Goal: Task Accomplishment & Management: Manage account settings

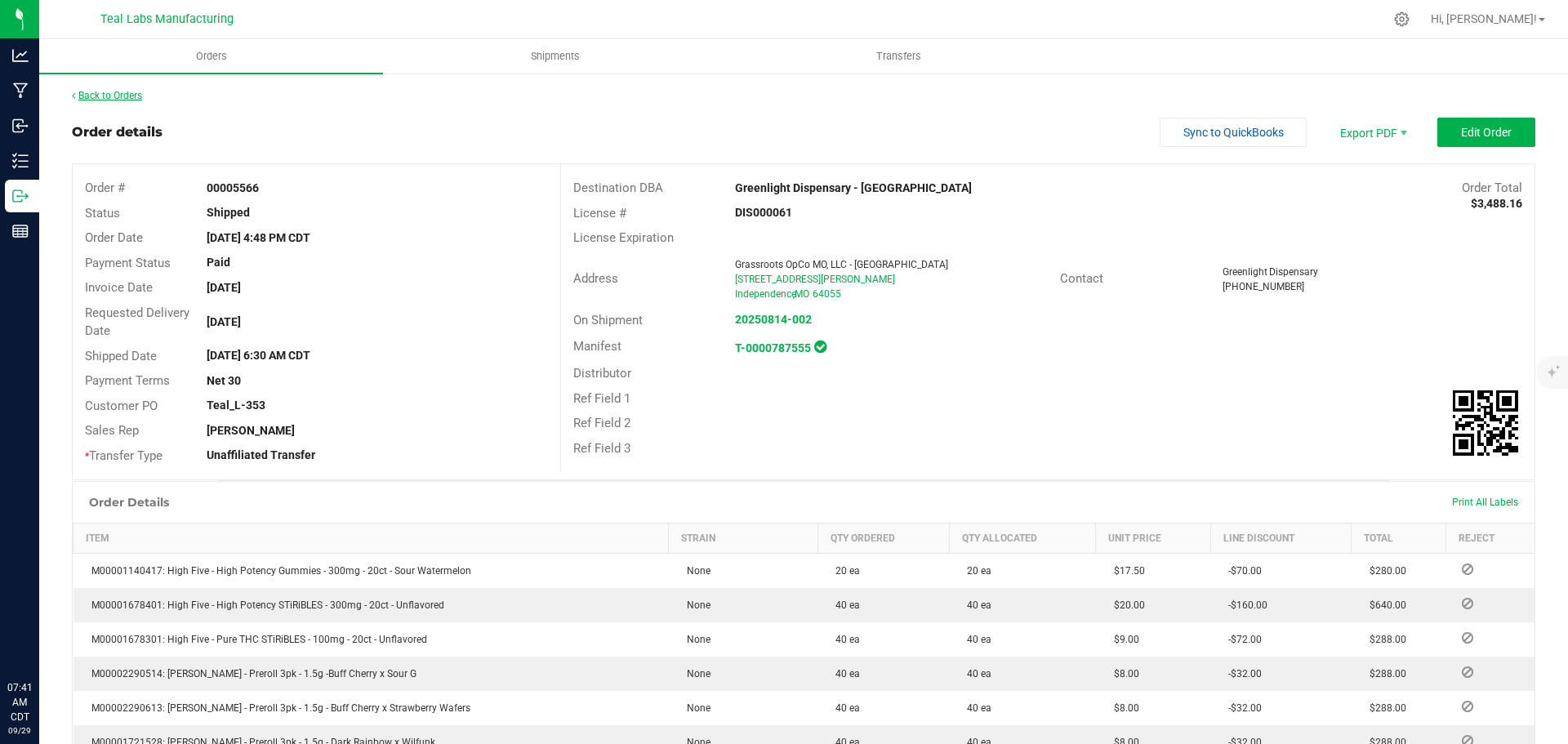
click at [139, 93] on link "Back to Orders" at bounding box center [107, 95] width 70 height 11
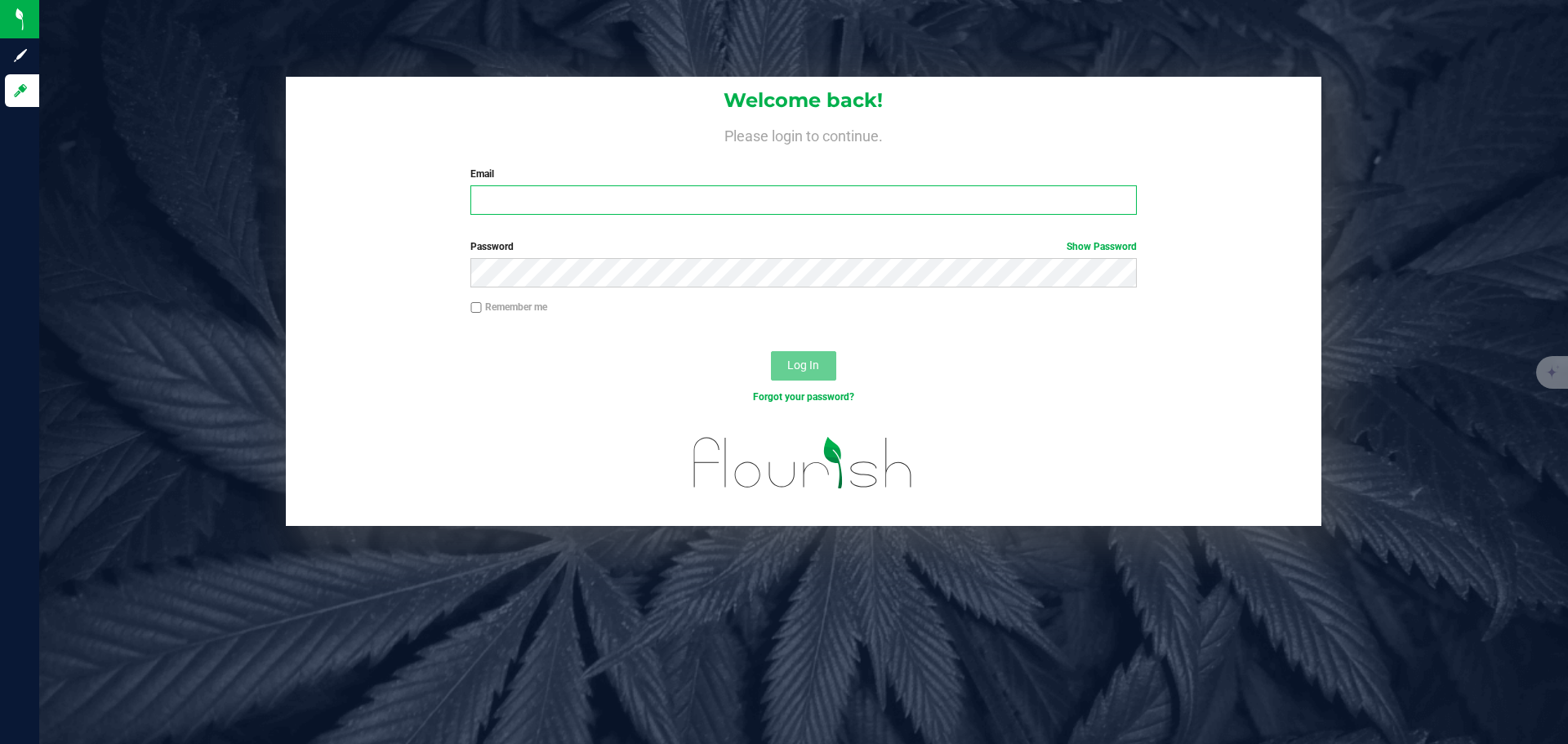
type input "[PERSON_NAME][EMAIL_ADDRESS][DOMAIN_NAME]"
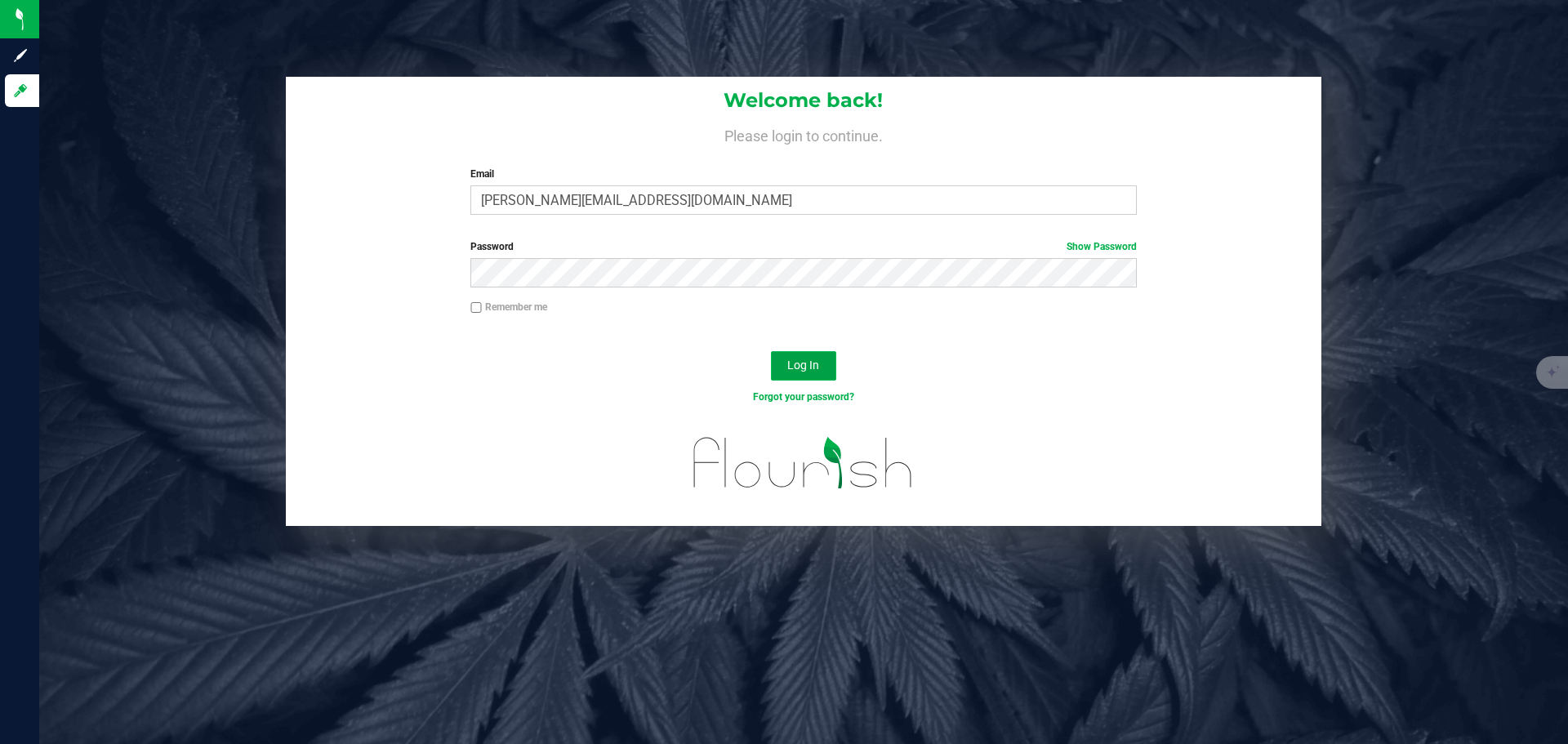
click at [812, 357] on button "Log In" at bounding box center [803, 365] width 65 height 29
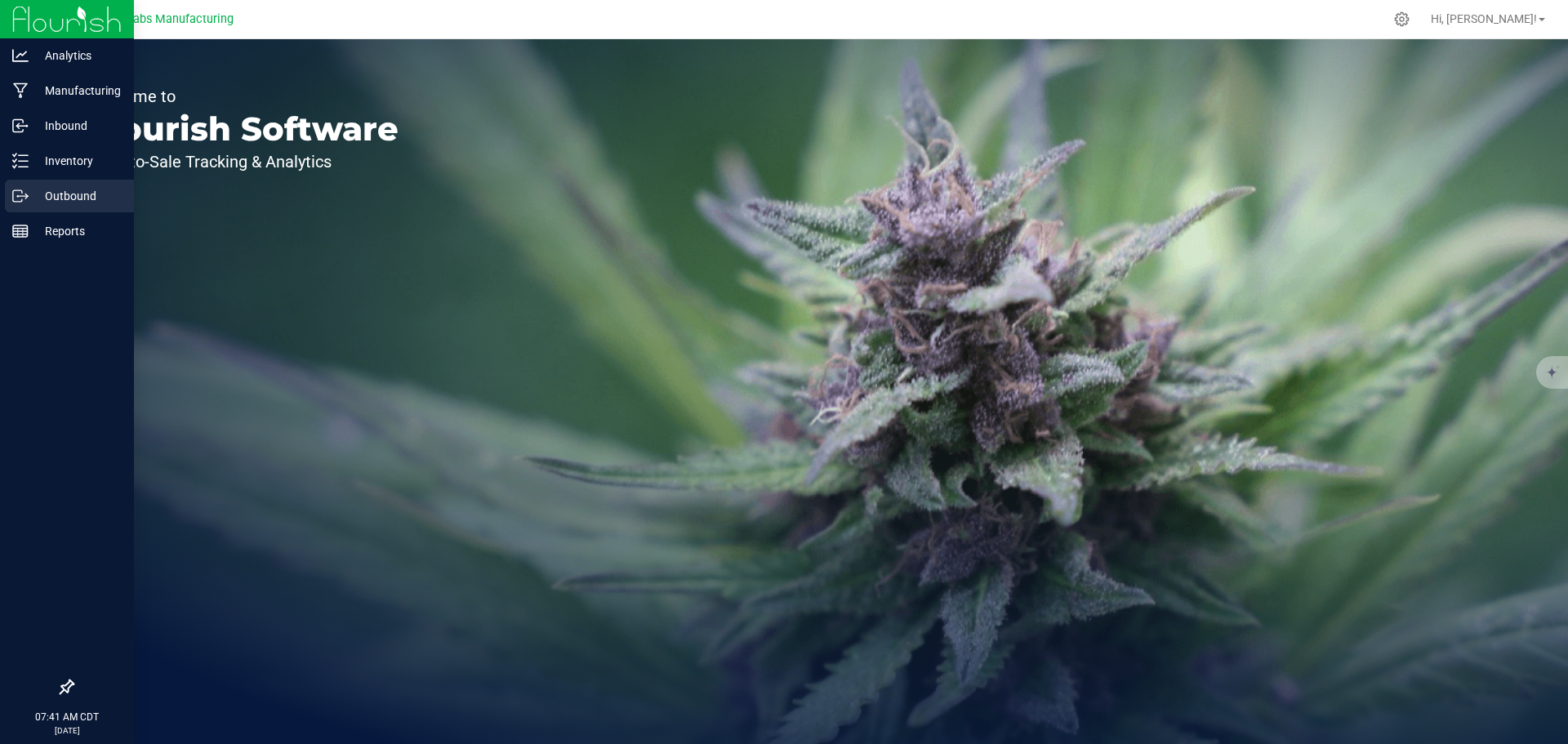
click at [74, 198] on p "Outbound" at bounding box center [77, 196] width 98 height 19
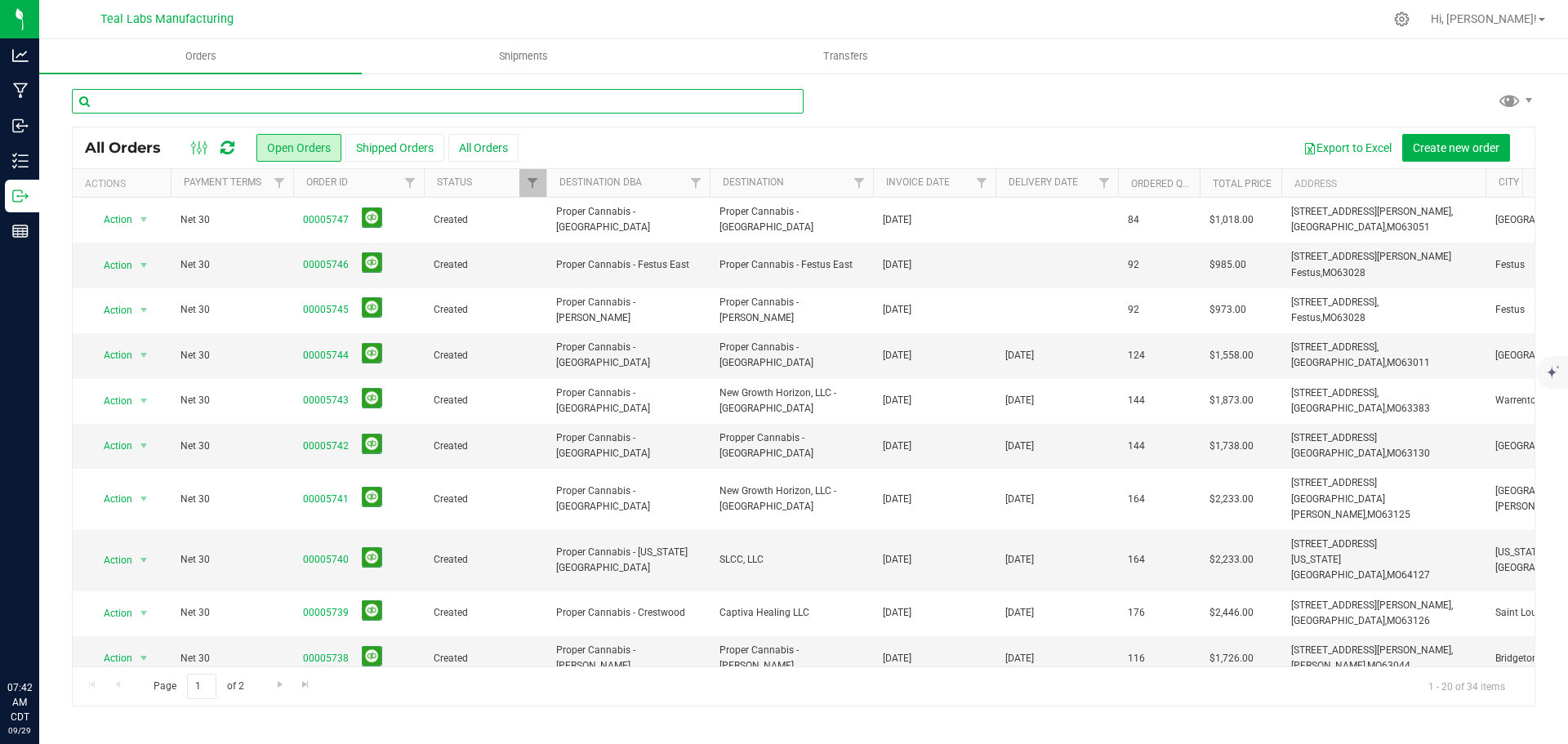
click at [578, 106] on input "text" at bounding box center [437, 101] width 731 height 25
click at [314, 98] on input "teal" at bounding box center [437, 101] width 731 height 25
type input "t"
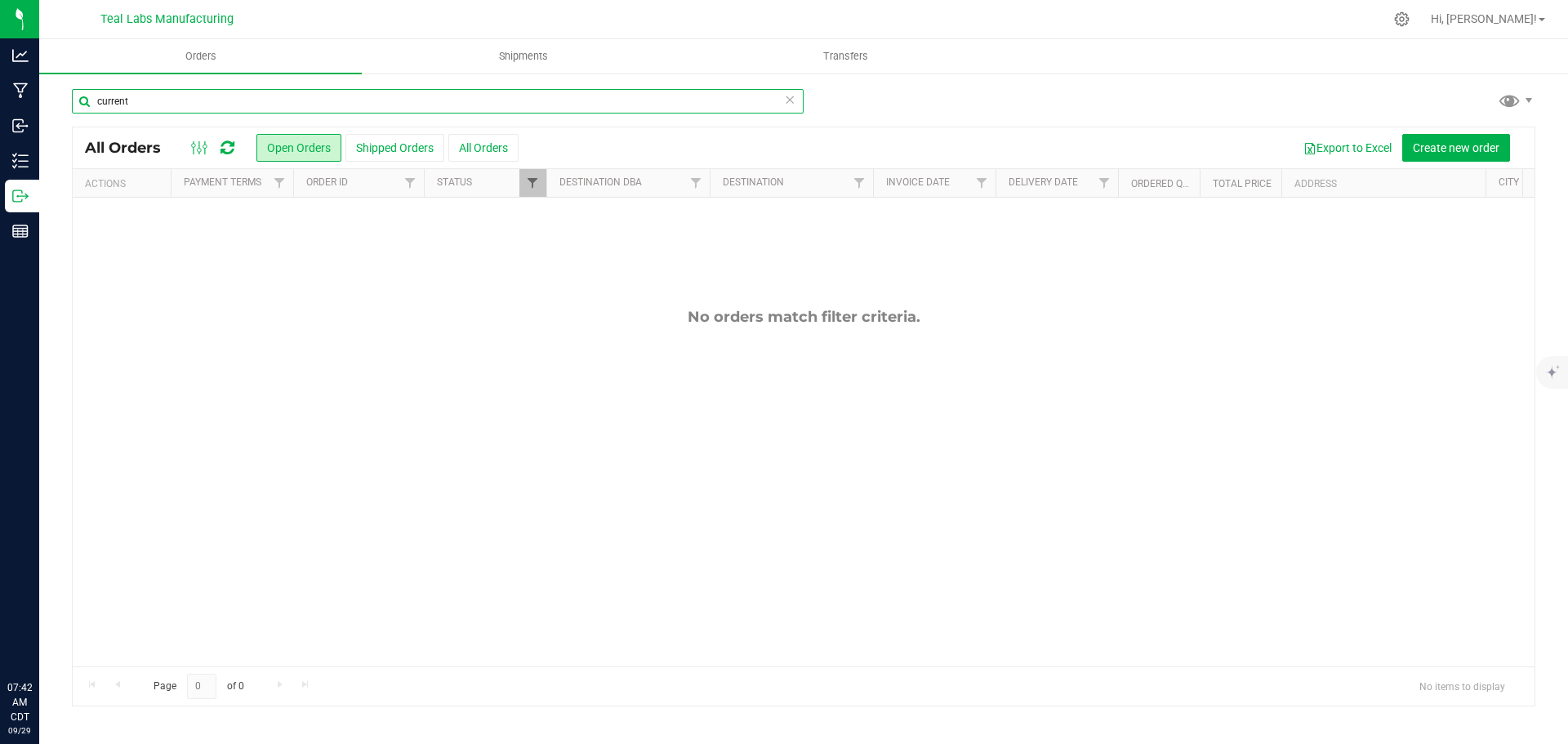
type input "current"
click at [533, 188] on span "Filter" at bounding box center [532, 182] width 13 height 13
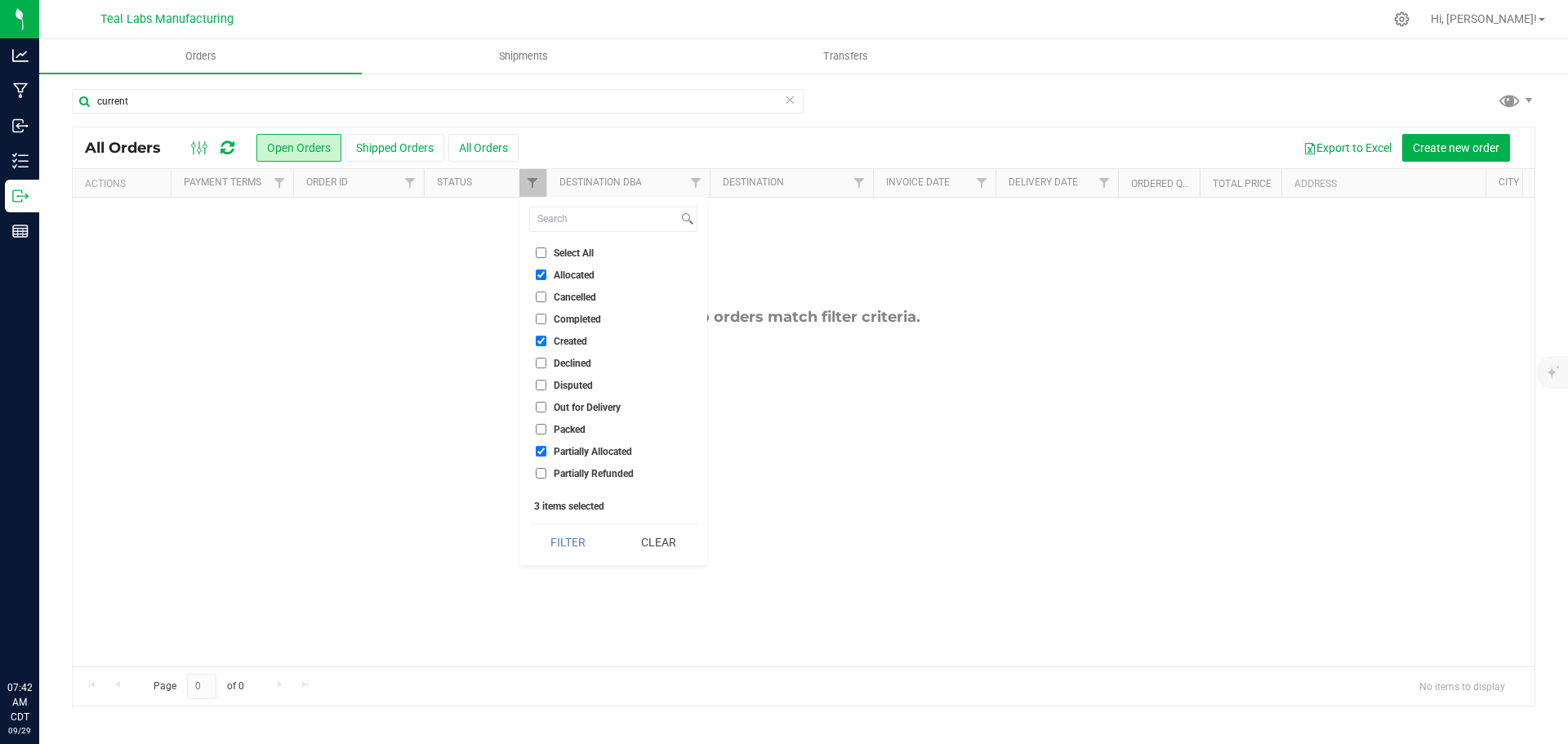
click at [545, 258] on input "Select All" at bounding box center [541, 253] width 11 height 11
checkbox input "true"
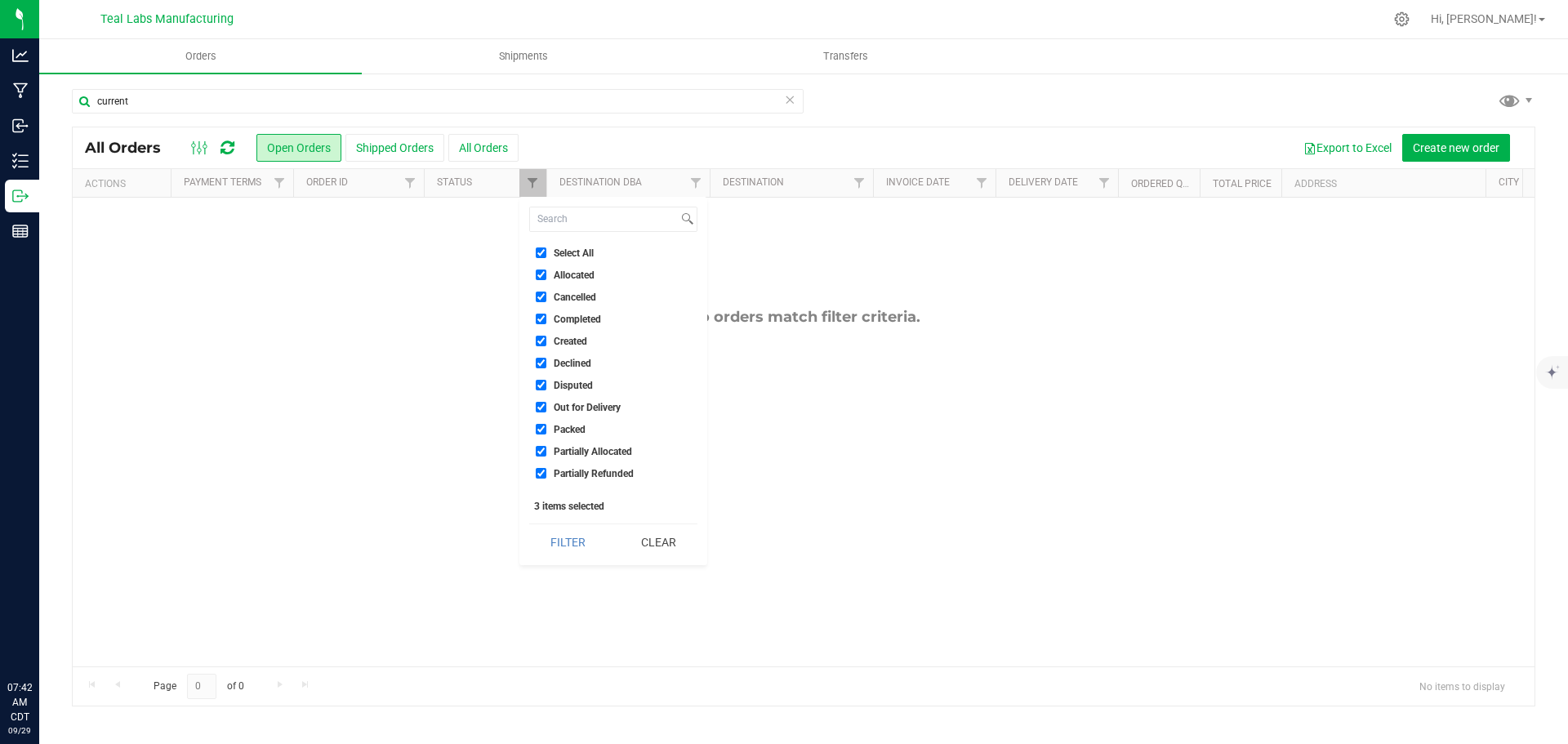
checkbox input "true"
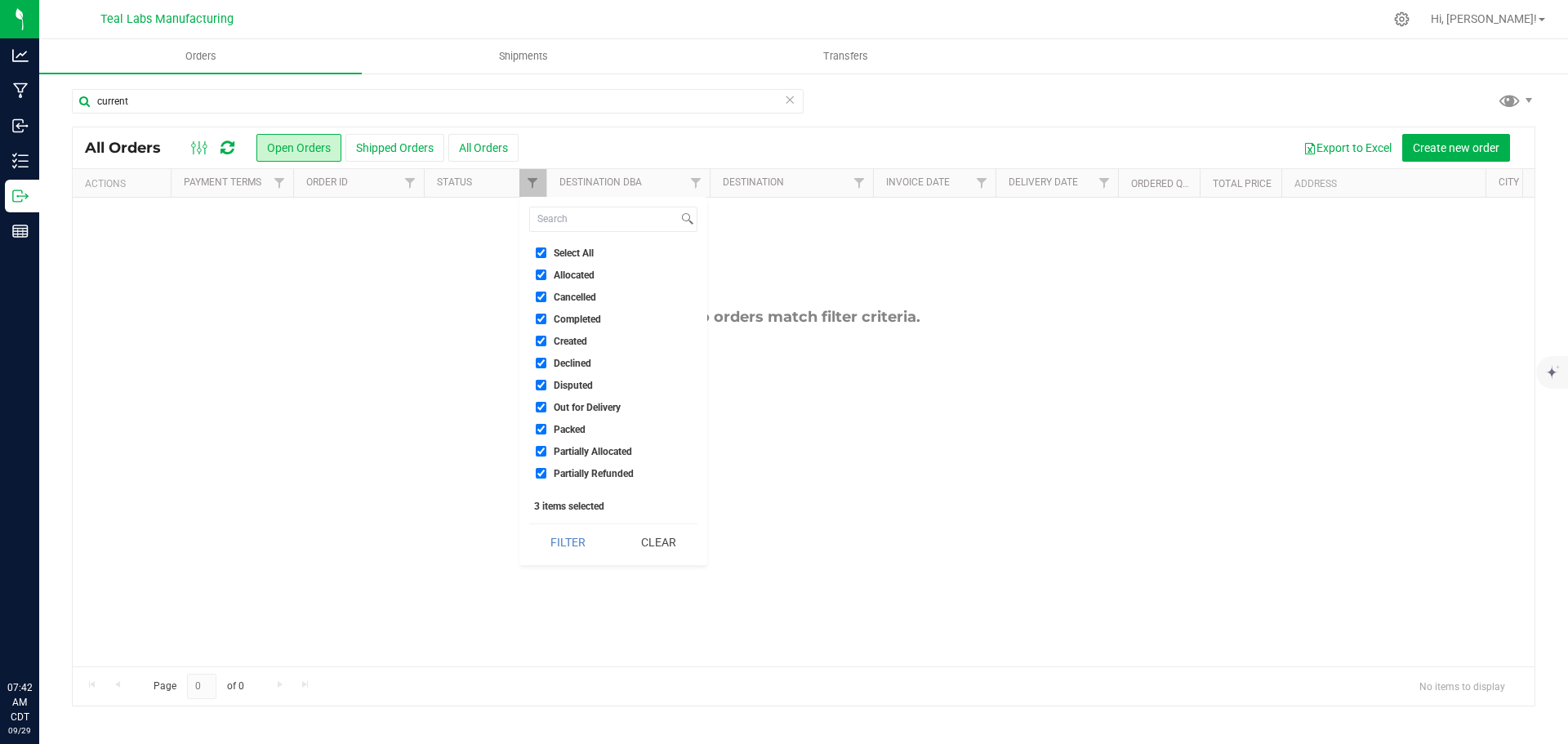
checkbox input "true"
click at [567, 542] on button "Filter" at bounding box center [568, 542] width 78 height 36
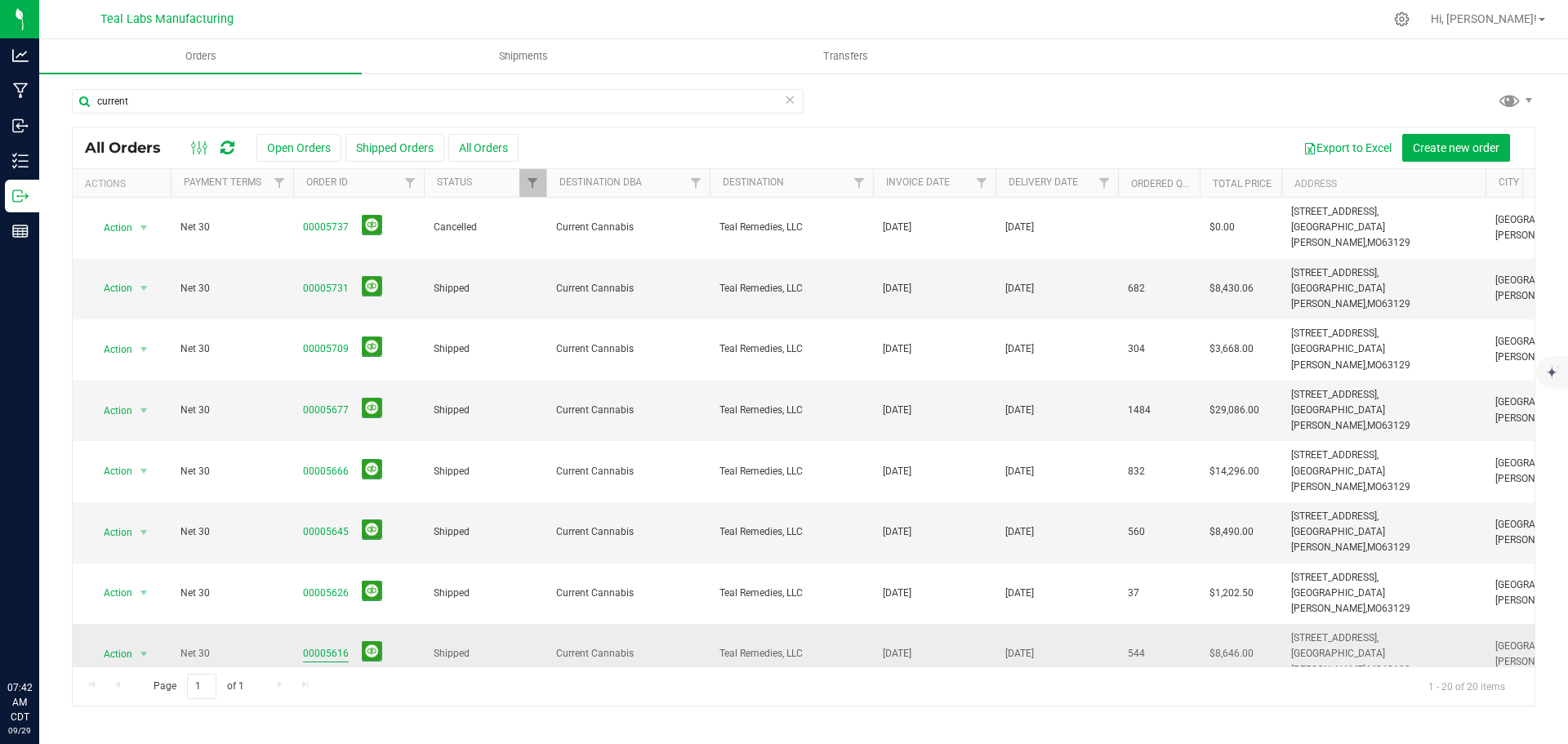
click at [323, 646] on link "00005616" at bounding box center [326, 654] width 46 height 16
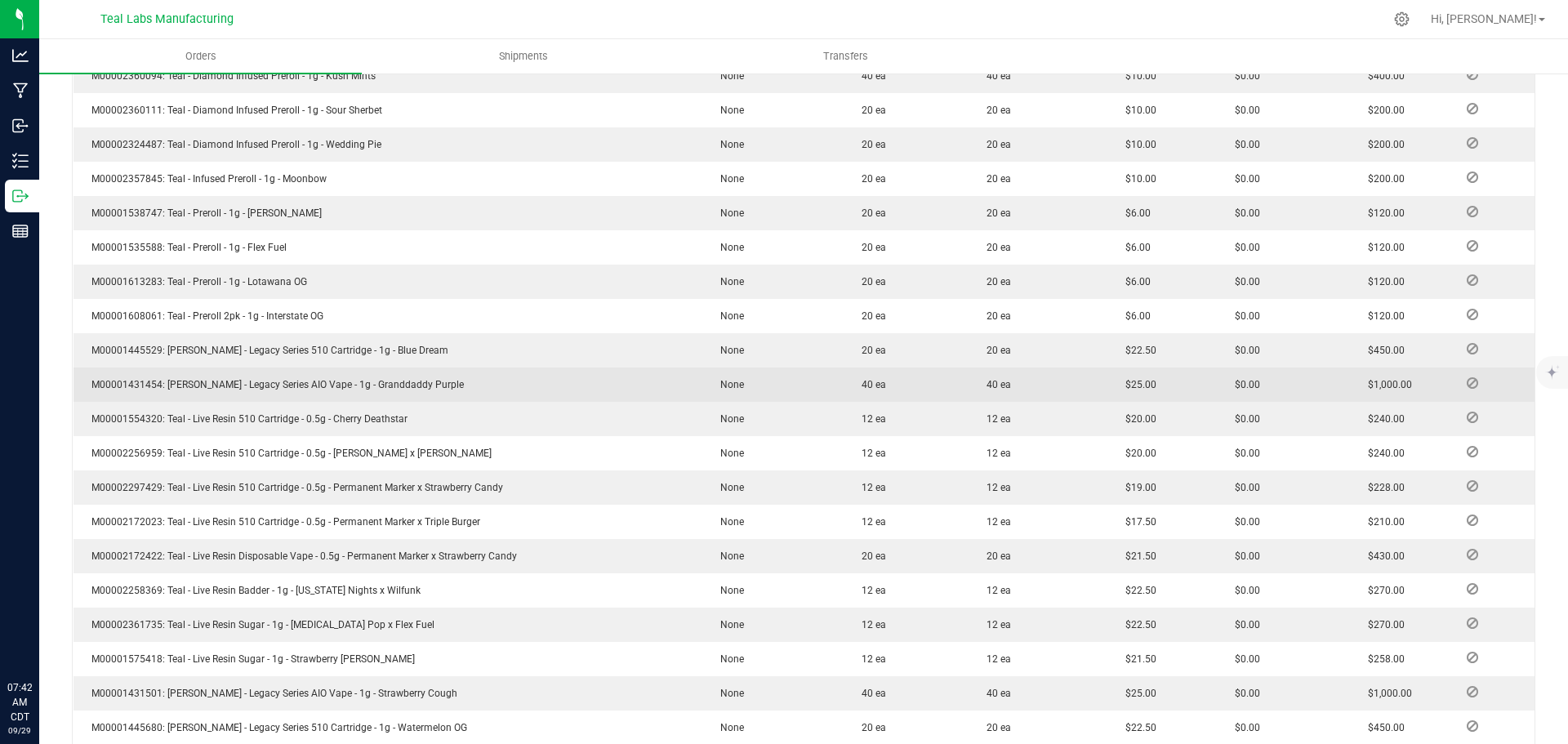
scroll to position [1021, 0]
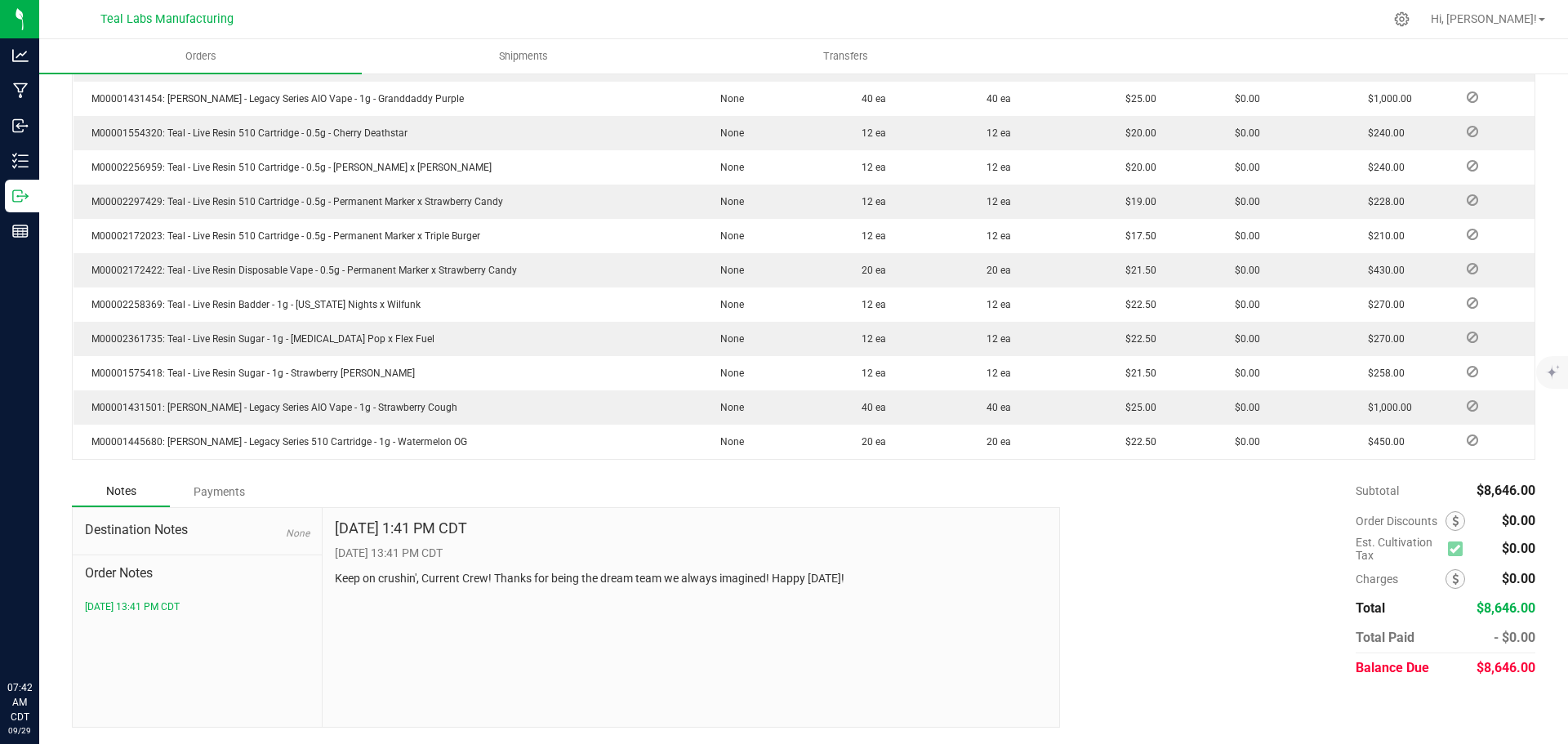
click at [221, 486] on div "Payments" at bounding box center [218, 491] width 98 height 29
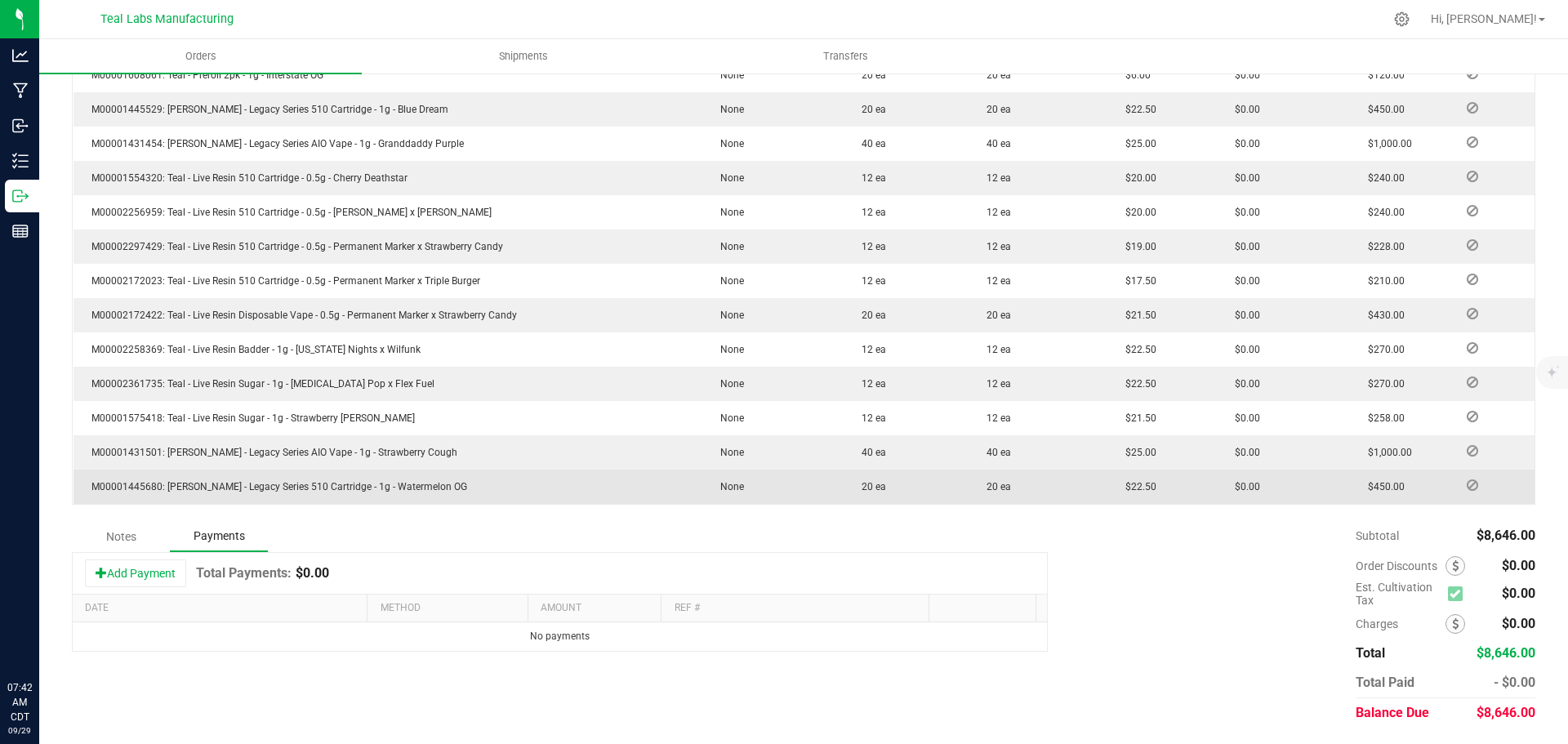
scroll to position [976, 0]
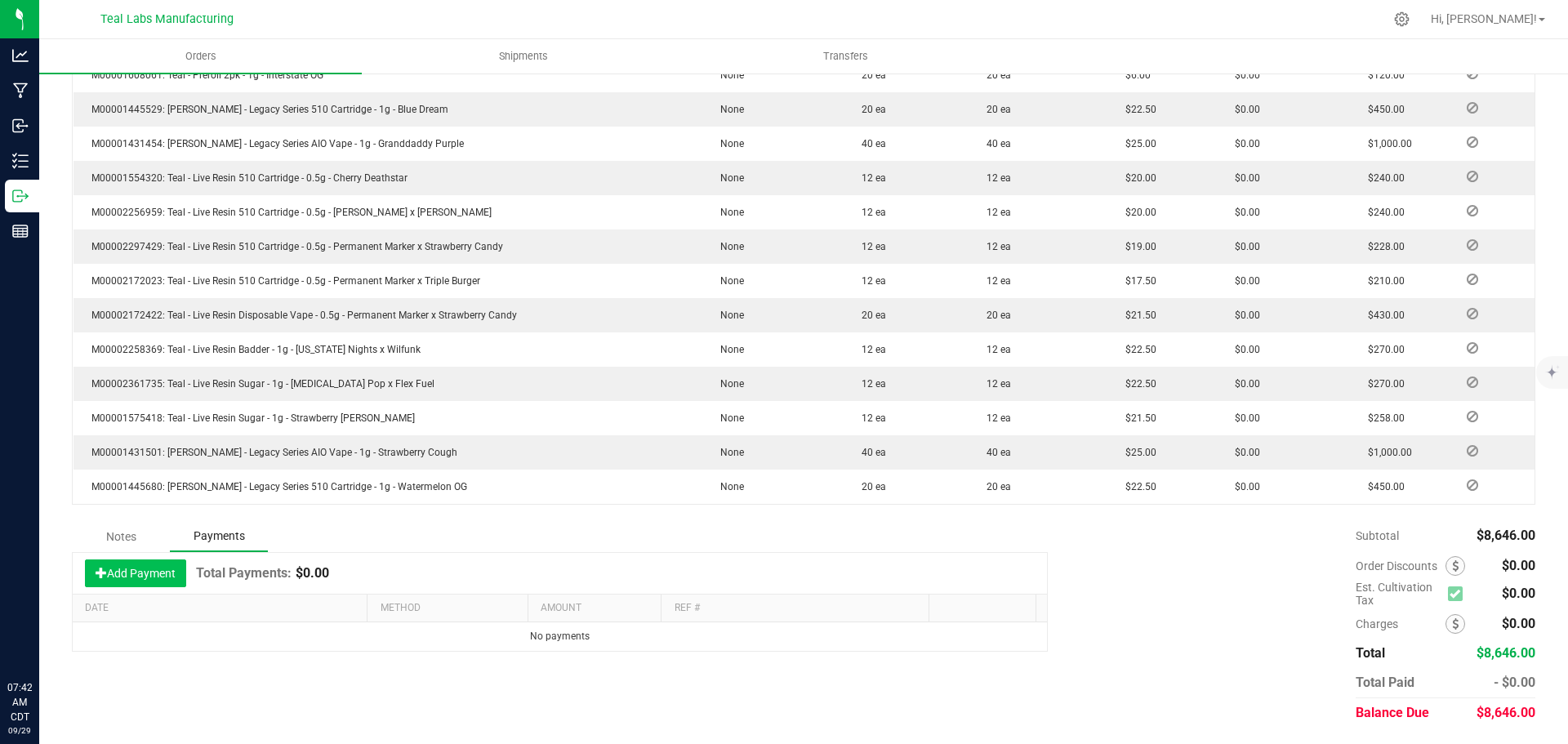
click at [157, 569] on button "Add Payment" at bounding box center [136, 574] width 101 height 28
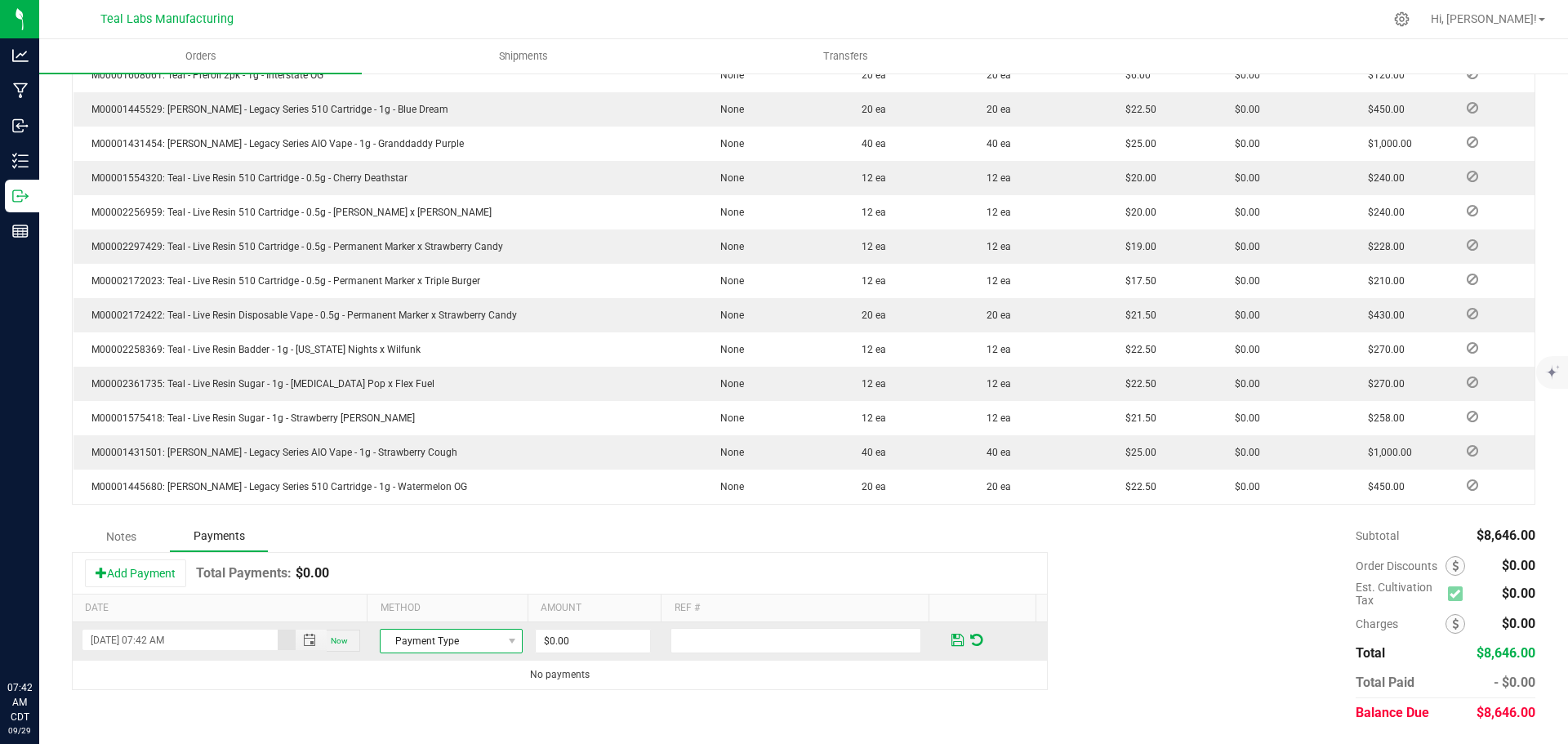
click at [451, 635] on span "Payment Type" at bounding box center [440, 641] width 121 height 23
click at [443, 571] on li "ACH & Bank Transfer" at bounding box center [443, 568] width 138 height 23
click at [591, 637] on input "0" at bounding box center [593, 641] width 114 height 23
type input "$8,646.00"
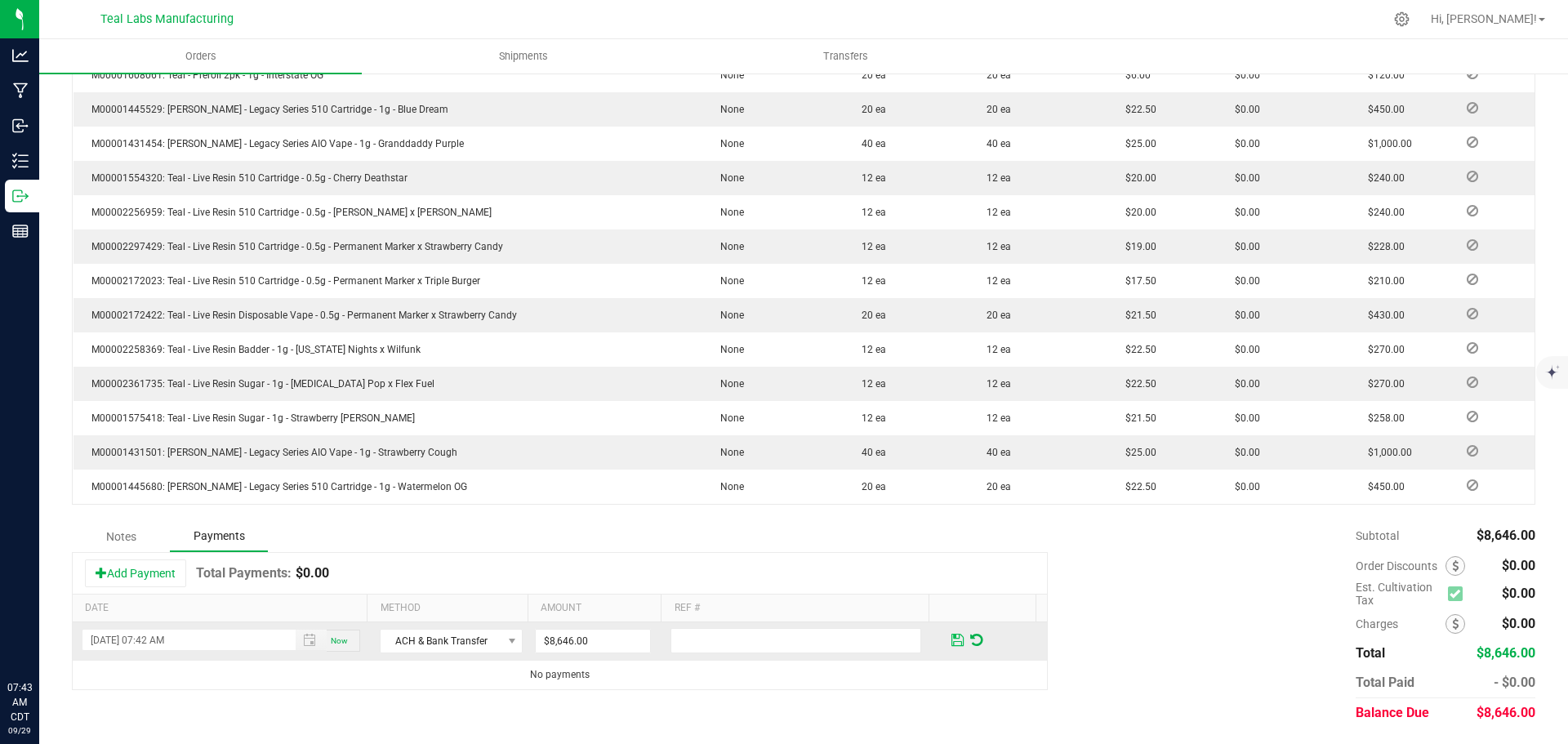
click at [948, 639] on span at bounding box center [956, 640] width 18 height 24
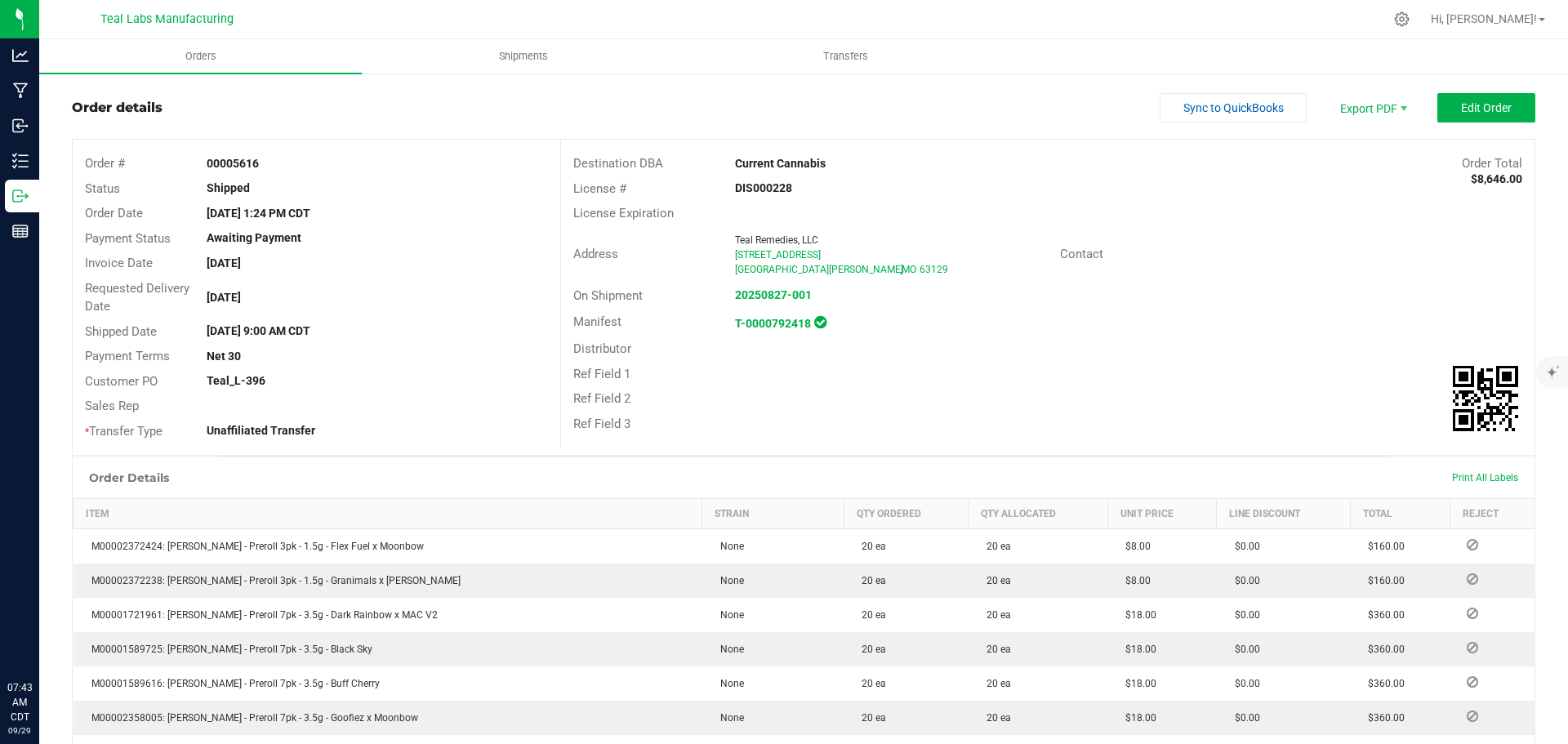
scroll to position [0, 0]
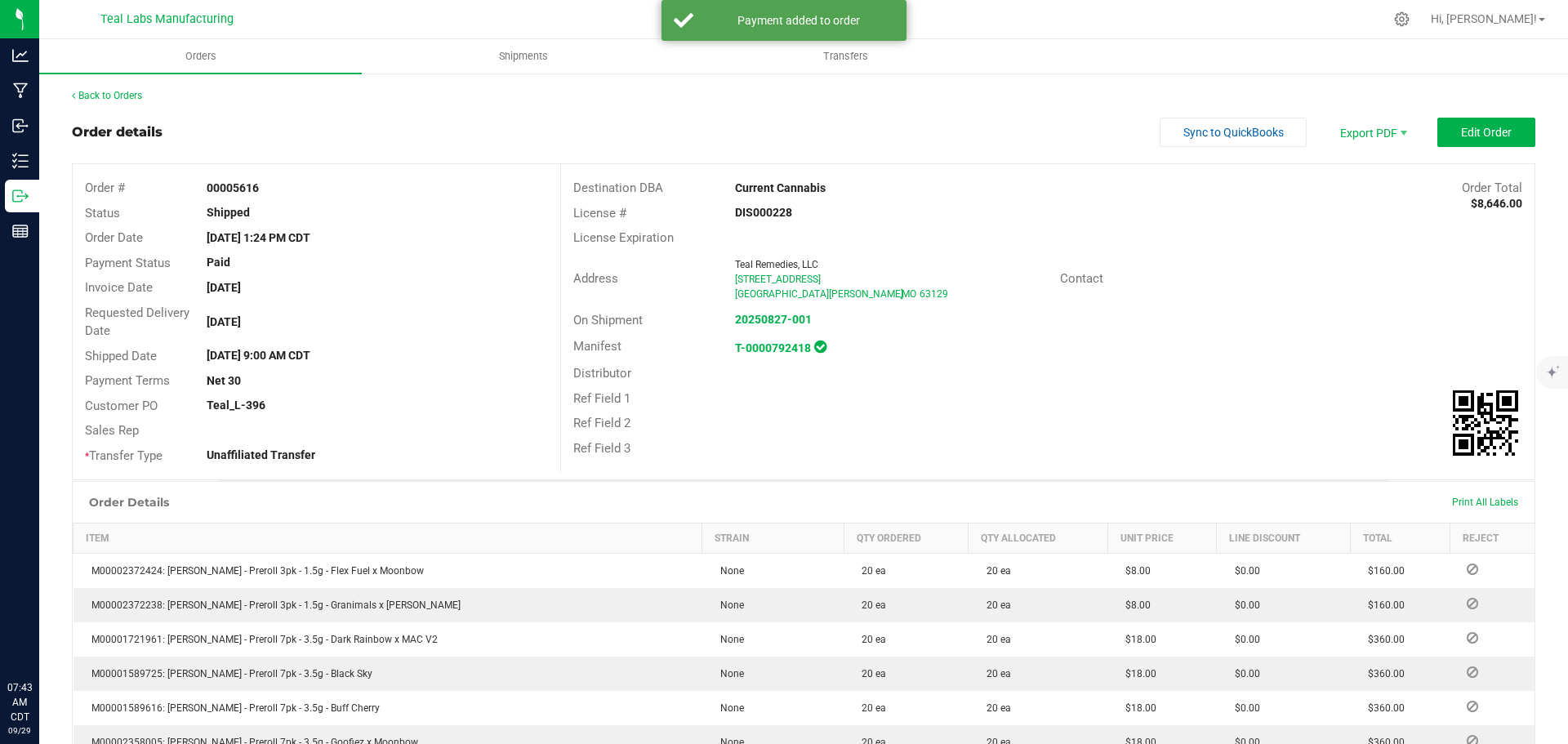
click at [1267, 150] on outbound-order-header "Order details Sync to QuickBooks Export PDF Edit Order Order # 00005616 Status …" at bounding box center [803, 299] width 1463 height 363
click at [1253, 136] on span "Sync to QuickBooks" at bounding box center [1234, 132] width 100 height 13
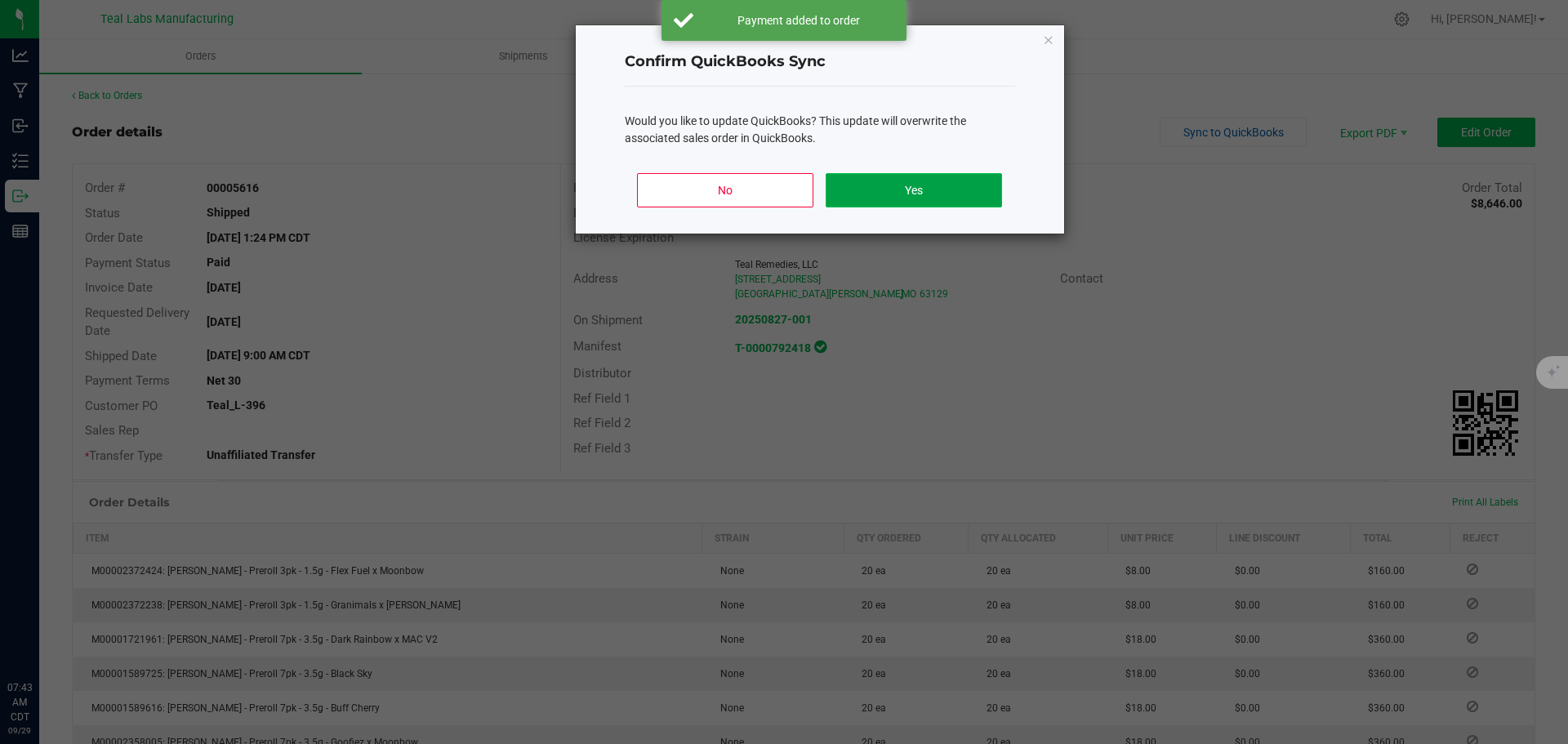
click at [932, 188] on button "Yes" at bounding box center [913, 190] width 176 height 34
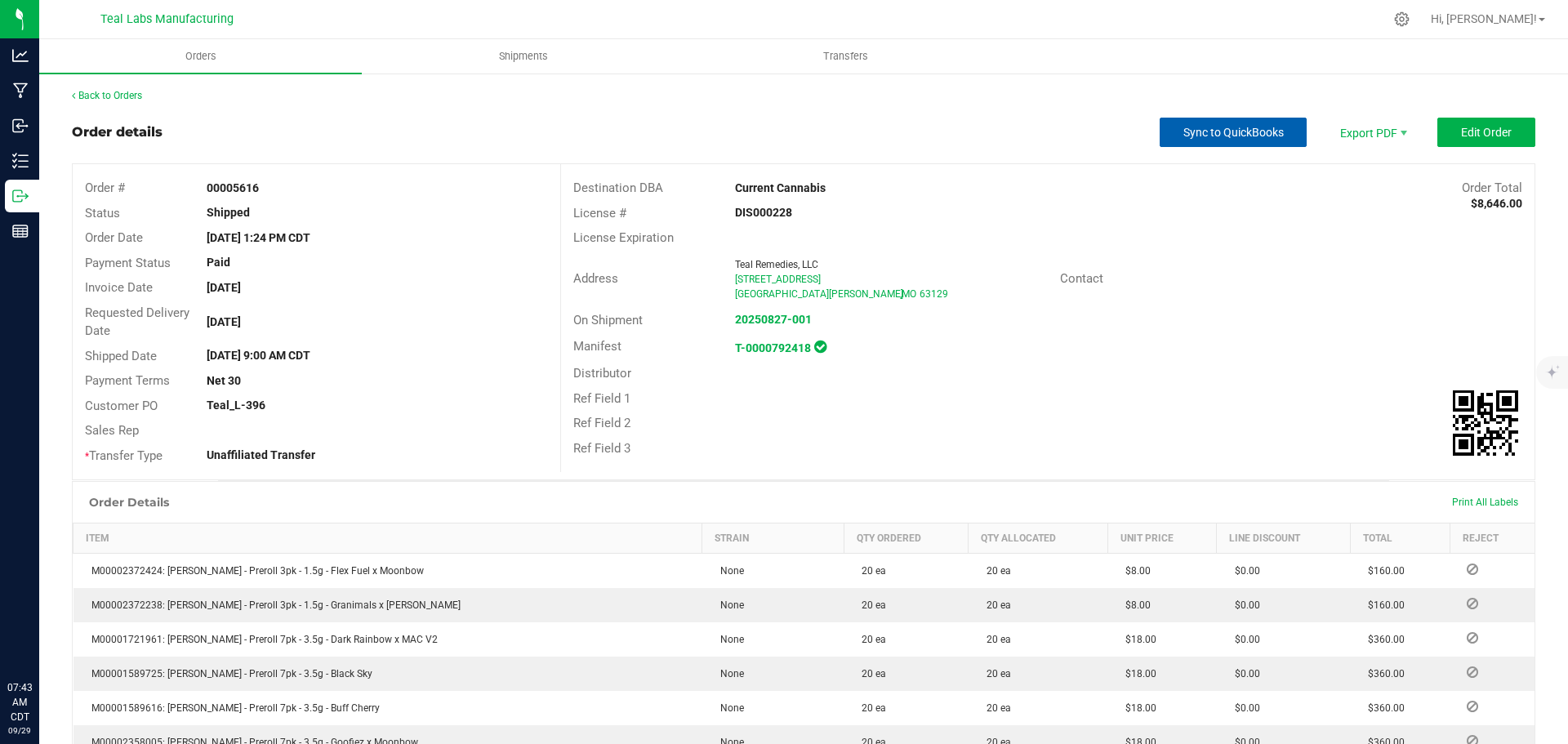
click at [1223, 129] on span "Sync to QuickBooks" at bounding box center [1234, 132] width 100 height 13
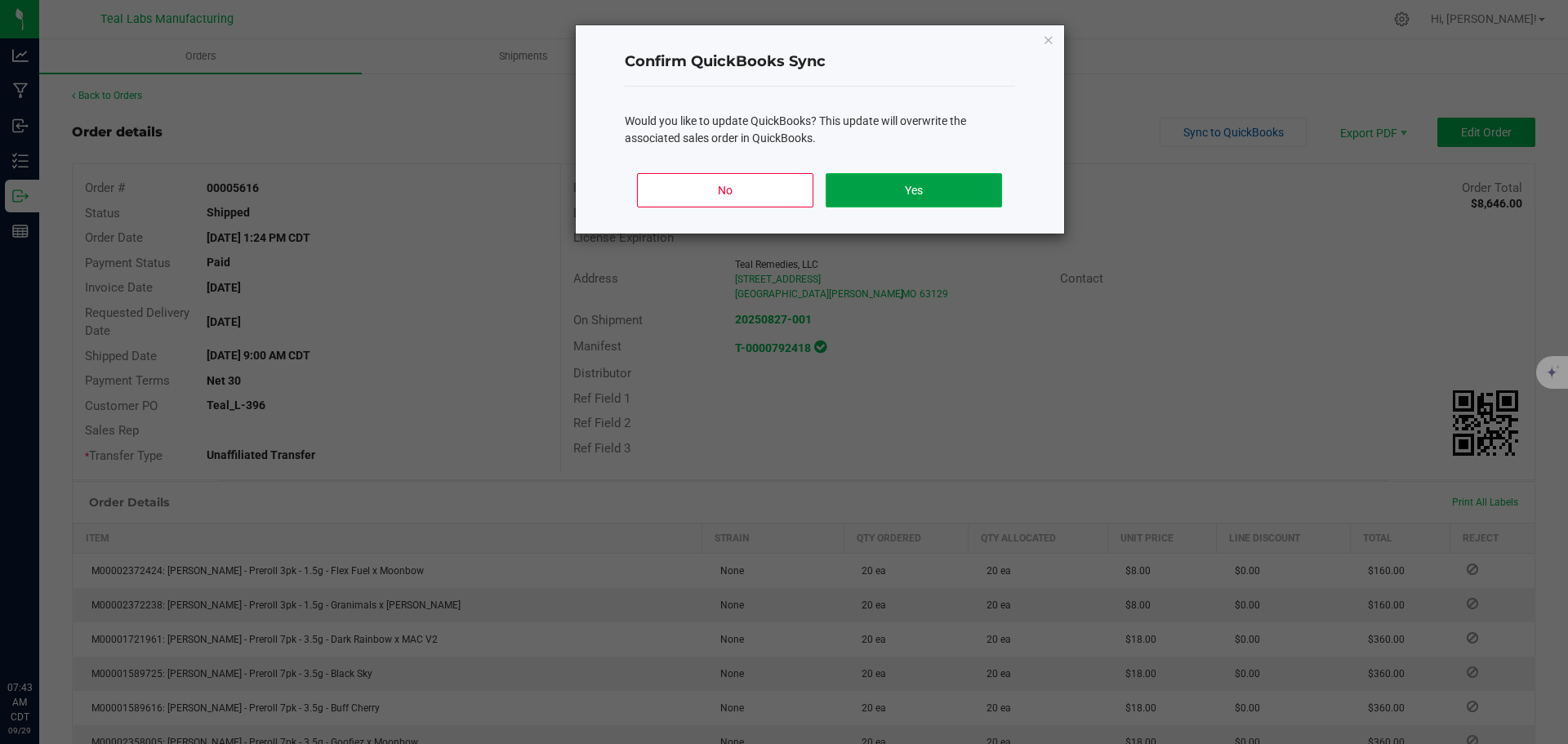
click at [921, 191] on button "Yes" at bounding box center [913, 190] width 176 height 34
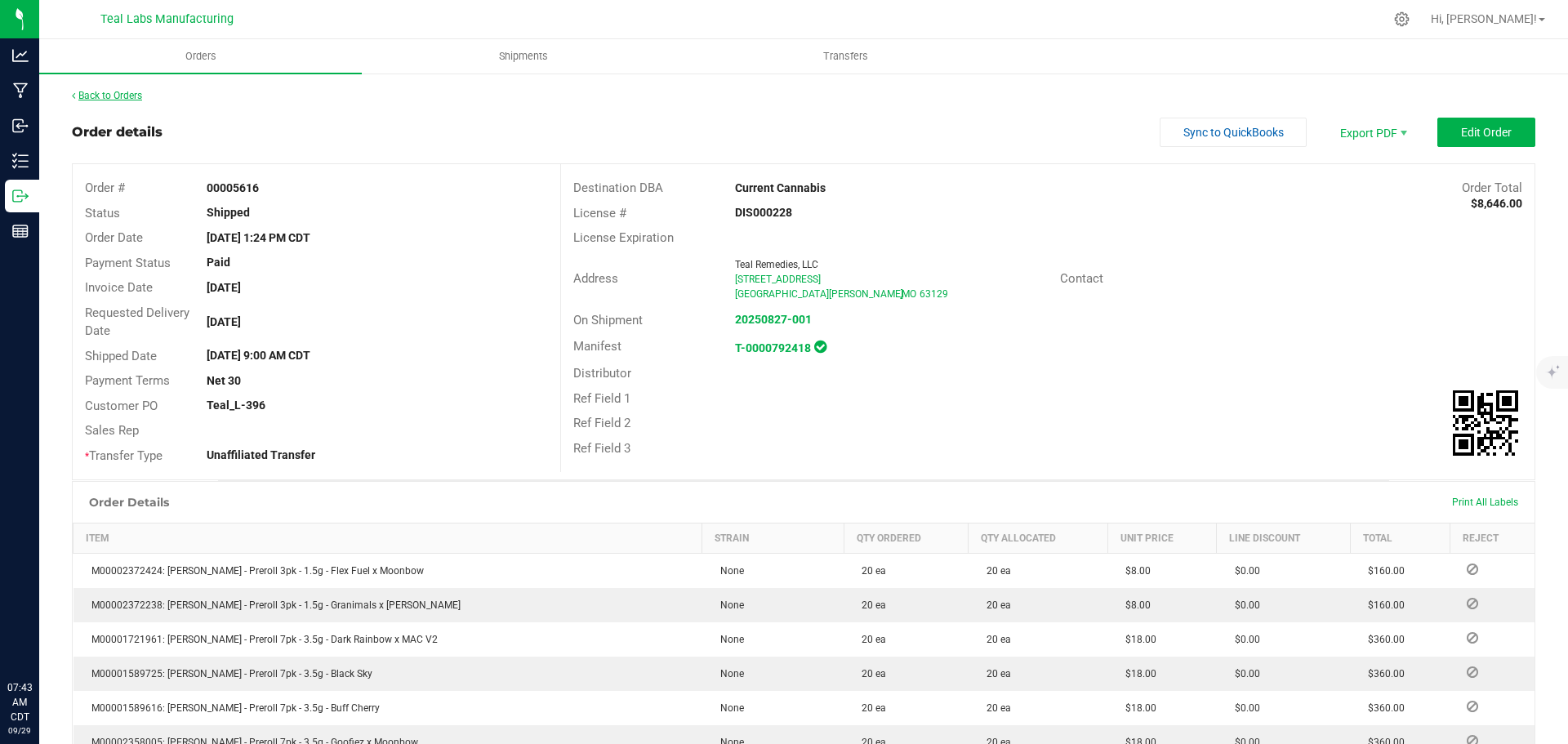
click at [128, 96] on link "Back to Orders" at bounding box center [107, 95] width 70 height 11
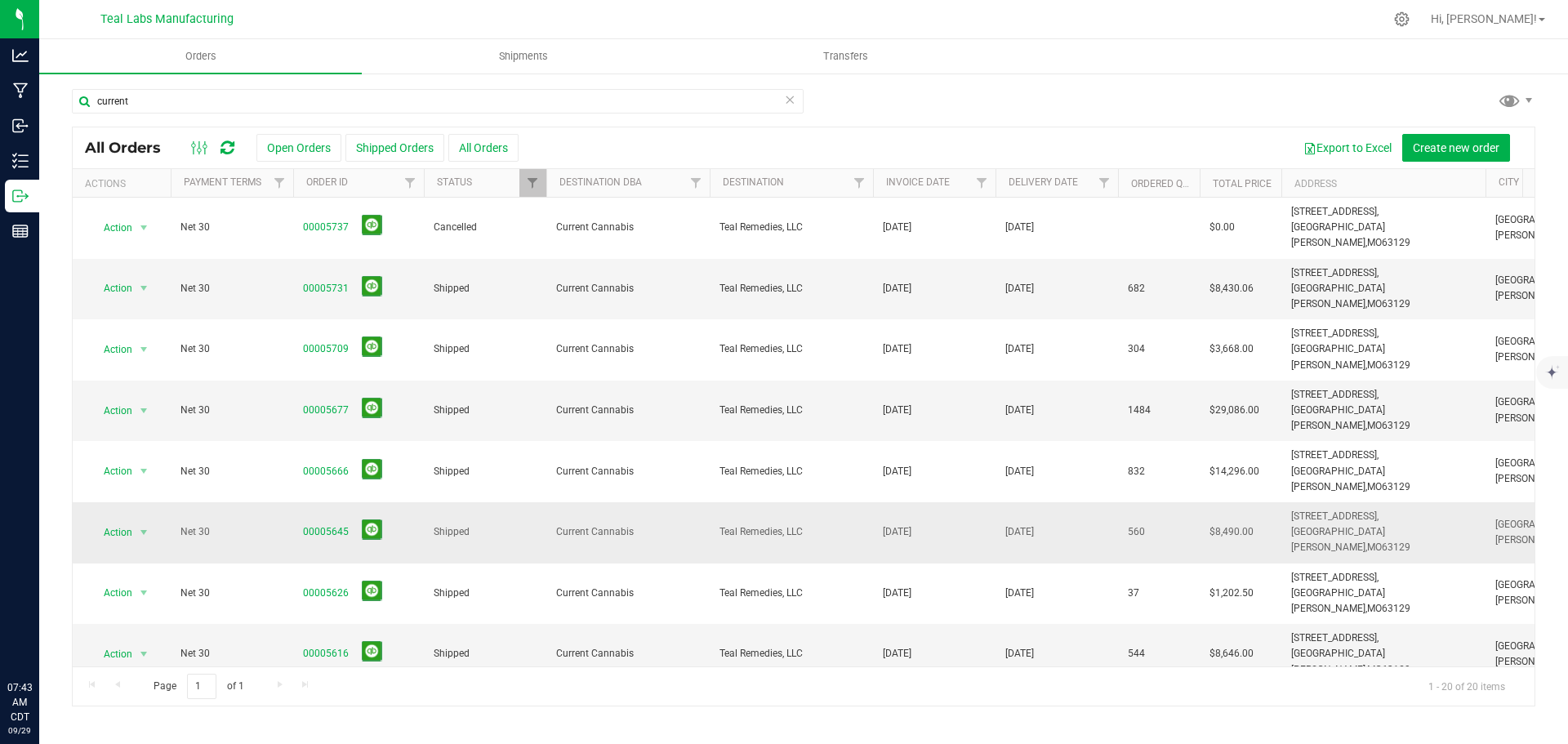
click at [351, 519] on span "00005645" at bounding box center [358, 532] width 111 height 26
click at [333, 525] on link "00005645" at bounding box center [326, 533] width 46 height 16
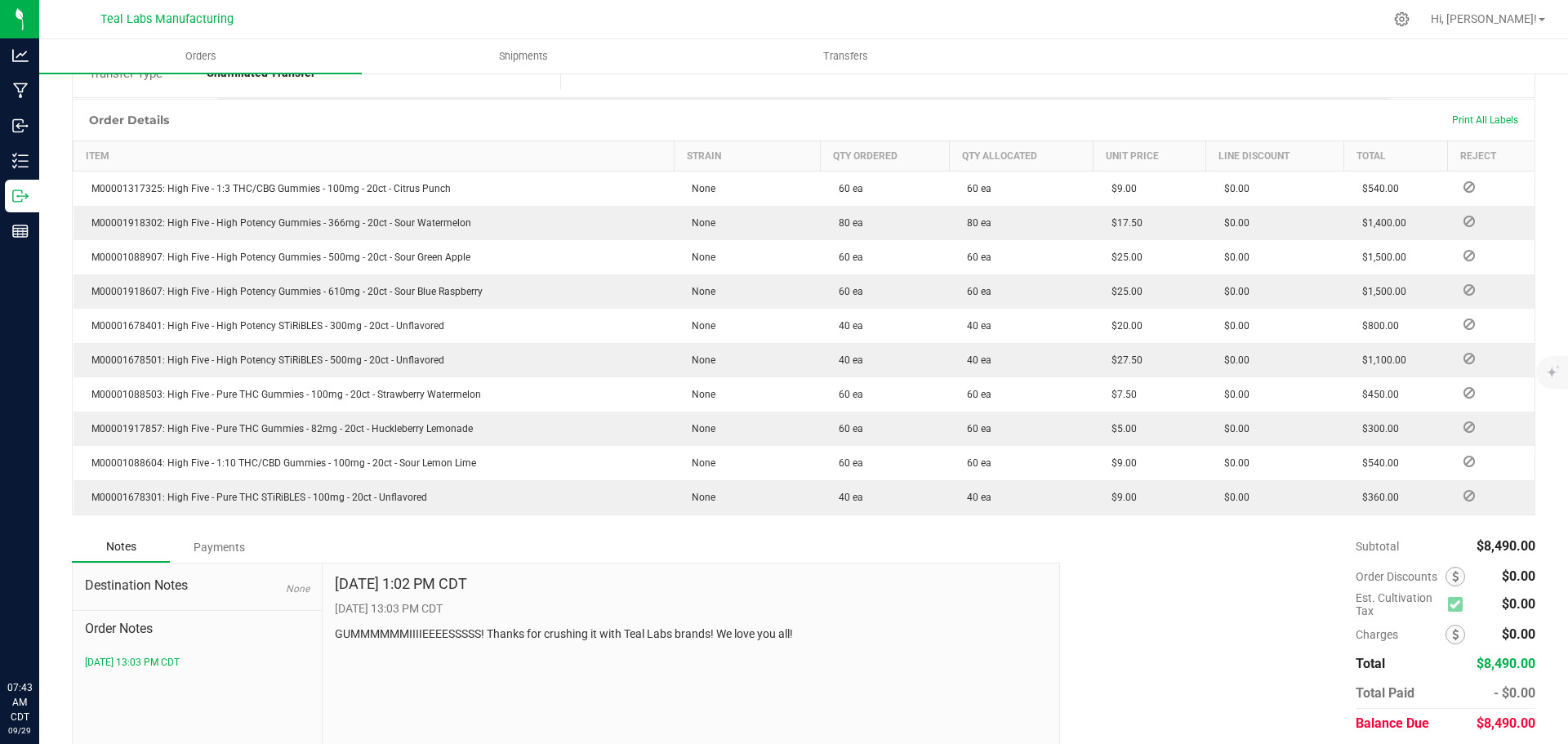
scroll to position [438, 0]
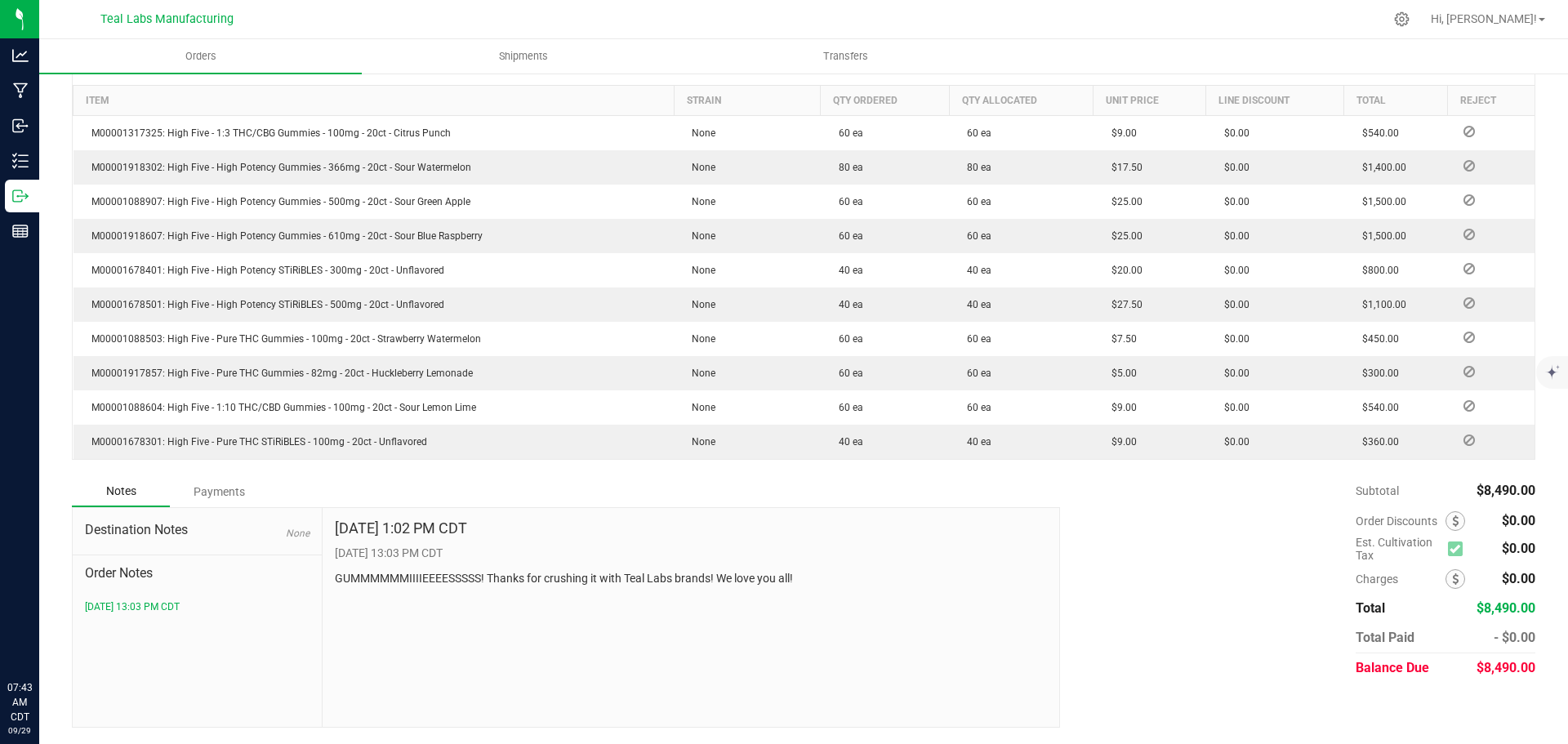
click at [220, 486] on div "Payments" at bounding box center [218, 491] width 98 height 29
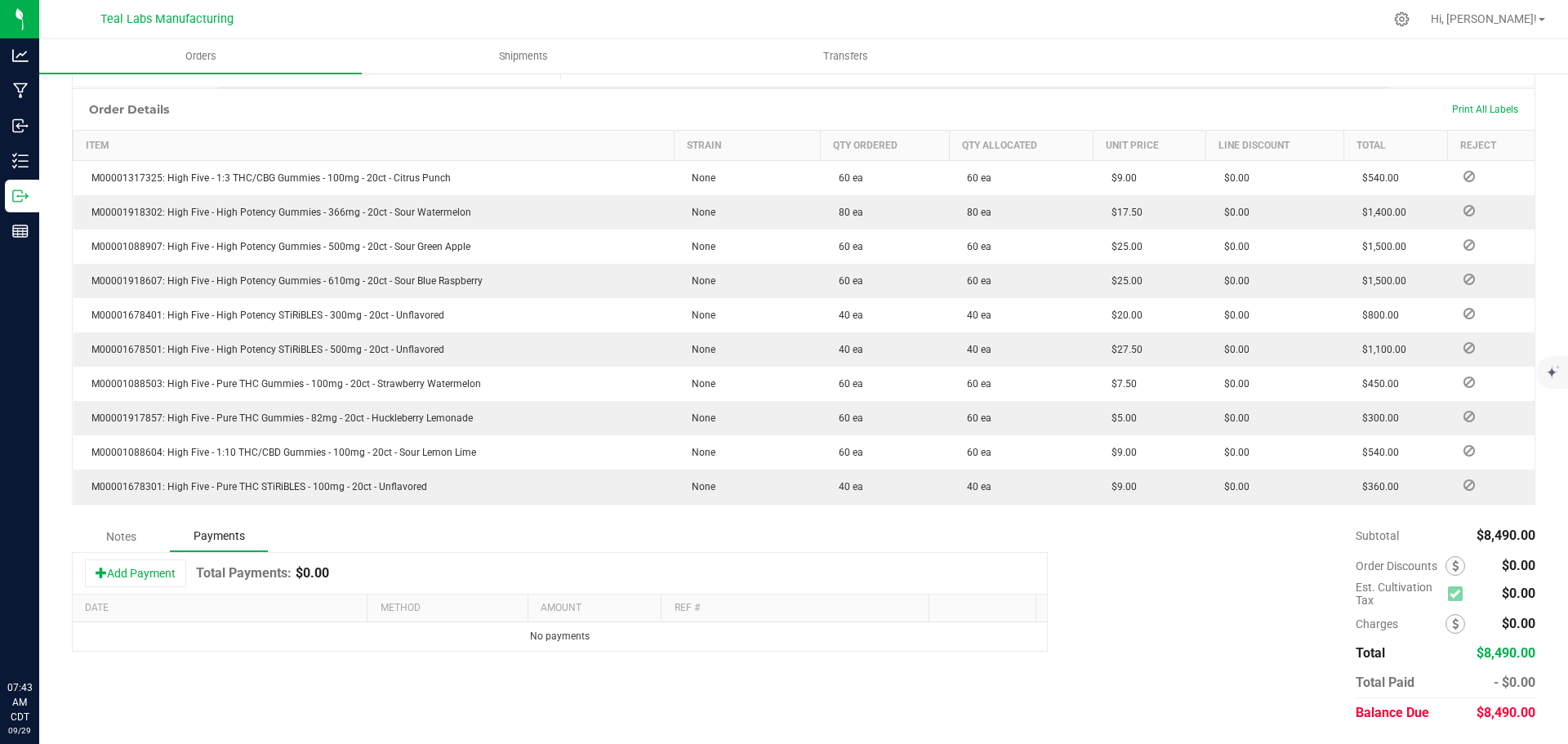
scroll to position [393, 0]
click at [153, 581] on button "Add Payment" at bounding box center [136, 574] width 101 height 28
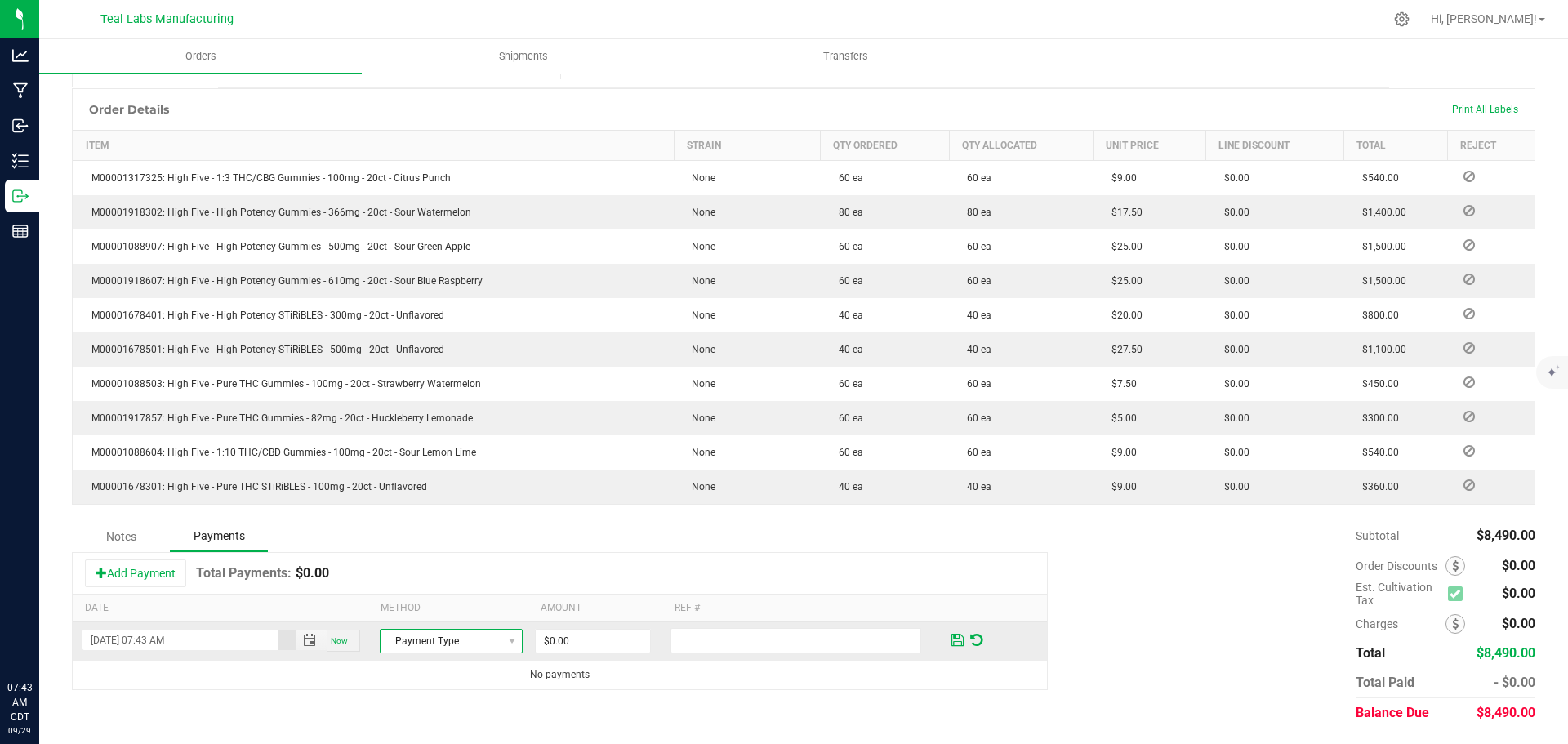
click at [461, 642] on span "Payment Type" at bounding box center [440, 641] width 121 height 23
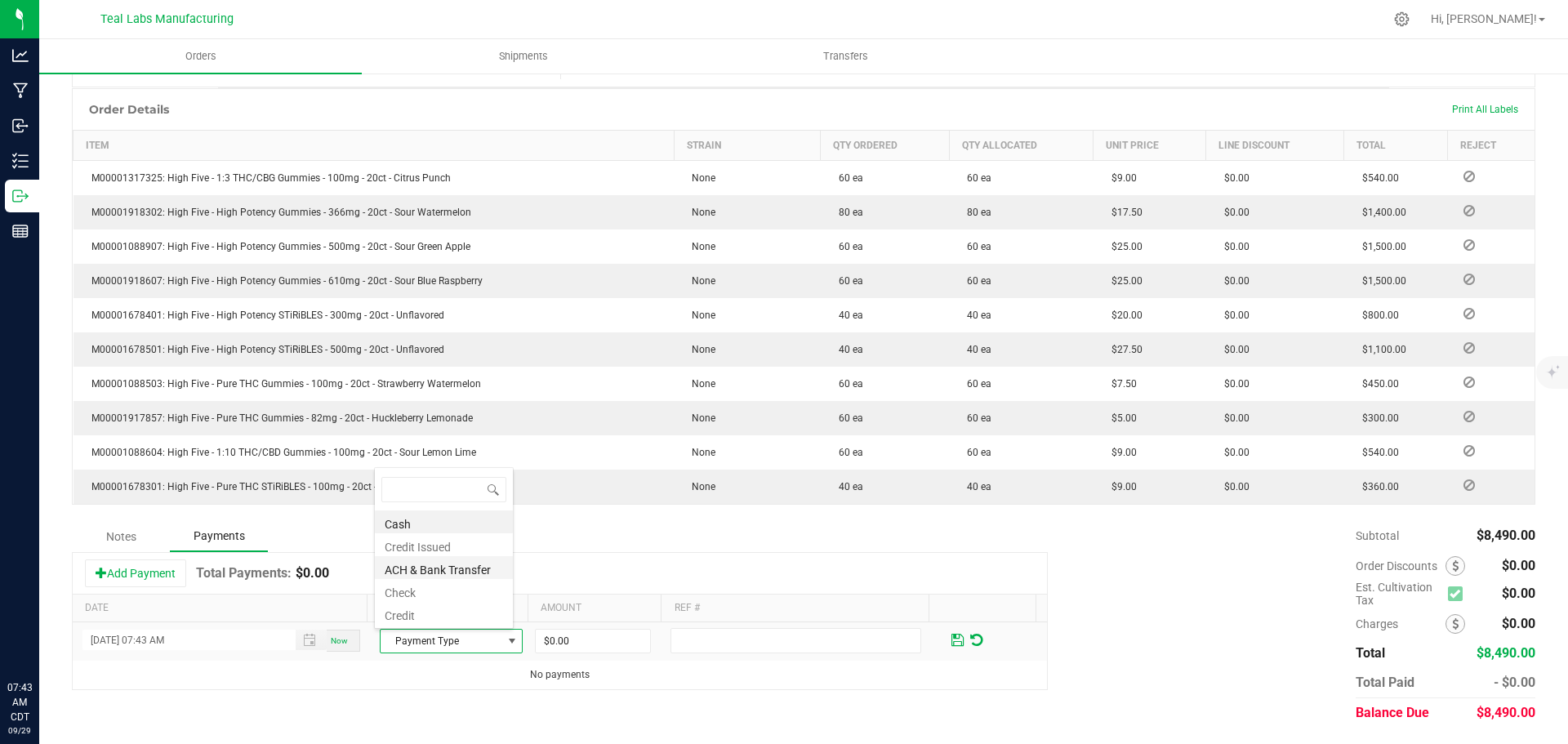
click at [436, 573] on li "ACH & Bank Transfer" at bounding box center [443, 568] width 138 height 23
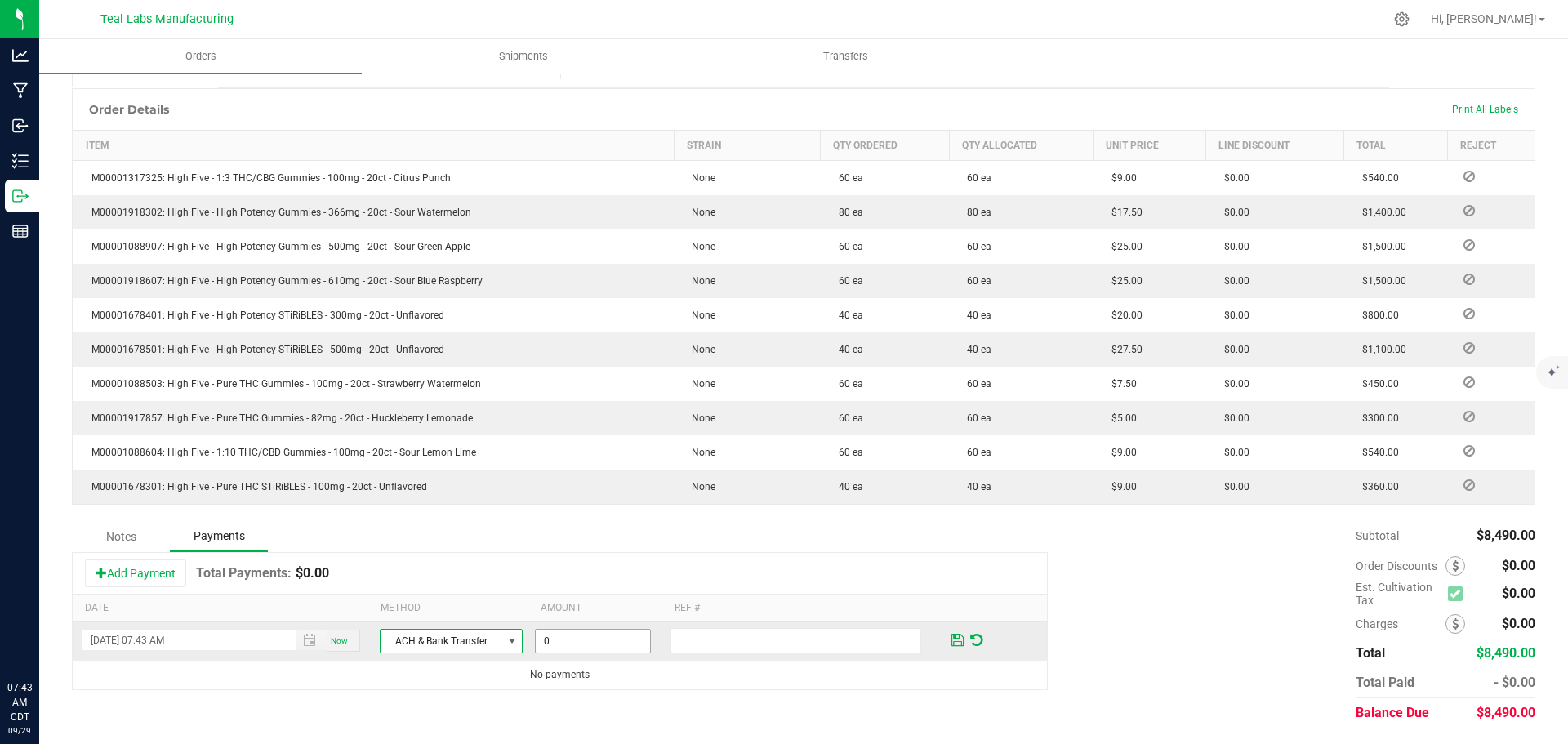
click at [571, 639] on input "0" at bounding box center [593, 641] width 114 height 23
type input "$8,490.00"
click at [951, 637] on span at bounding box center [957, 640] width 12 height 15
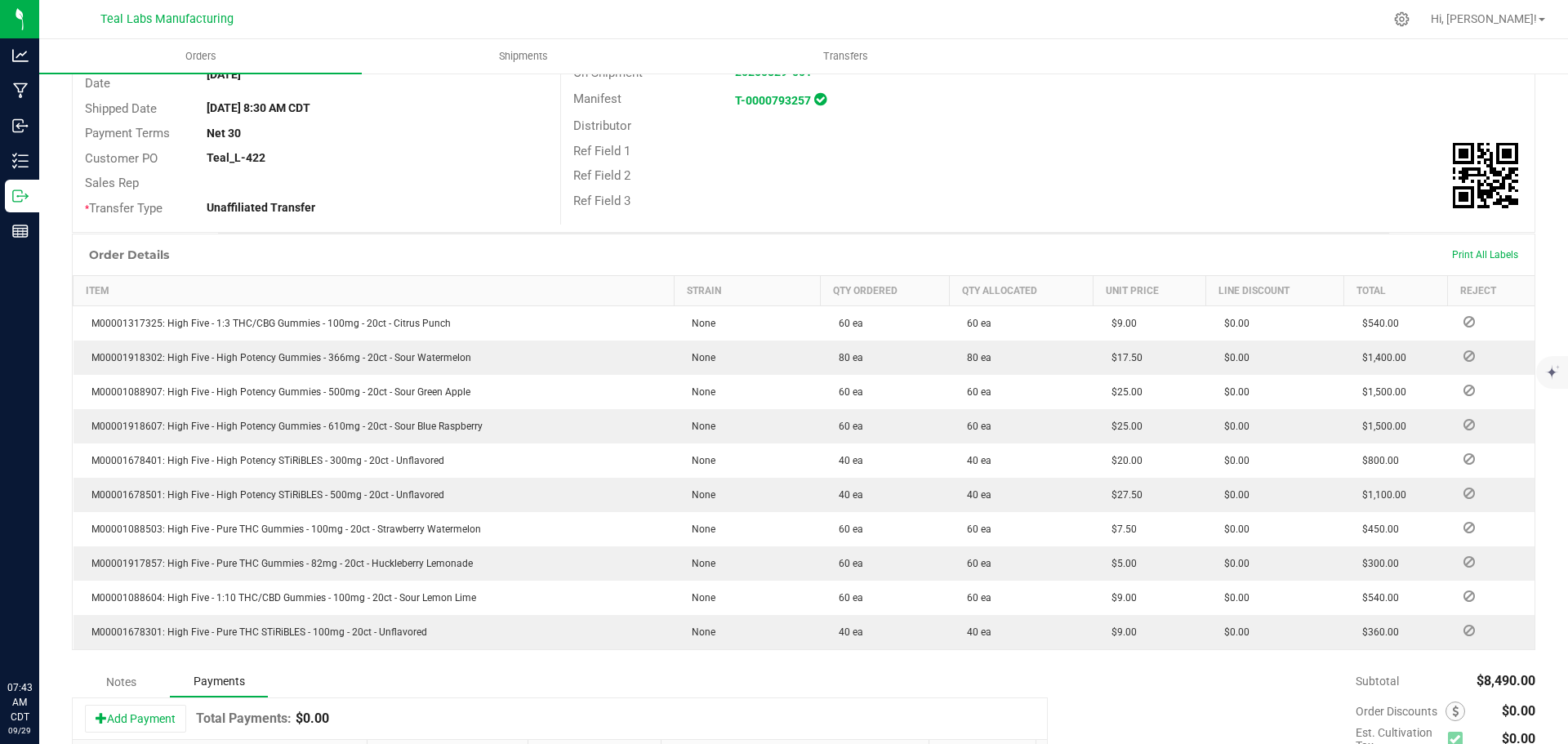
scroll to position [0, 0]
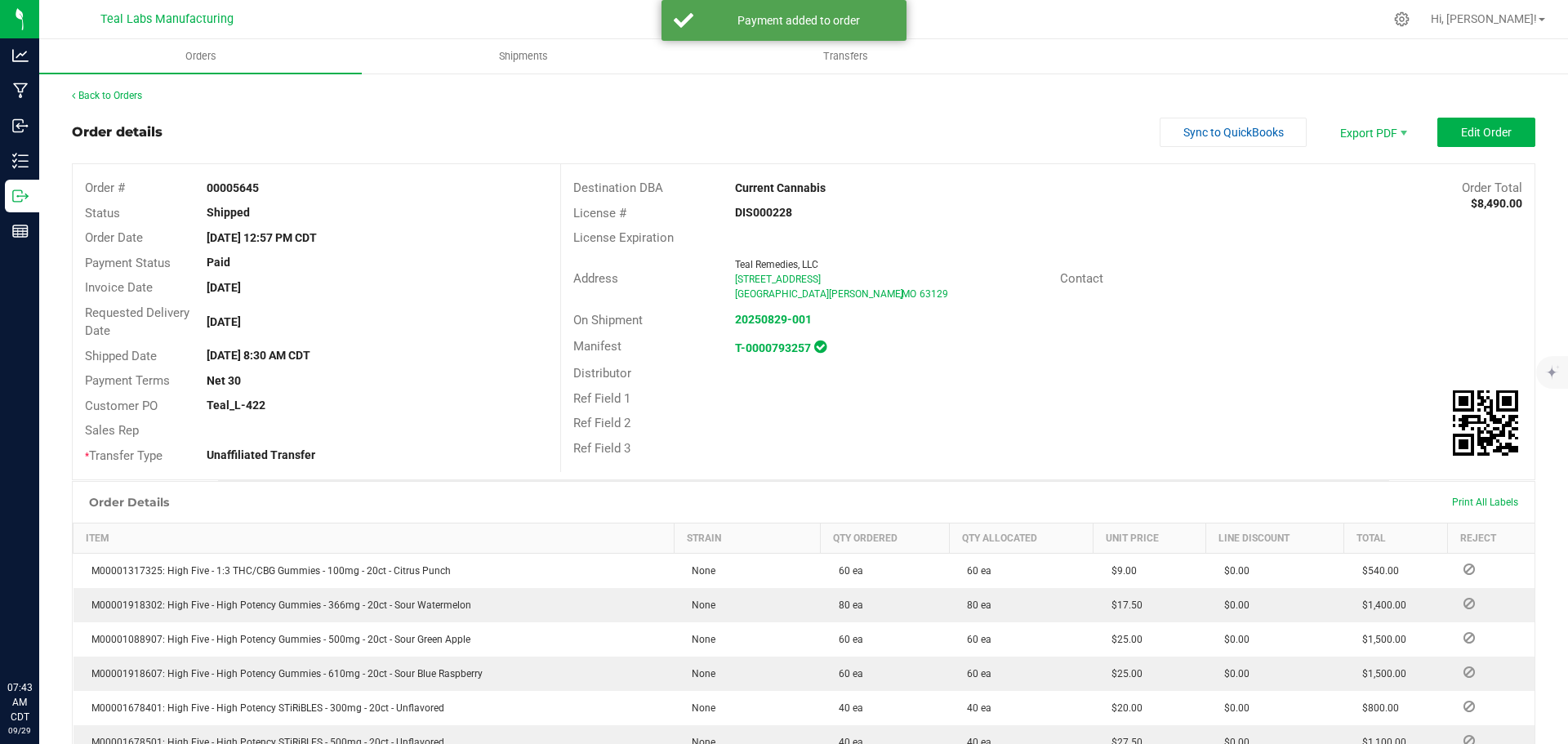
click at [1191, 148] on outbound-order-header "Order details Sync to QuickBooks Export PDF Edit Order Order # 00005645 Status …" at bounding box center [803, 299] width 1463 height 363
click at [1191, 134] on span "Sync to QuickBooks" at bounding box center [1234, 132] width 100 height 13
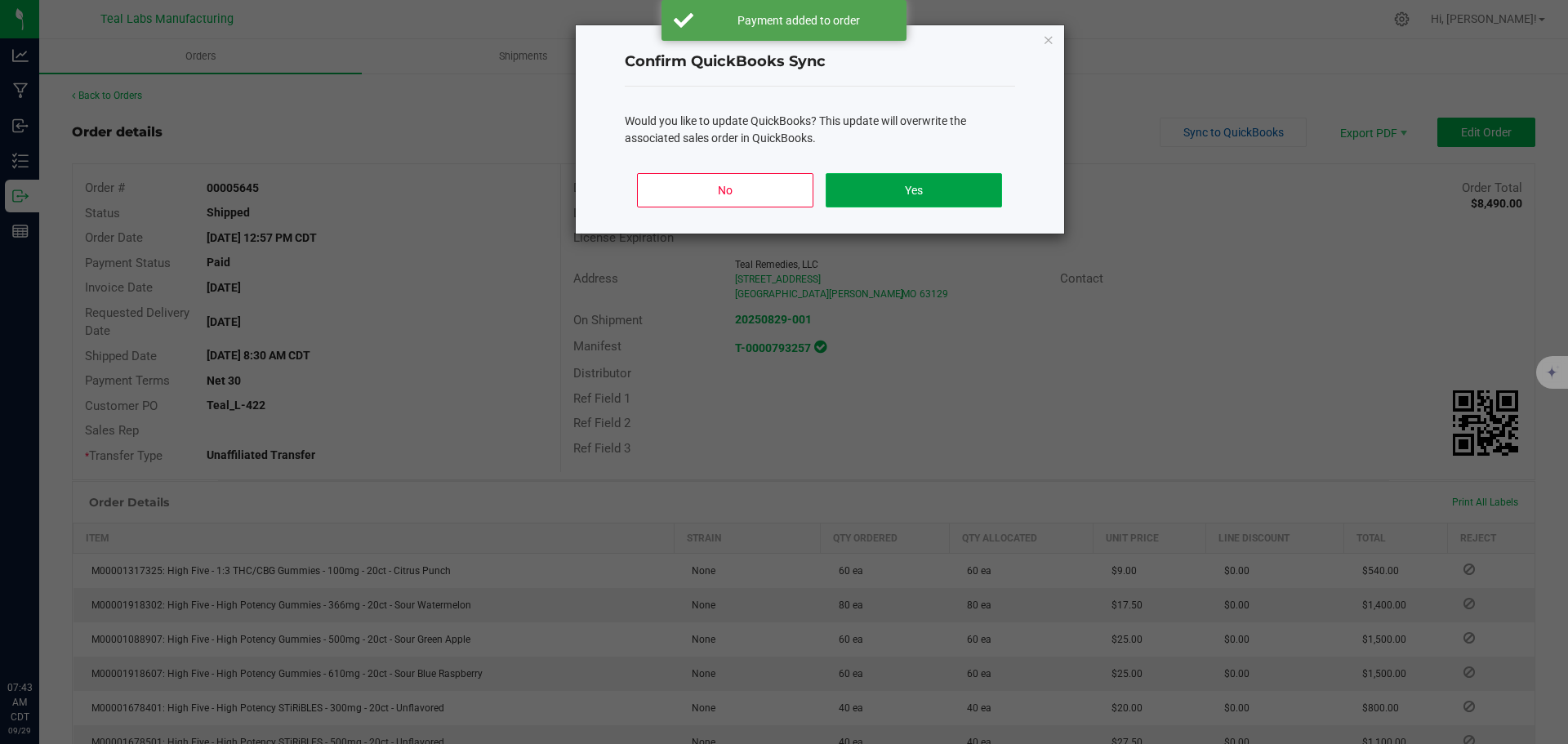
click at [882, 184] on button "Yes" at bounding box center [913, 190] width 176 height 34
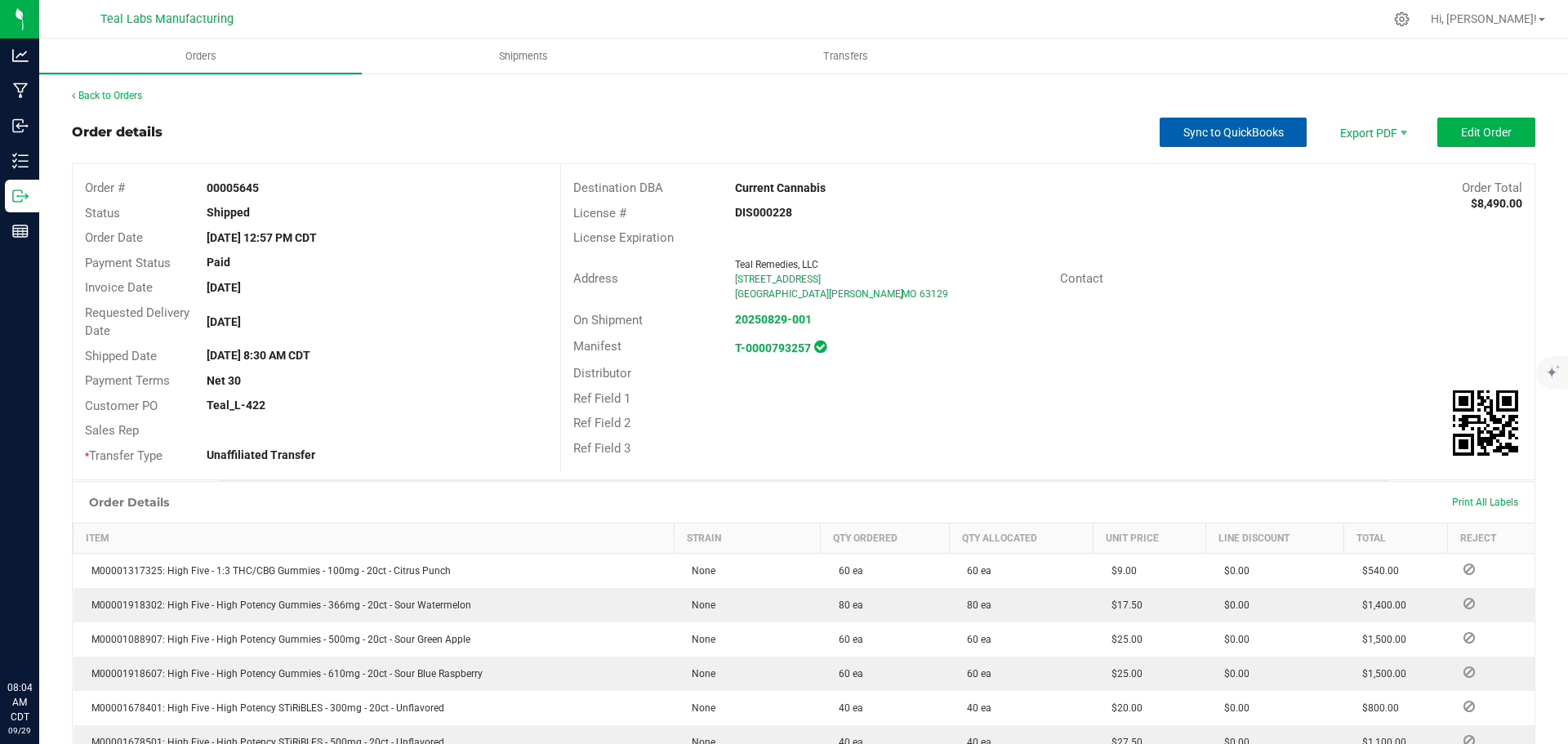
click at [1198, 127] on span "Sync to QuickBooks" at bounding box center [1234, 132] width 100 height 13
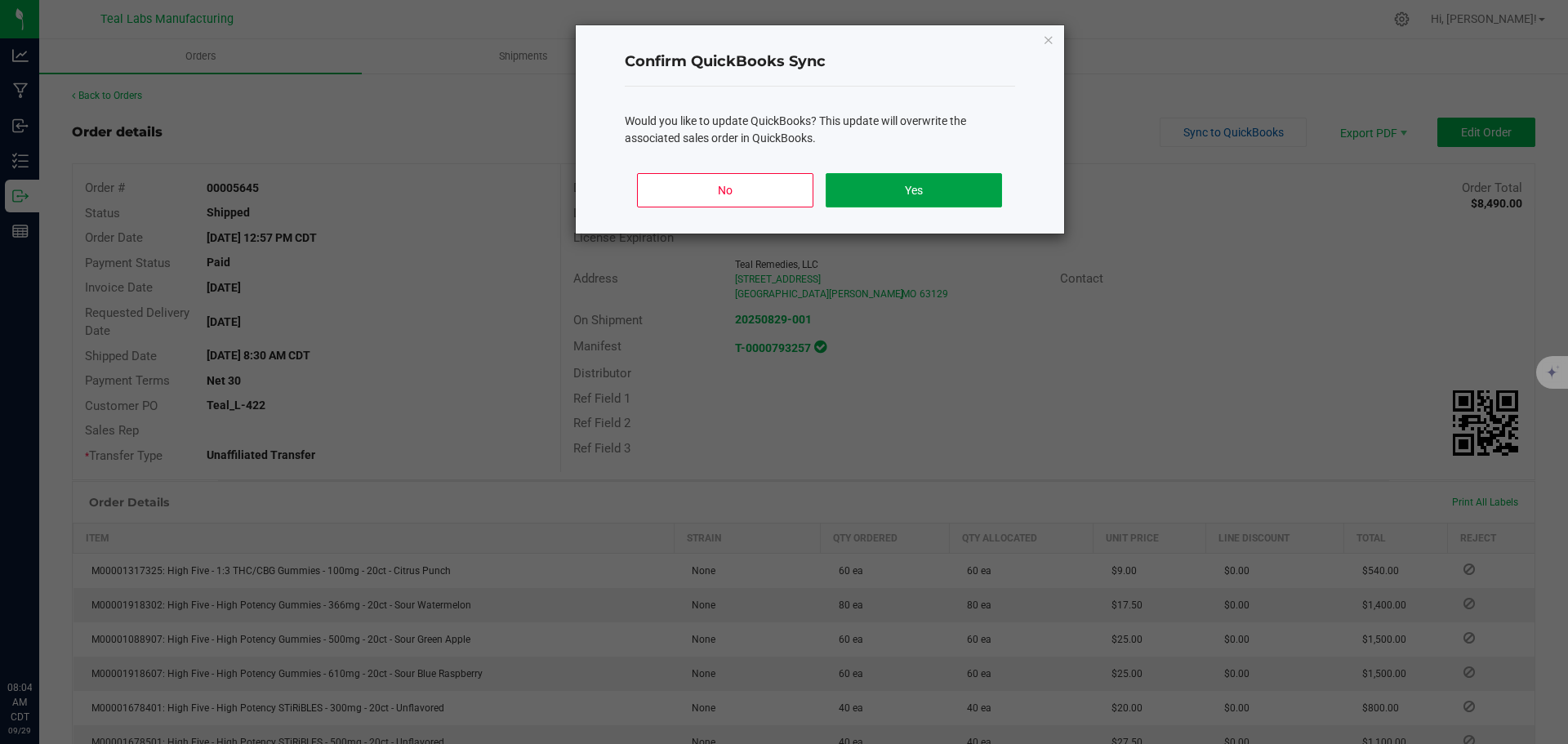
click at [948, 192] on button "Yes" at bounding box center [913, 190] width 176 height 34
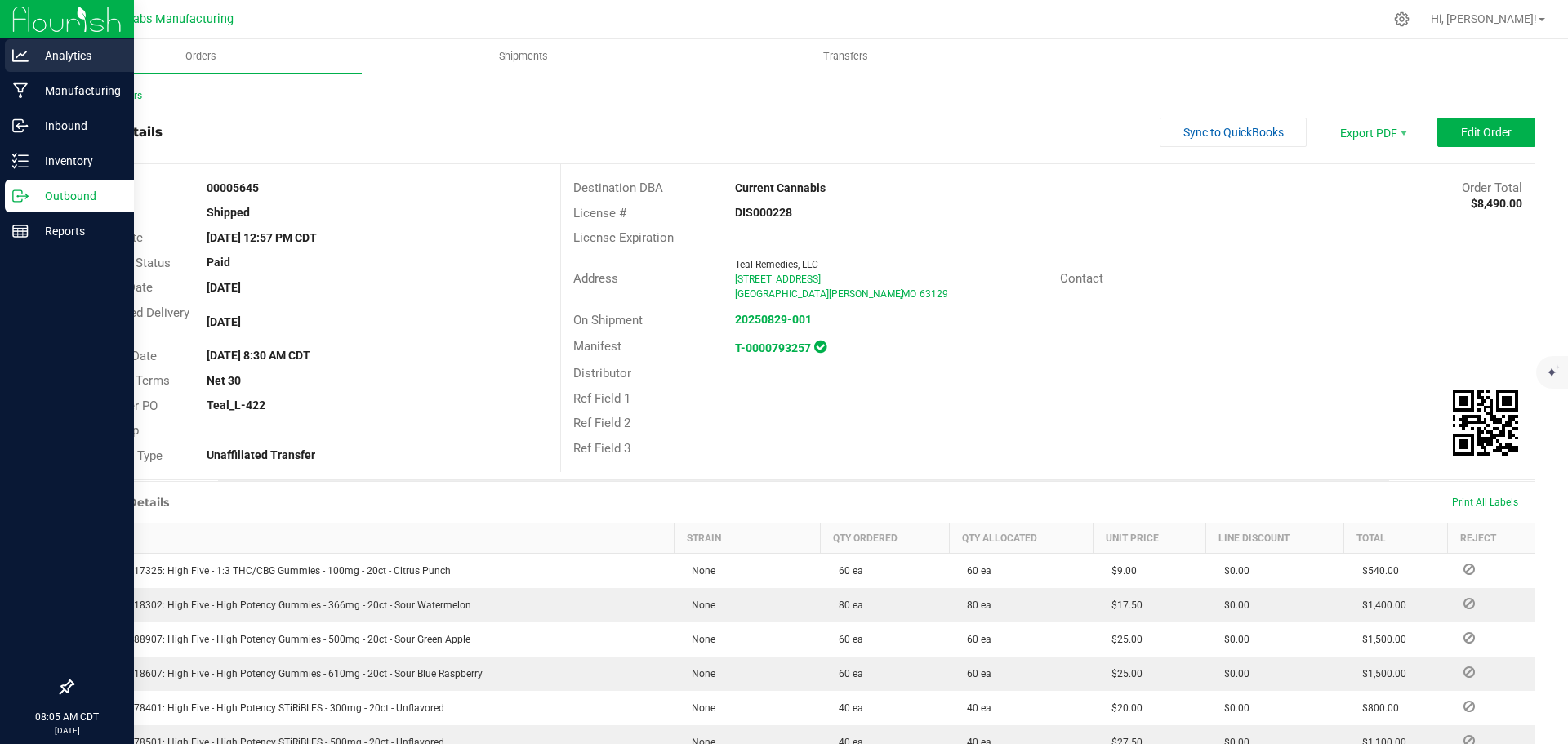
click at [70, 58] on p "Analytics" at bounding box center [77, 55] width 98 height 19
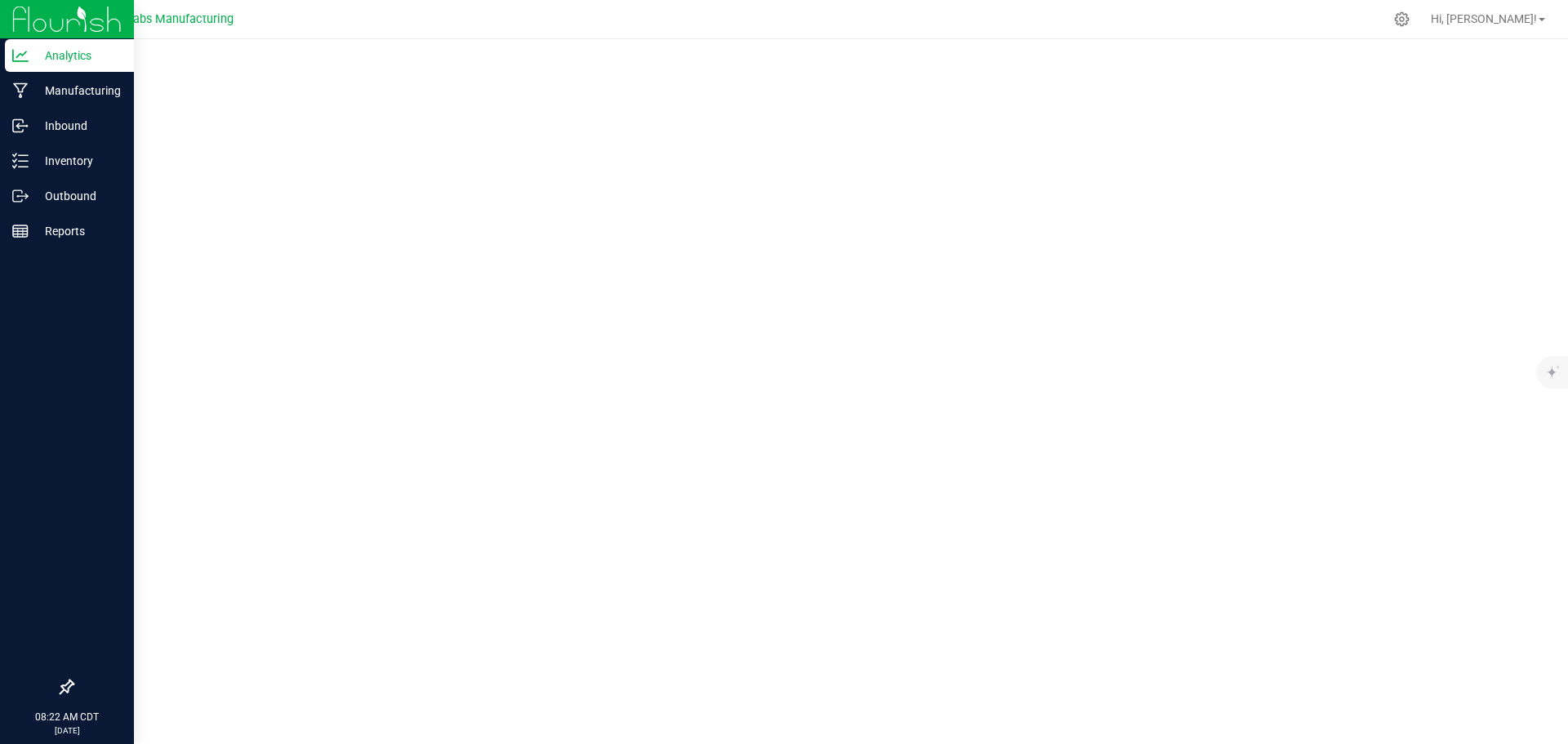
click at [61, 25] on img at bounding box center [67, 19] width 109 height 39
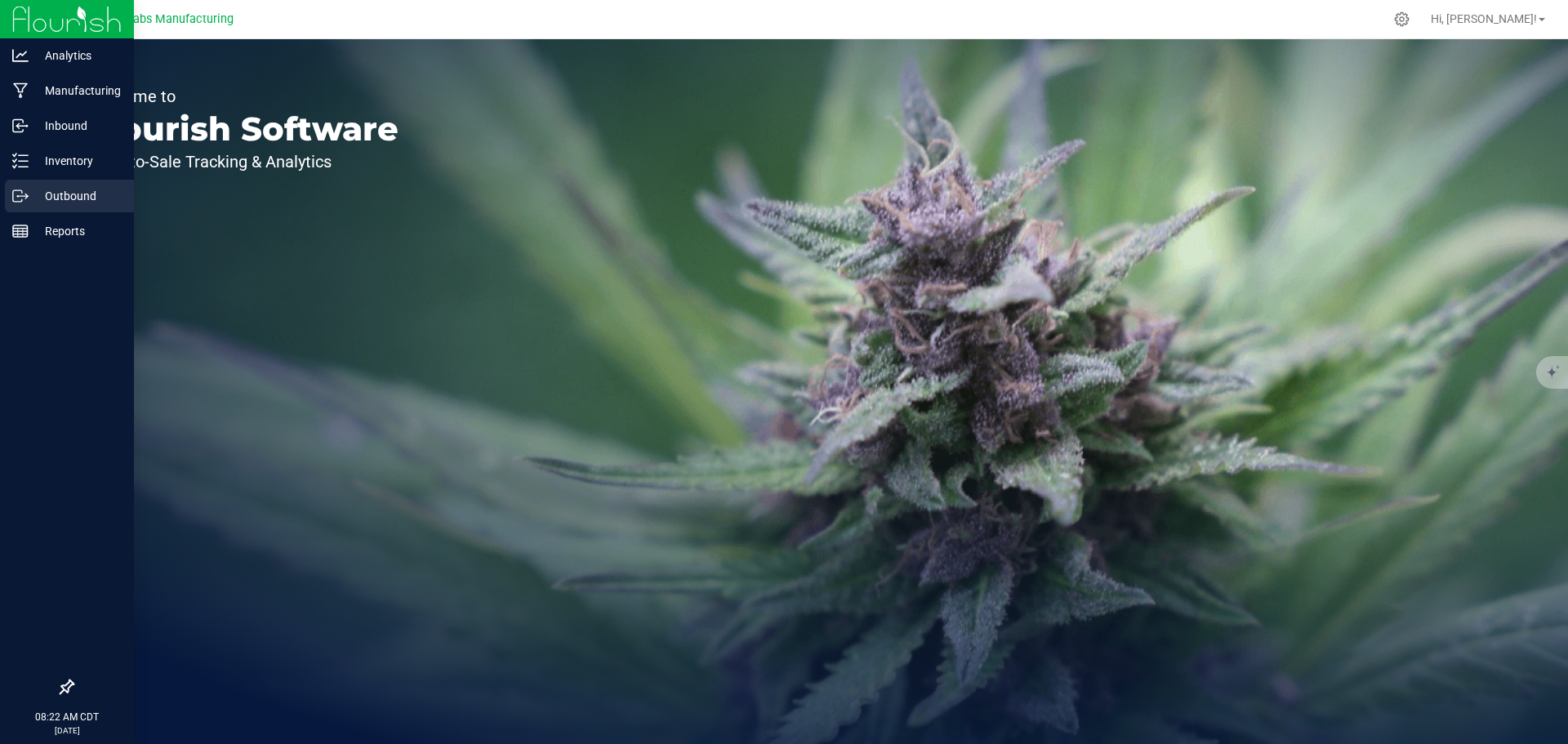
click at [66, 188] on p "Outbound" at bounding box center [77, 196] width 98 height 19
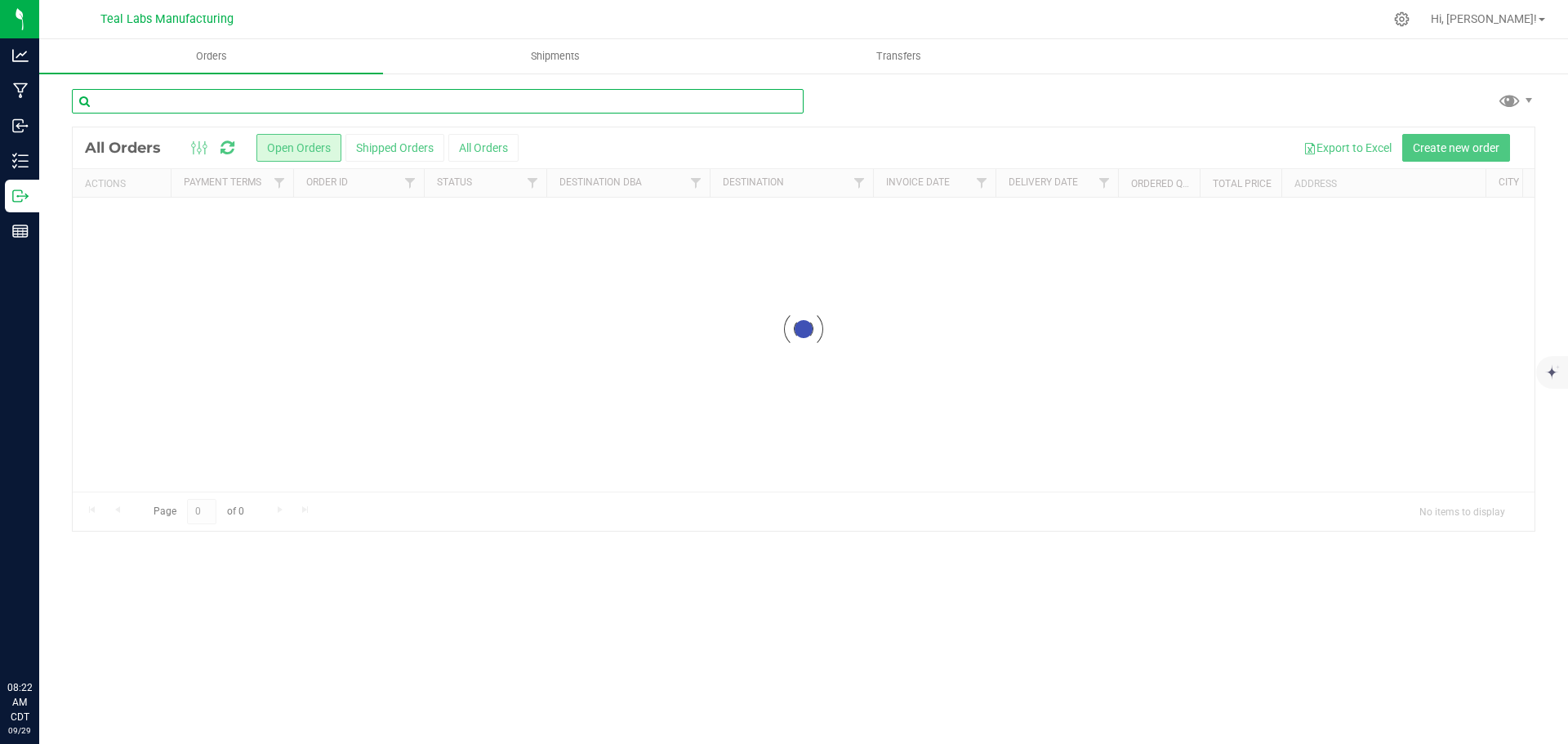
click at [307, 99] on input "text" at bounding box center [437, 101] width 731 height 25
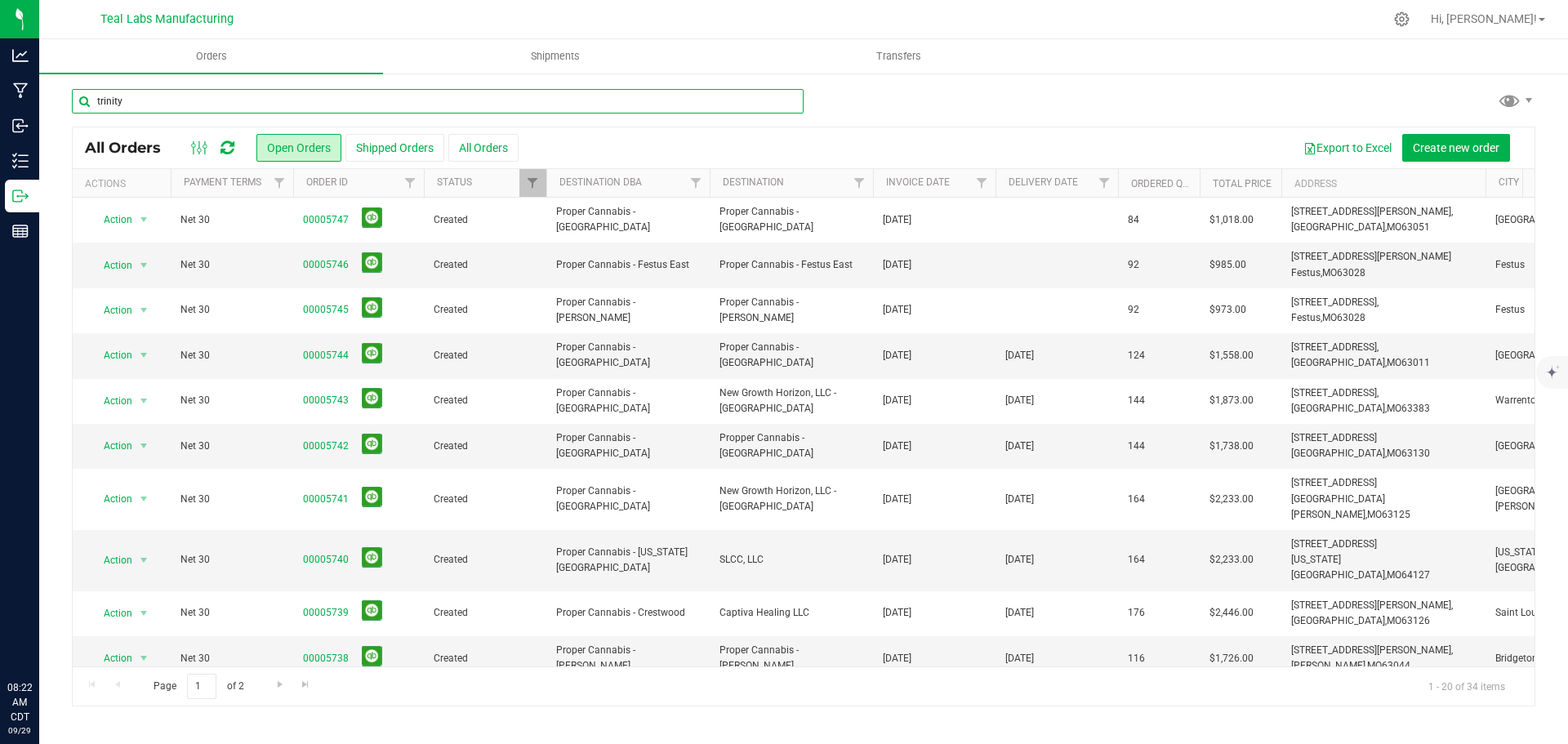
type input "trinity"
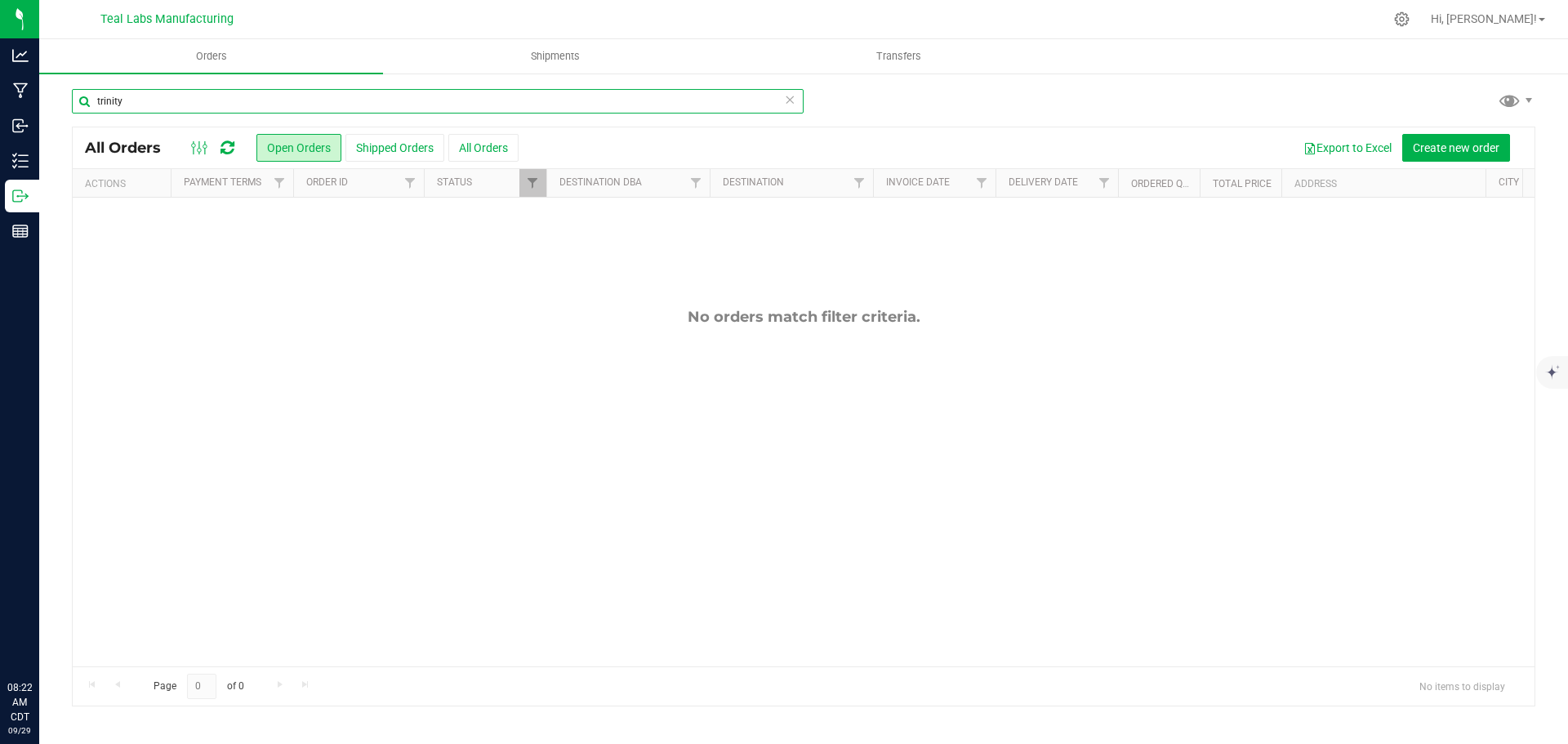
click at [543, 183] on div at bounding box center [546, 183] width 7 height 28
click at [534, 188] on span "Filter" at bounding box center [532, 182] width 13 height 13
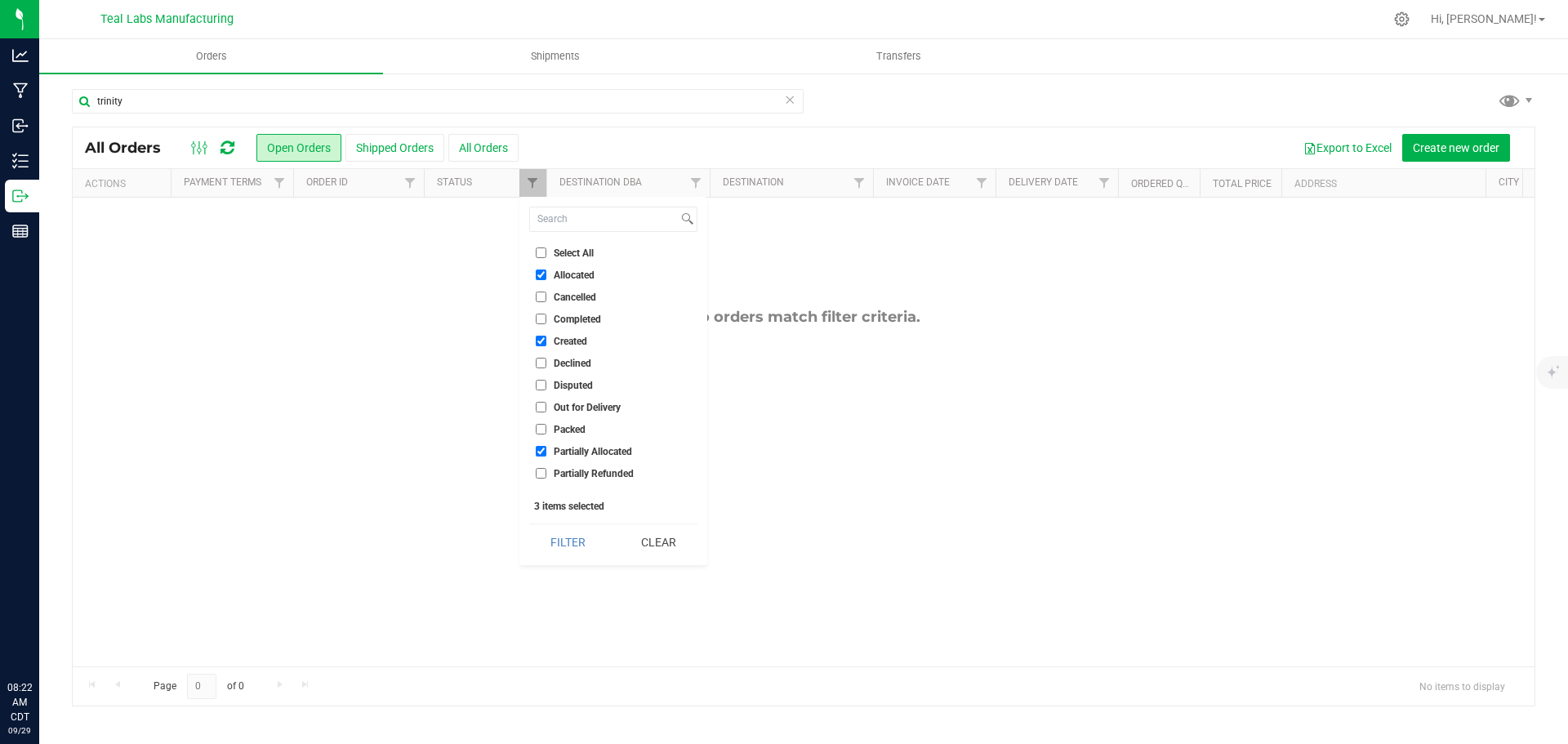
click at [545, 251] on input "Select All" at bounding box center [541, 253] width 11 height 11
checkbox input "true"
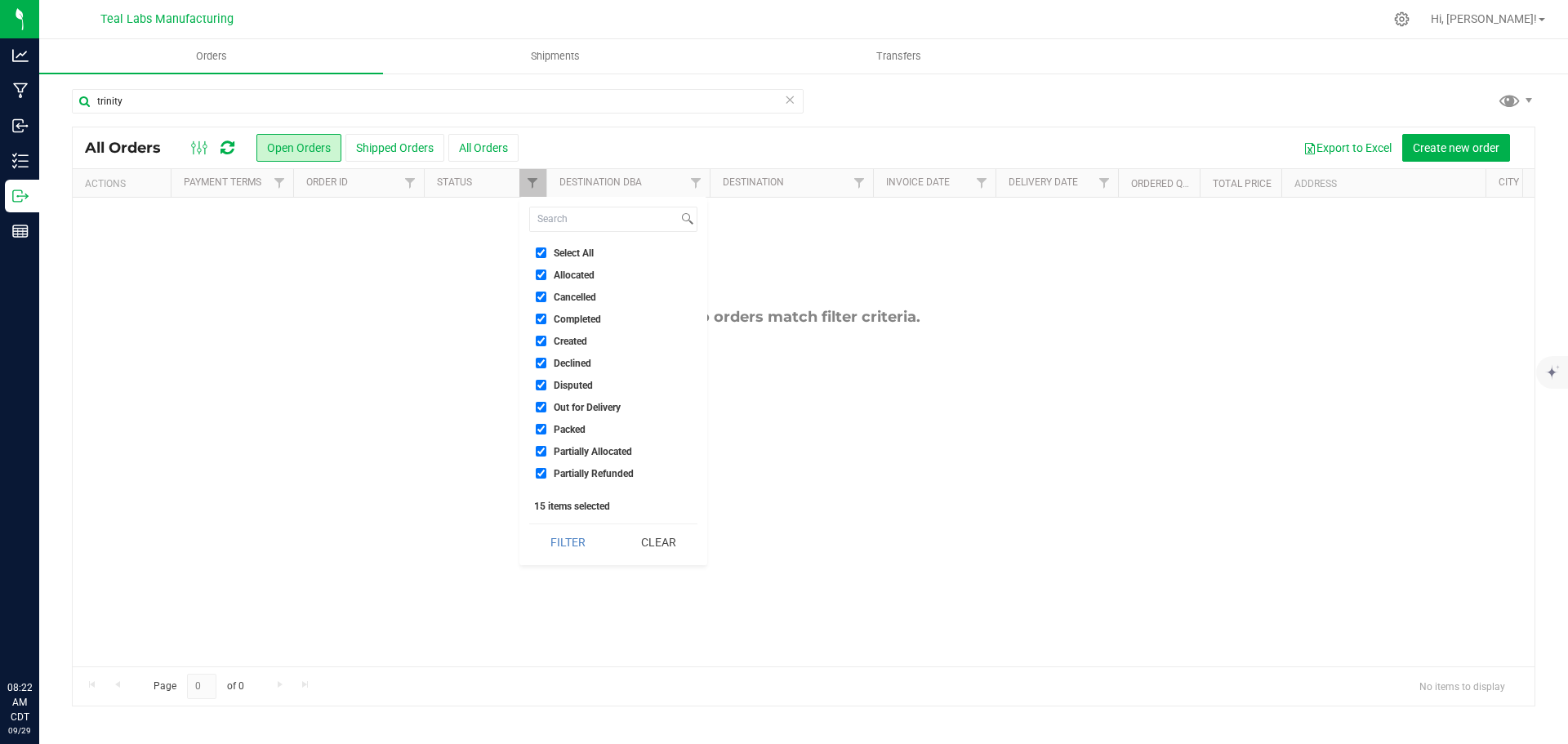
checkbox input "true"
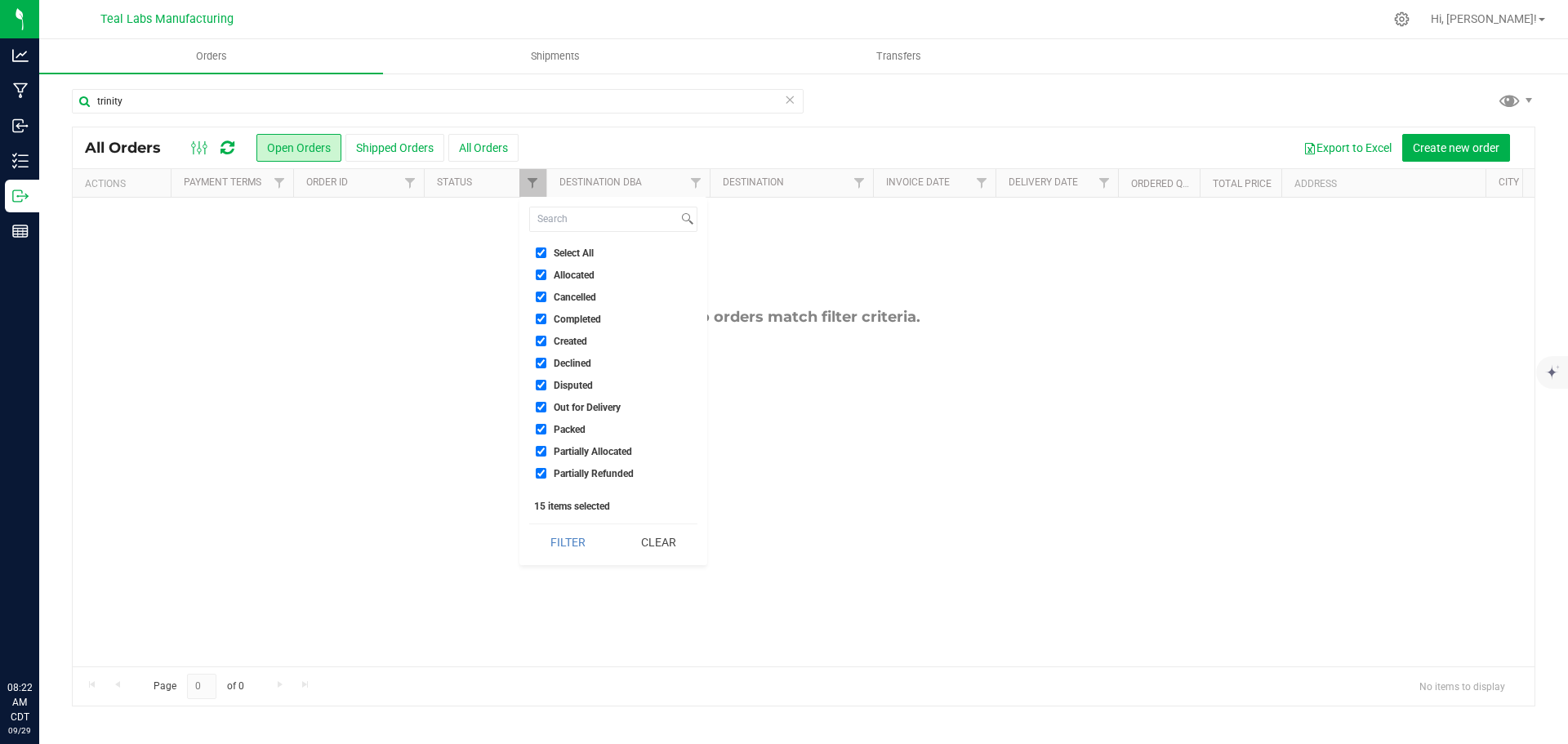
checkbox input "true"
click at [567, 540] on button "Filter" at bounding box center [568, 542] width 78 height 36
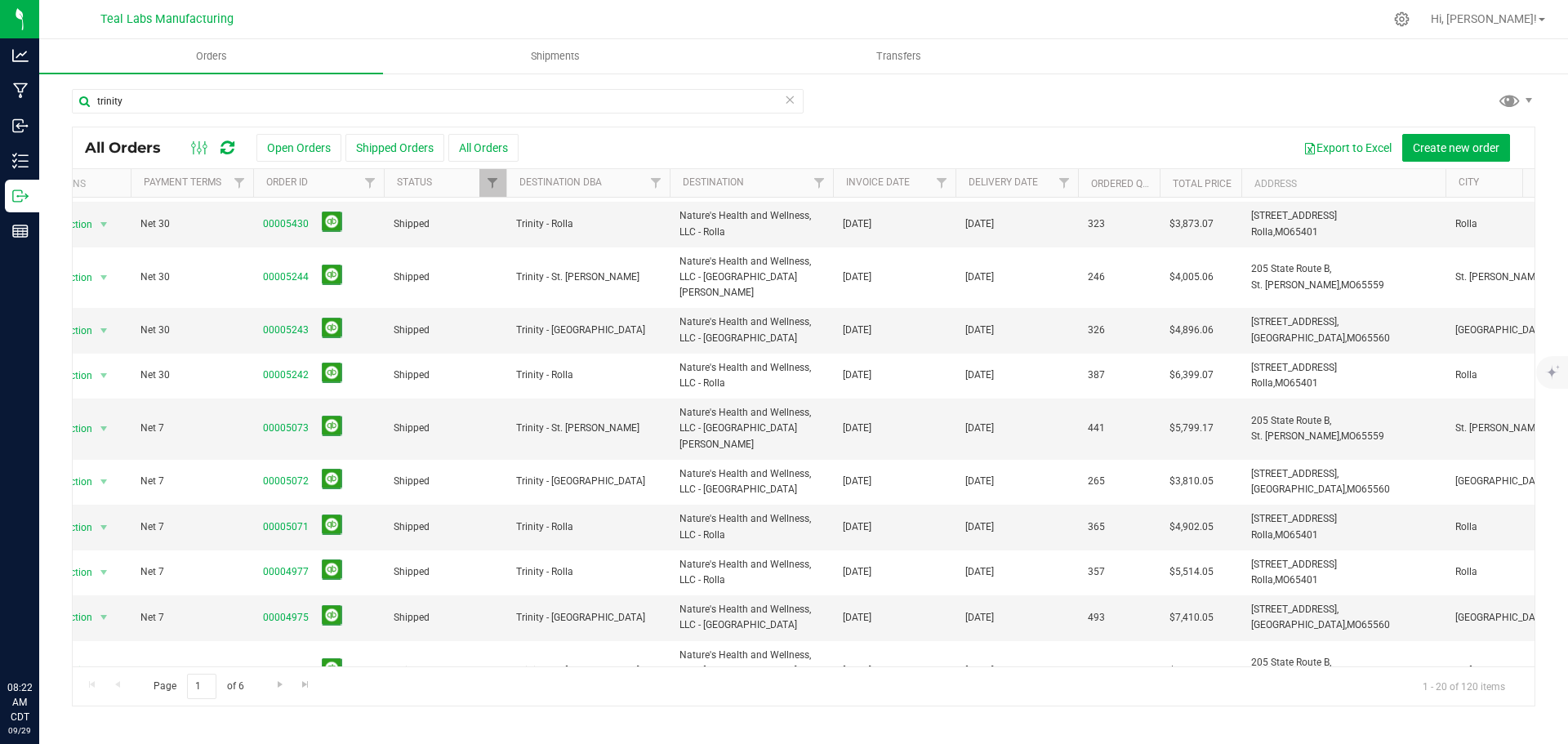
scroll to position [448, 40]
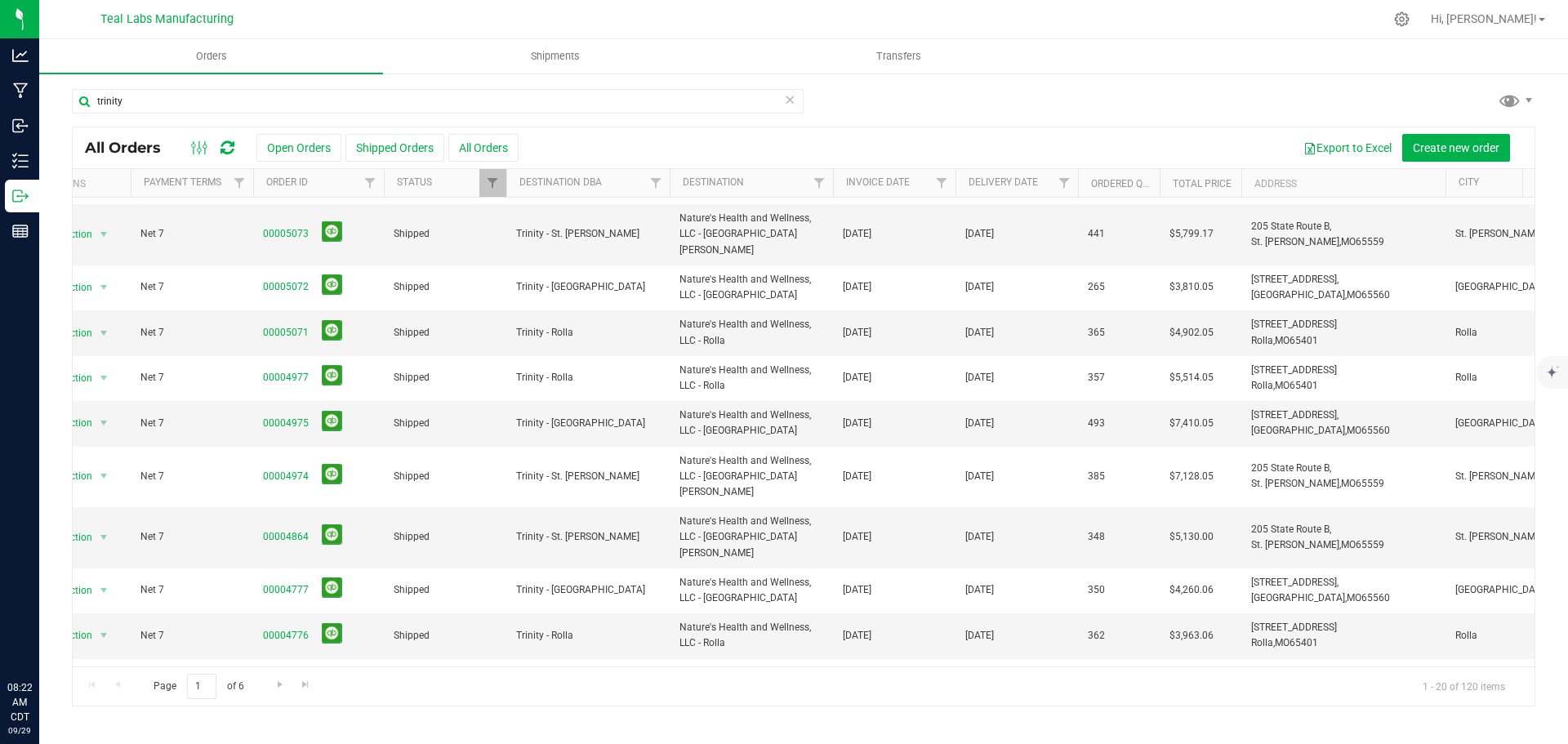
click at [823, 720] on td "Nature's Health and Wellness, LLC - [GEOGRAPHIC_DATA]" at bounding box center [751, 742] width 164 height 44
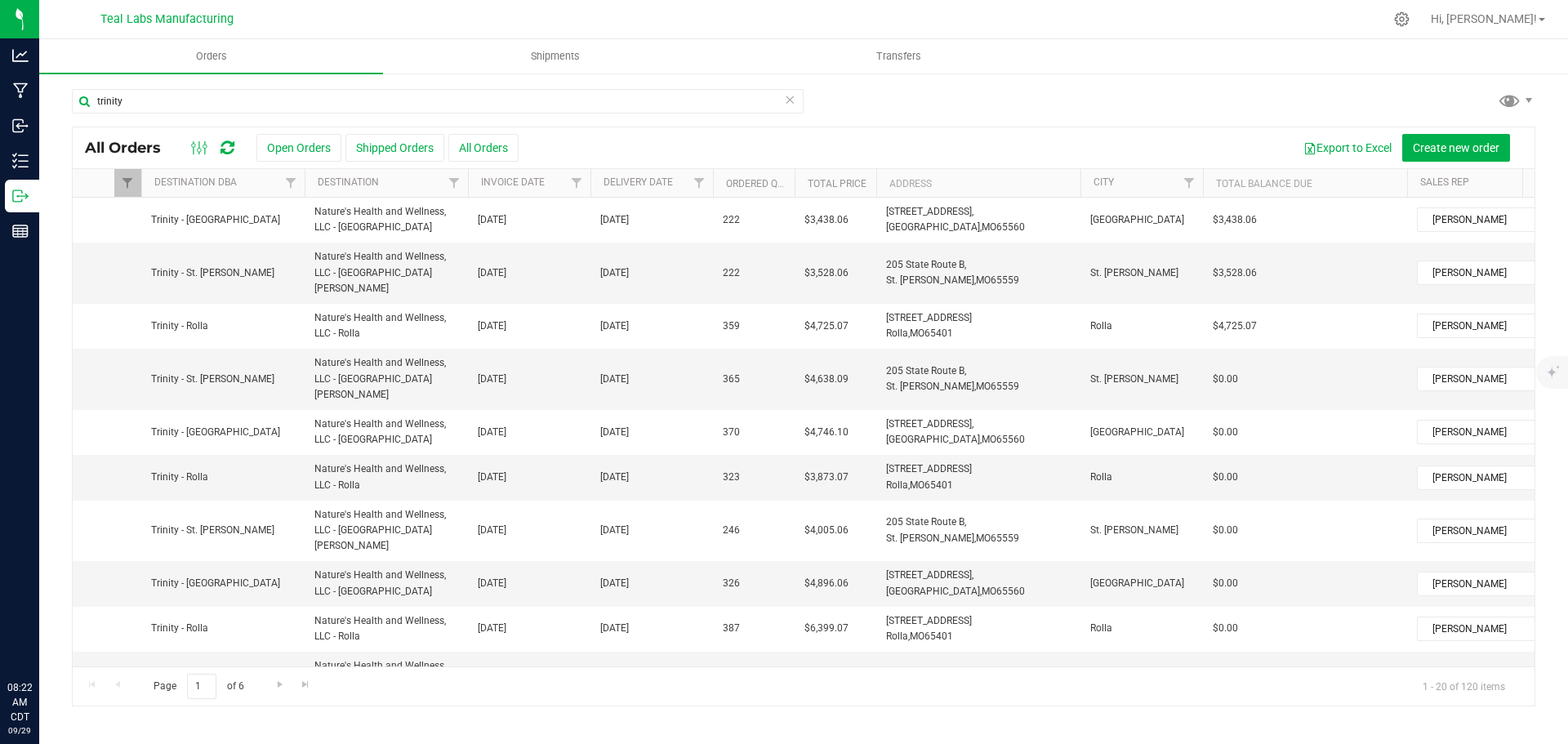
scroll to position [0, 150]
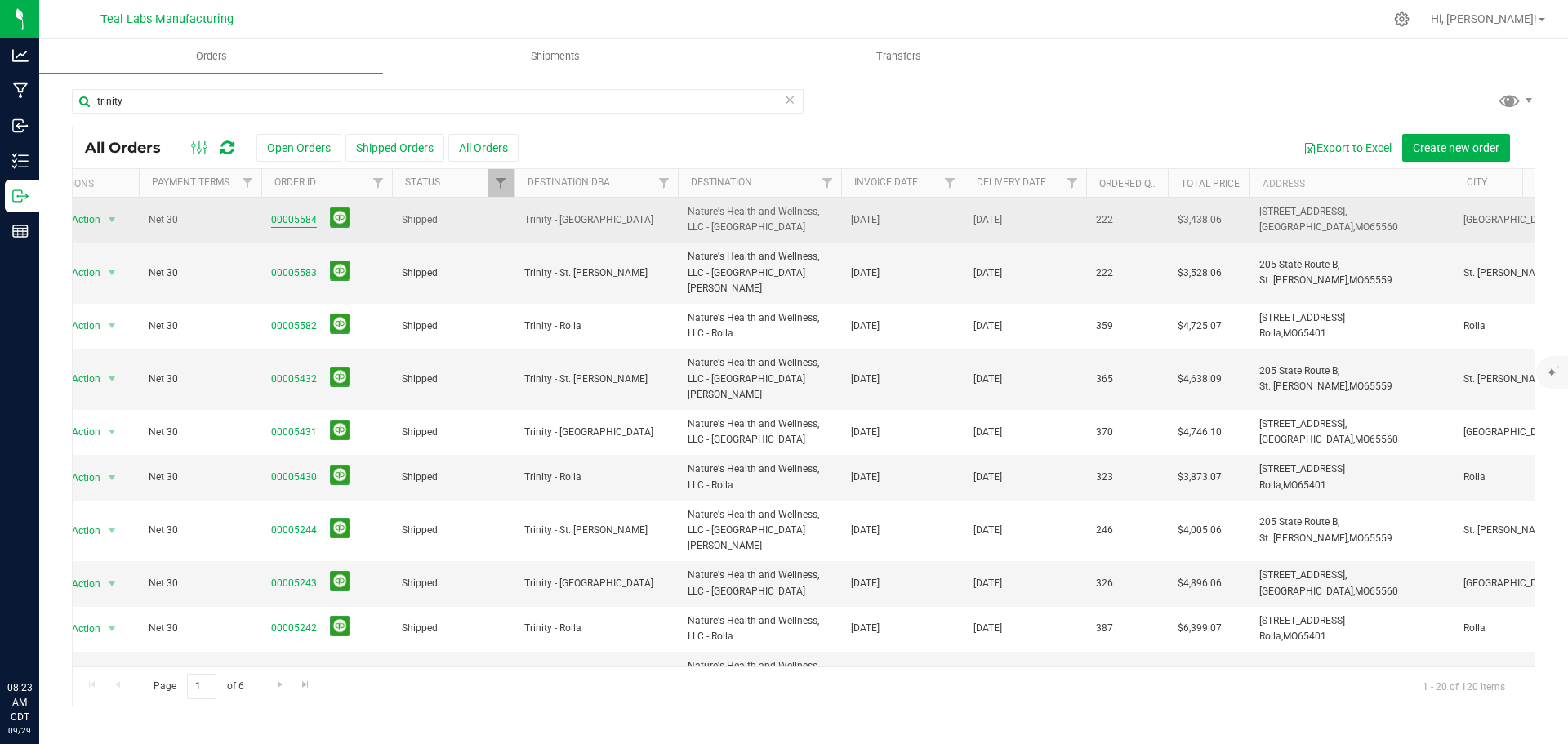
click at [304, 216] on link "00005584" at bounding box center [294, 220] width 46 height 16
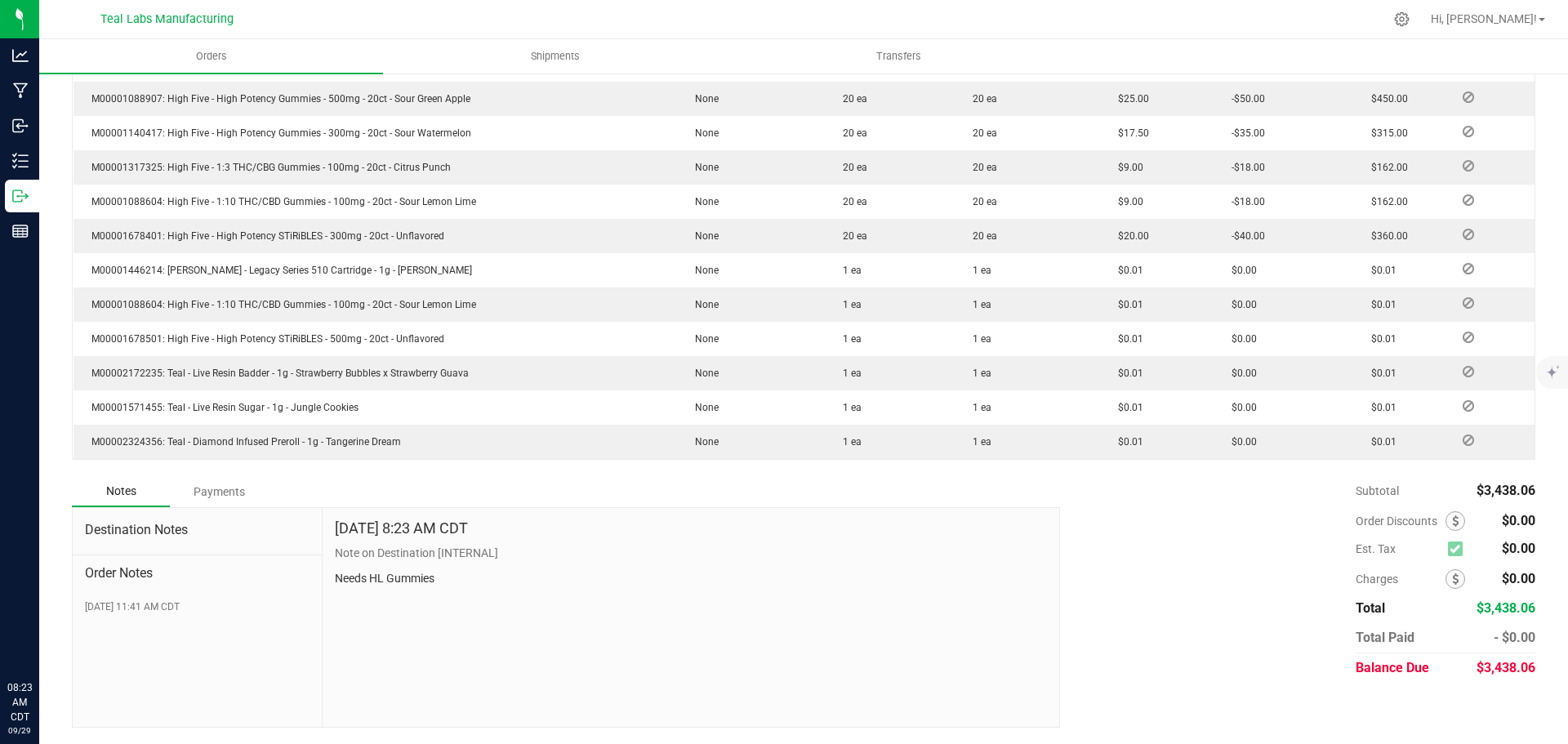
click at [241, 493] on div "Payments" at bounding box center [218, 491] width 98 height 29
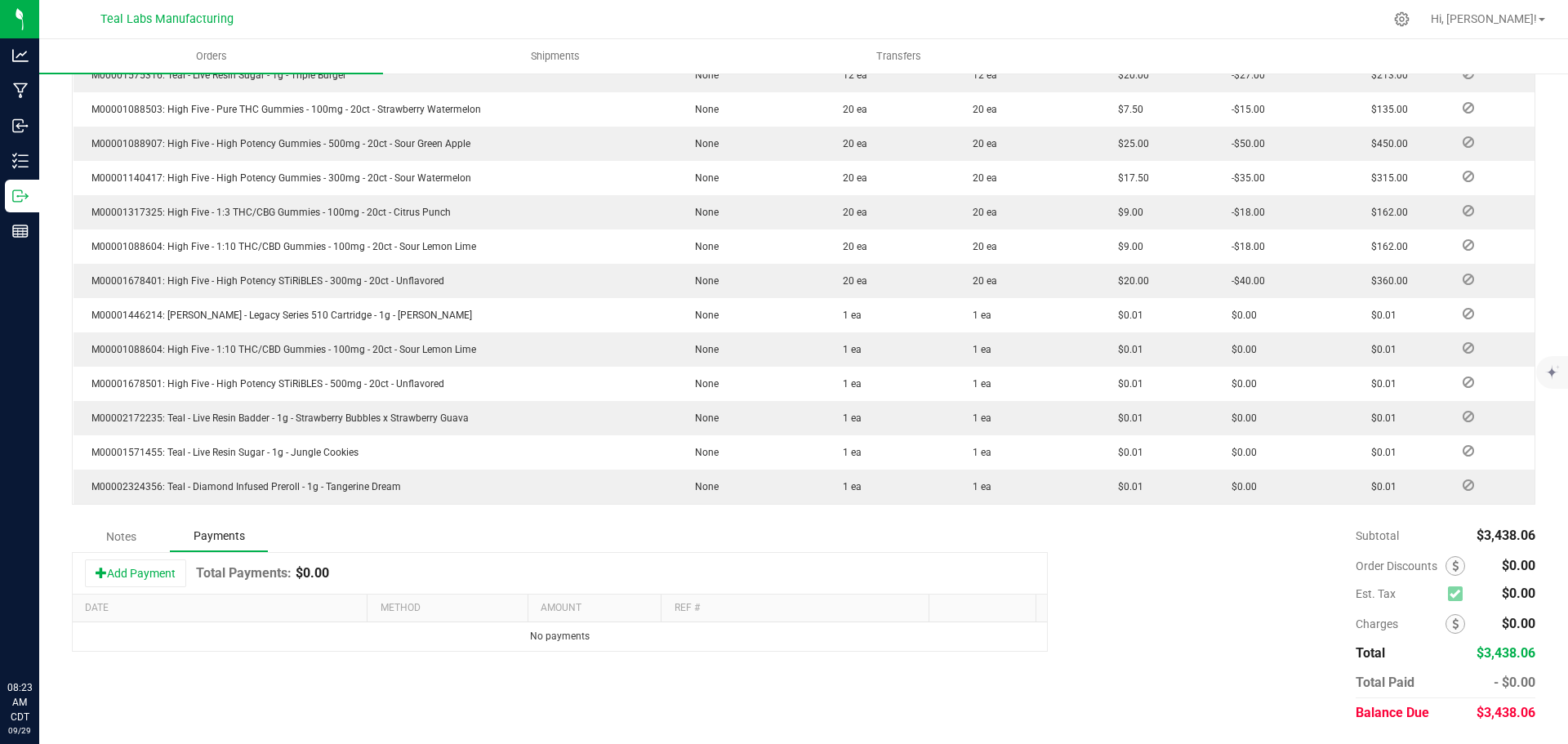
click at [175, 559] on div "Add Payment Total Payments: $0.00" at bounding box center [560, 573] width 974 height 41
click at [172, 569] on button "Add Payment" at bounding box center [136, 574] width 101 height 28
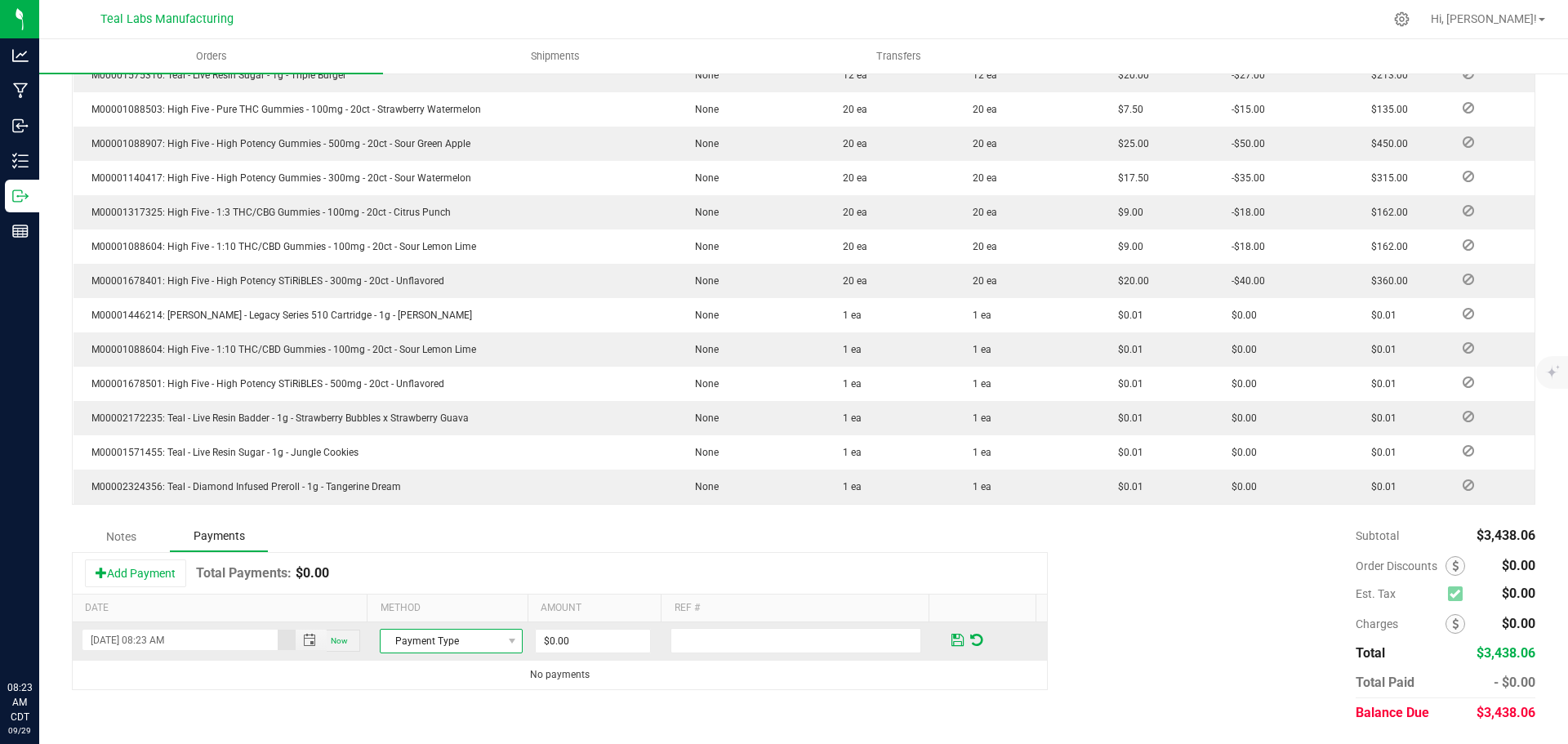
click at [436, 638] on span "Payment Type" at bounding box center [440, 641] width 121 height 23
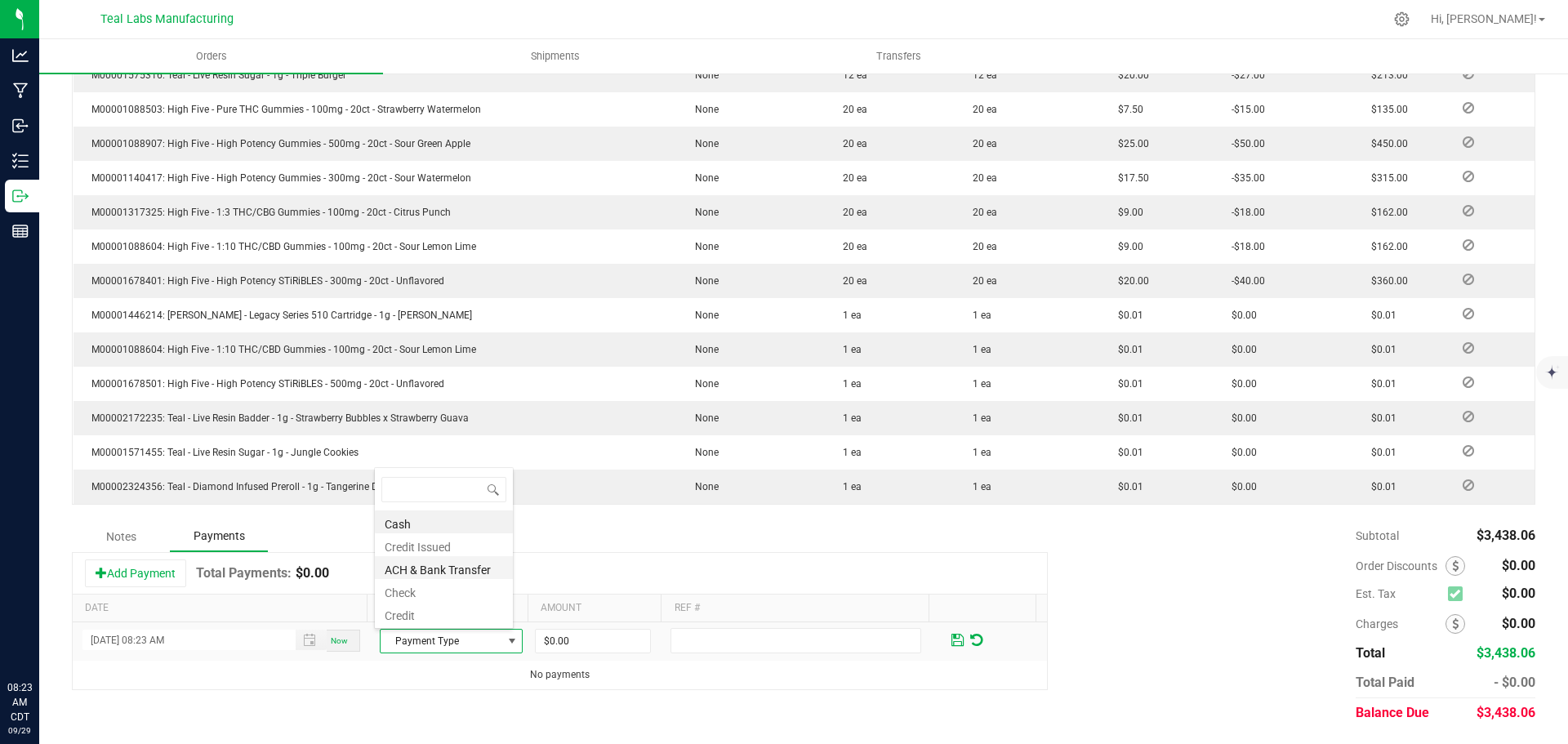
click at [436, 570] on li "ACH & Bank Transfer" at bounding box center [443, 568] width 138 height 23
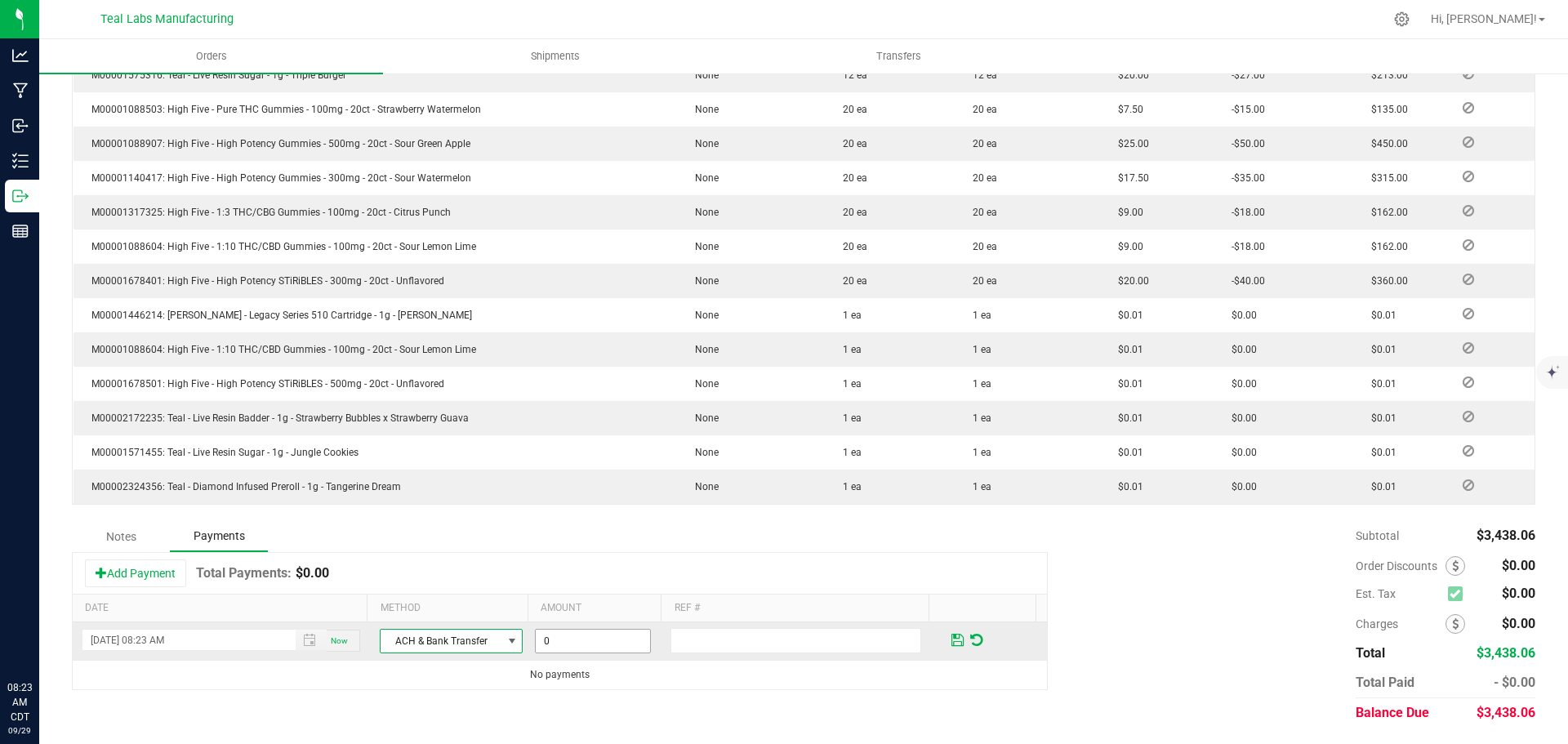
click at [562, 637] on input "0" at bounding box center [593, 641] width 114 height 23
type input "$3,438.06"
click at [951, 635] on span at bounding box center [957, 640] width 12 height 15
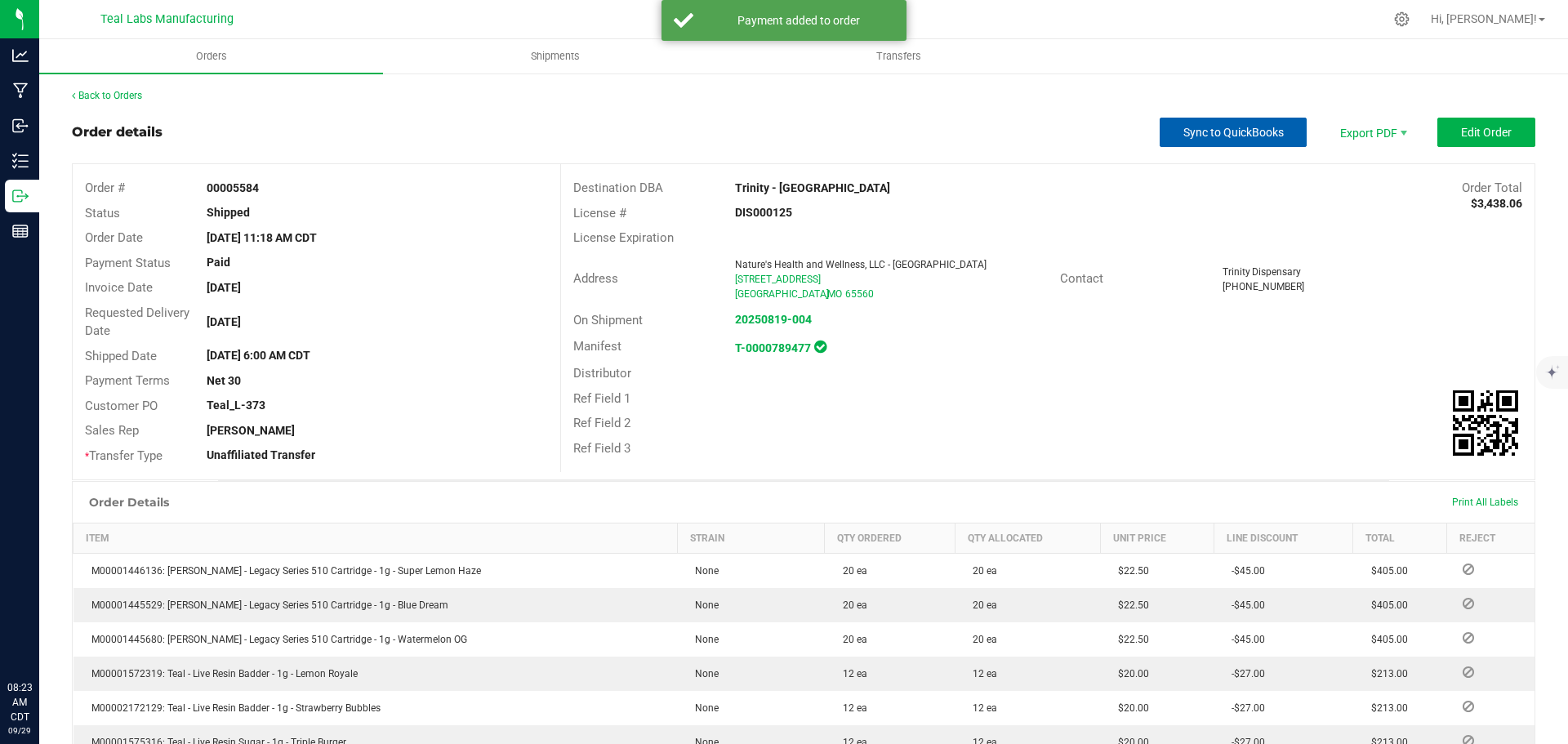
click at [1227, 124] on button "Sync to QuickBooks" at bounding box center [1233, 132] width 147 height 29
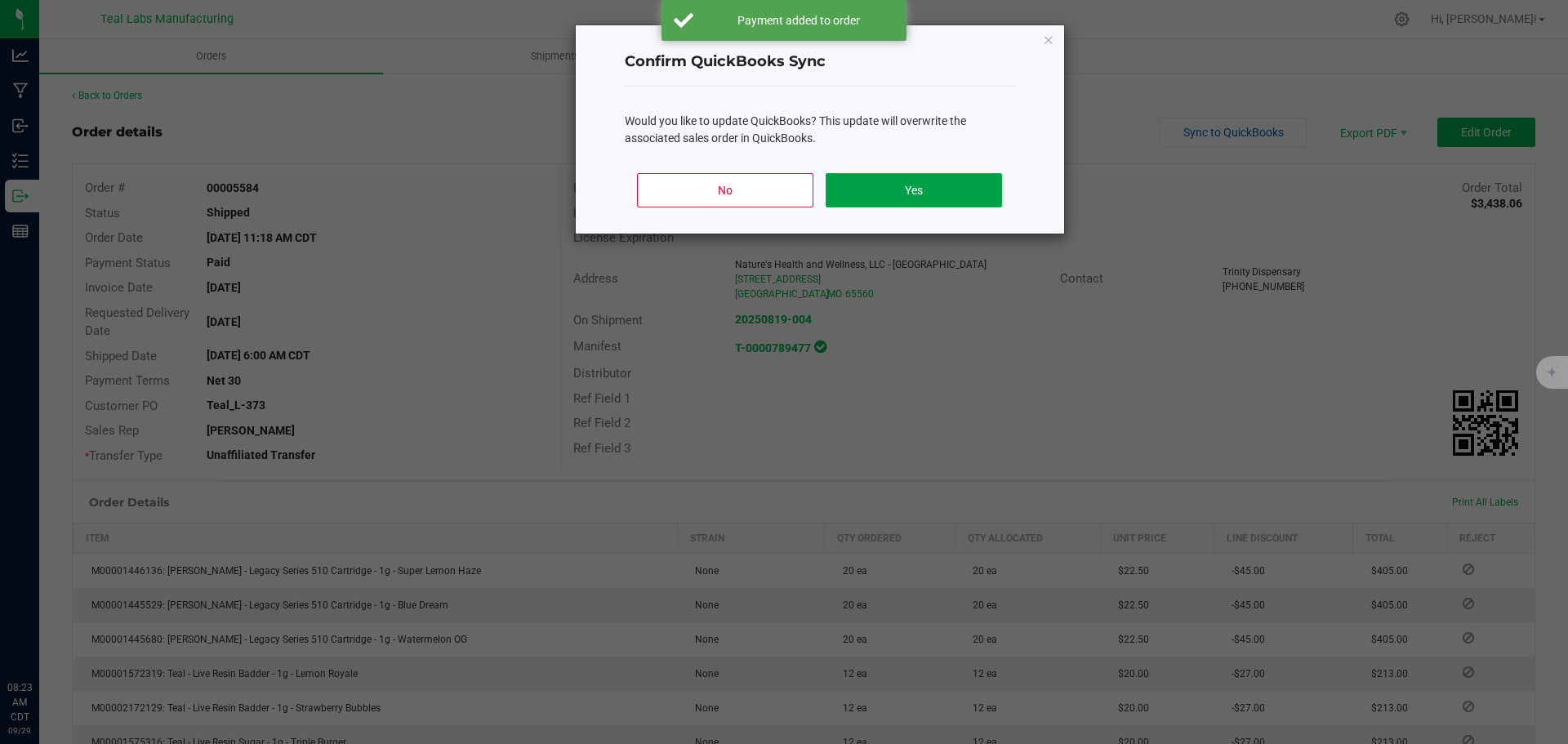
click at [935, 184] on button "Yes" at bounding box center [913, 190] width 176 height 34
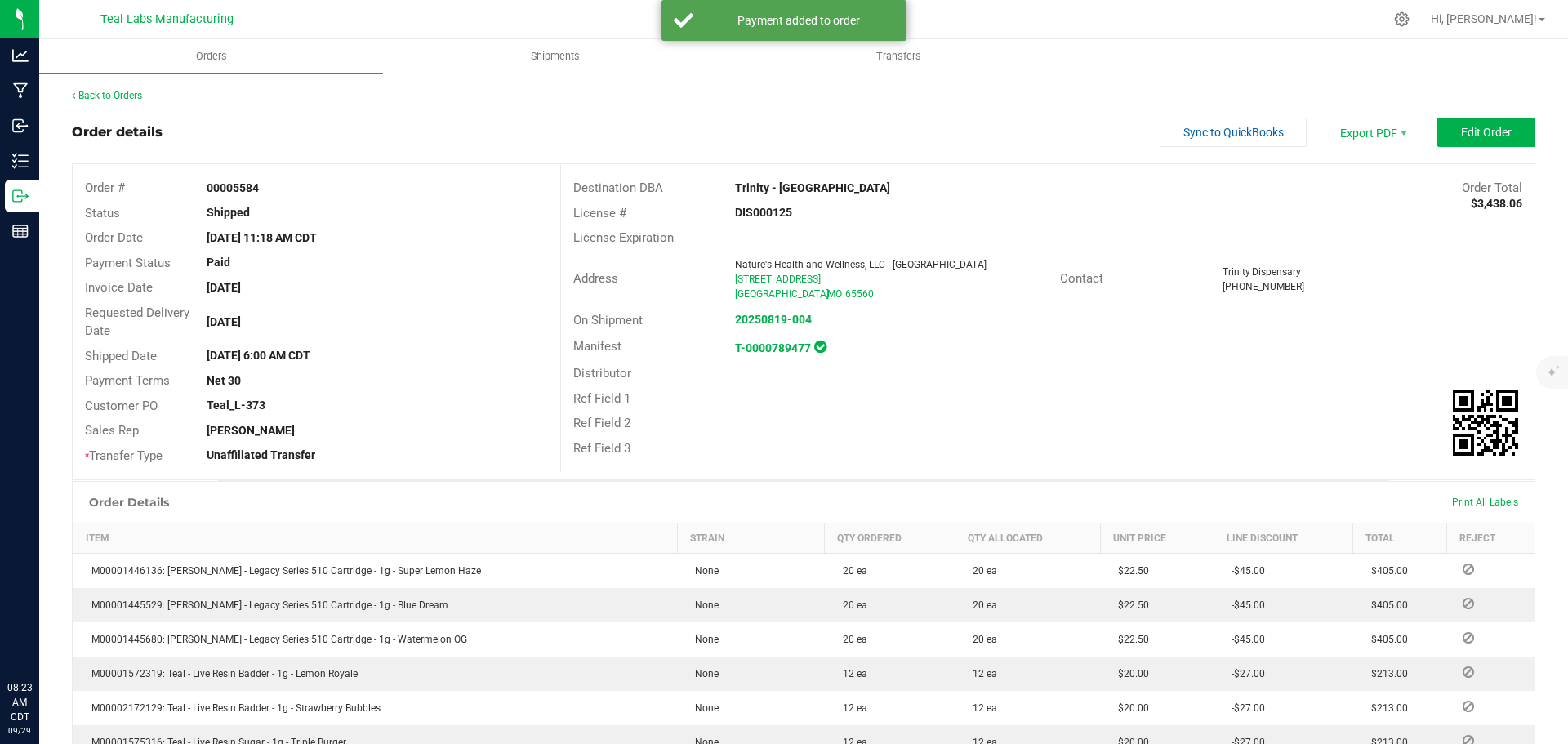
click at [119, 95] on link "Back to Orders" at bounding box center [107, 95] width 70 height 11
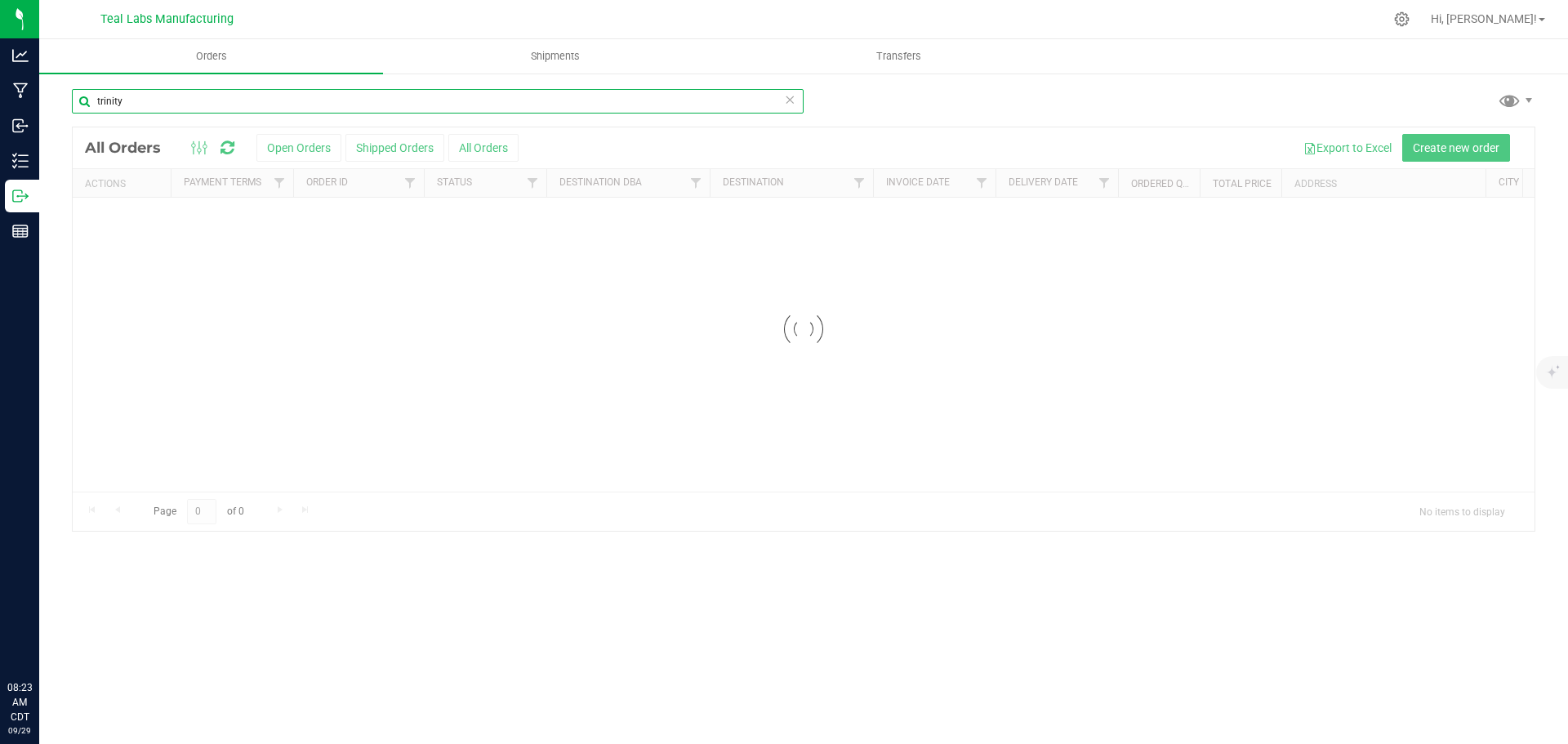
click at [191, 97] on input "trinity" at bounding box center [437, 101] width 731 height 25
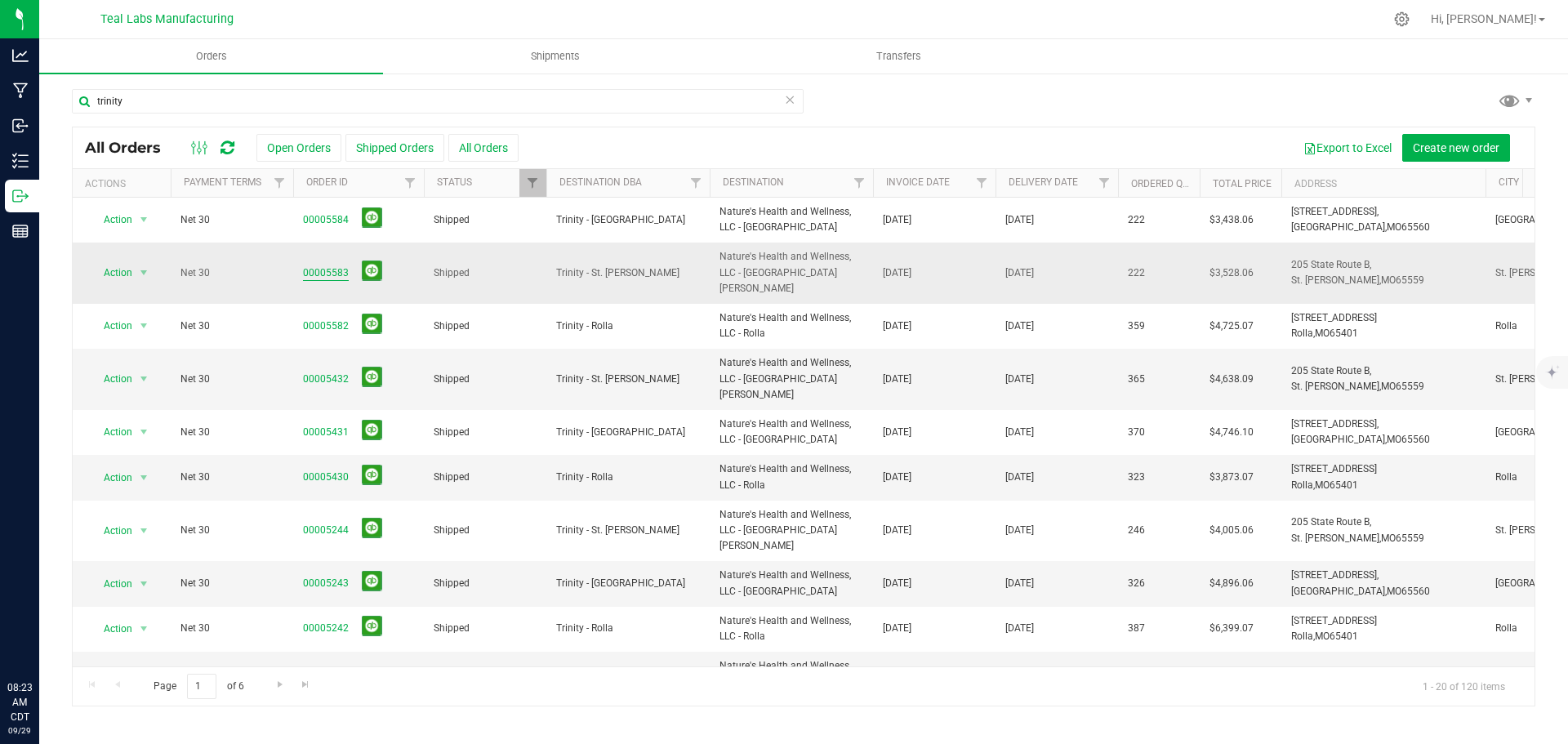
click at [330, 266] on link "00005583" at bounding box center [326, 274] width 46 height 16
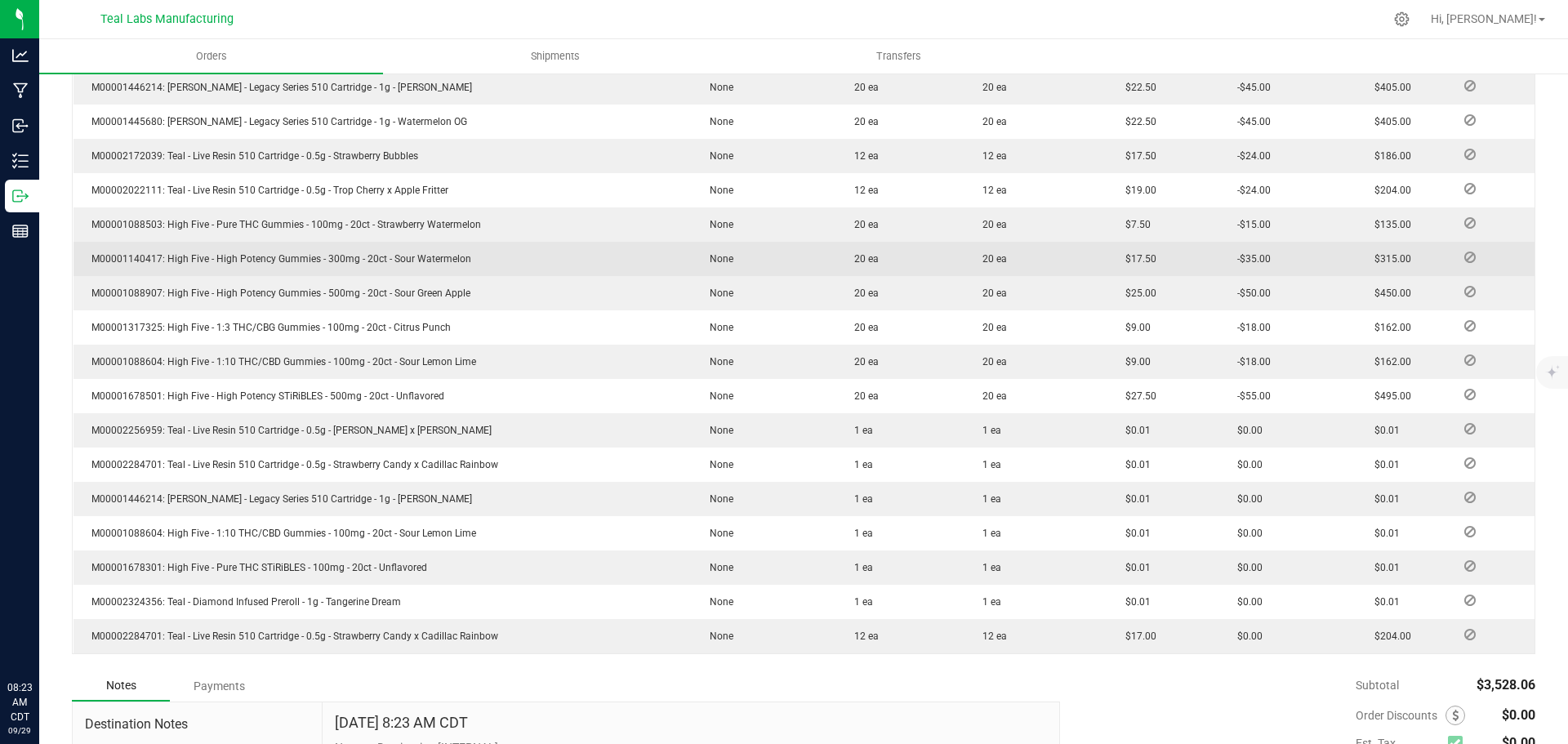
scroll to position [712, 0]
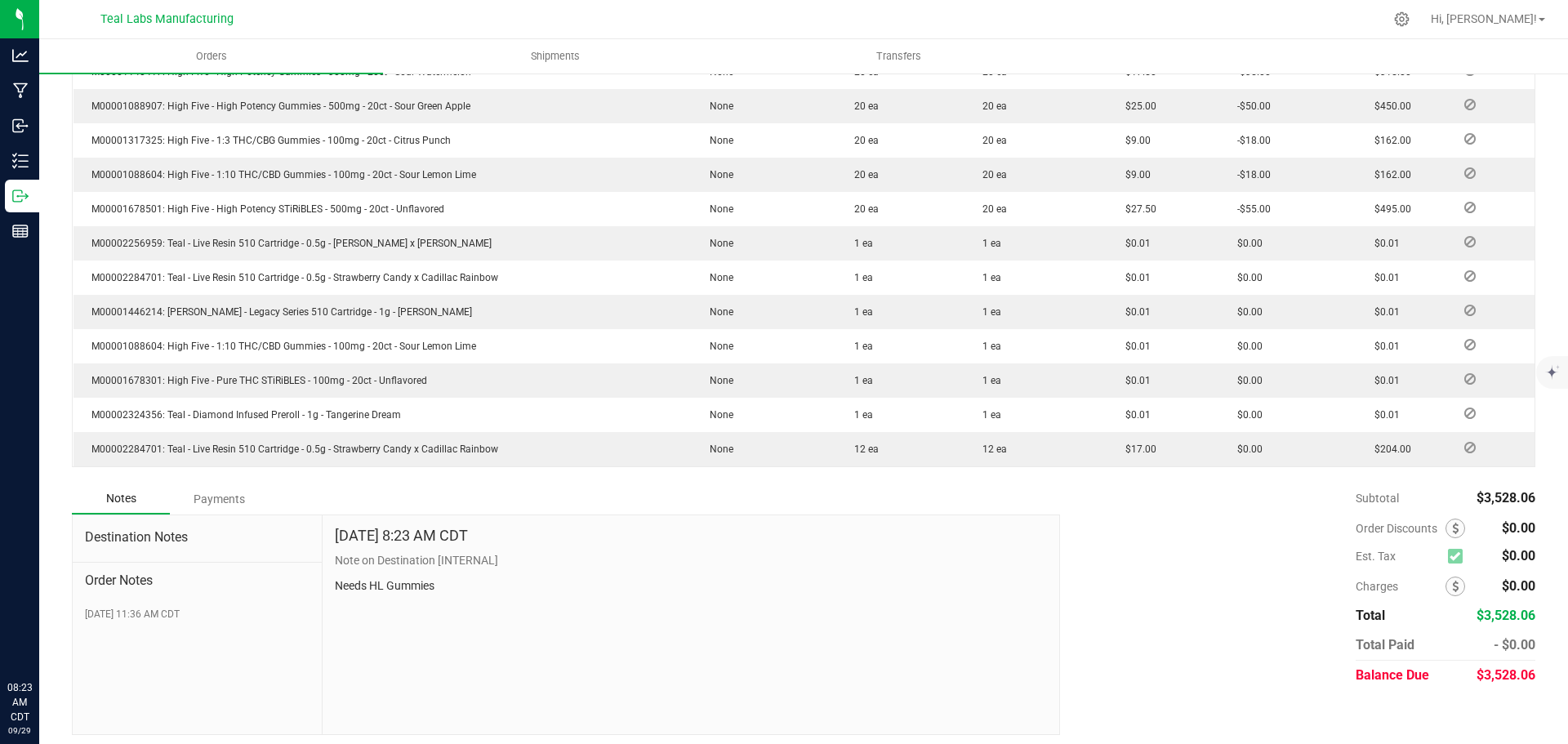
click at [216, 497] on div "Payments" at bounding box center [218, 498] width 98 height 29
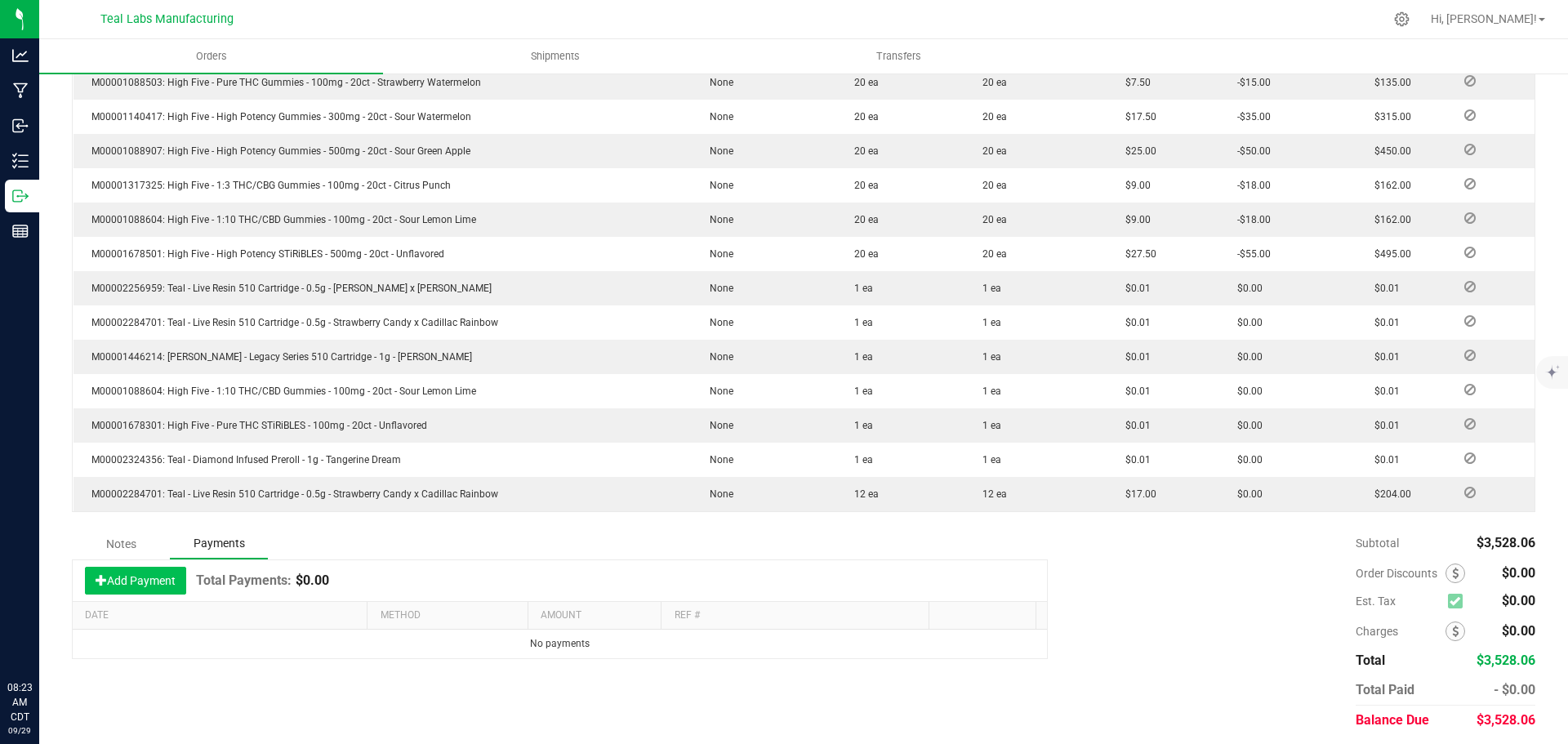
click at [126, 573] on button "Add Payment" at bounding box center [136, 581] width 101 height 28
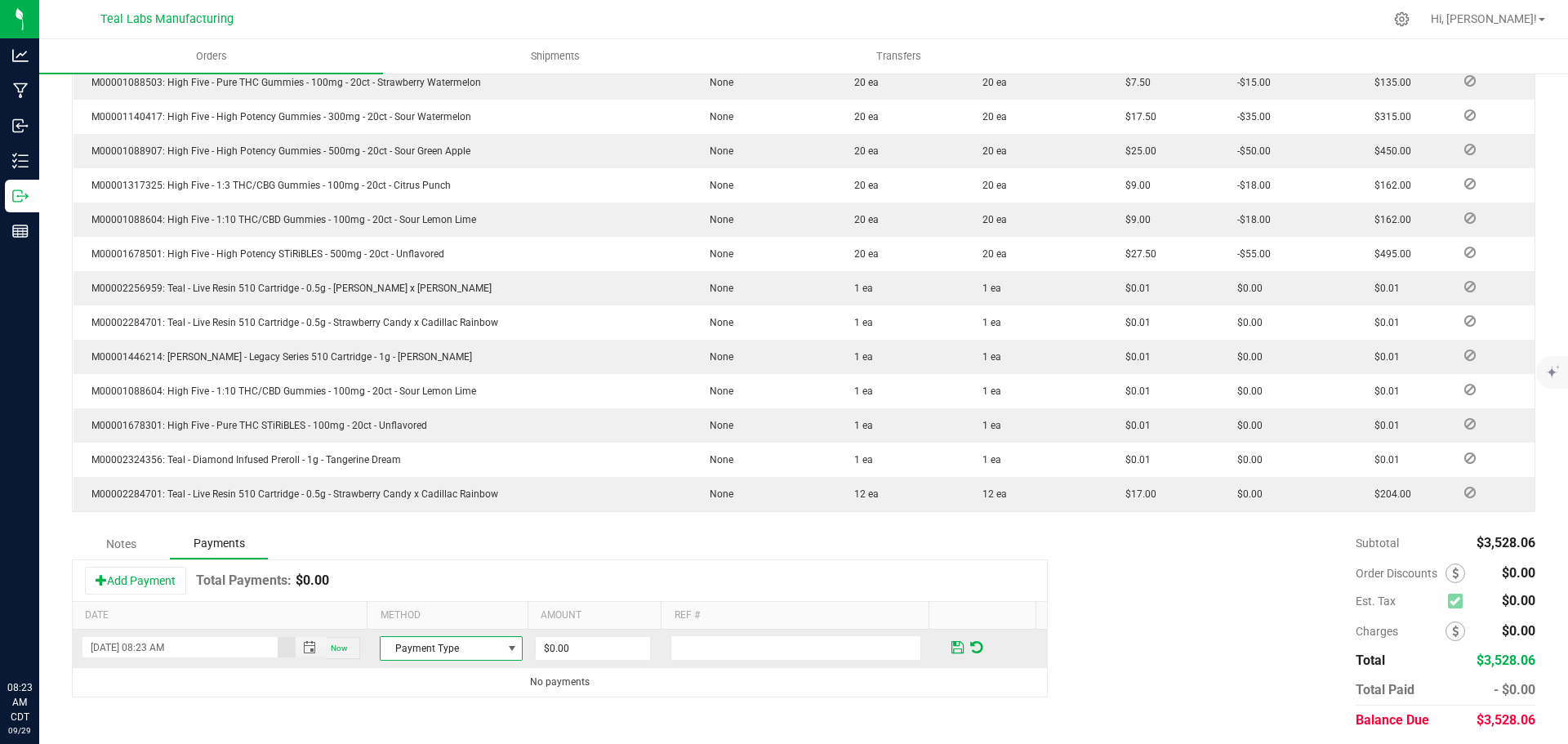
click at [505, 644] on span at bounding box center [511, 648] width 13 height 13
click at [462, 569] on li "ACH & Bank Transfer" at bounding box center [443, 568] width 138 height 23
click at [575, 640] on input "0" at bounding box center [593, 649] width 114 height 23
type input "$3,528.06"
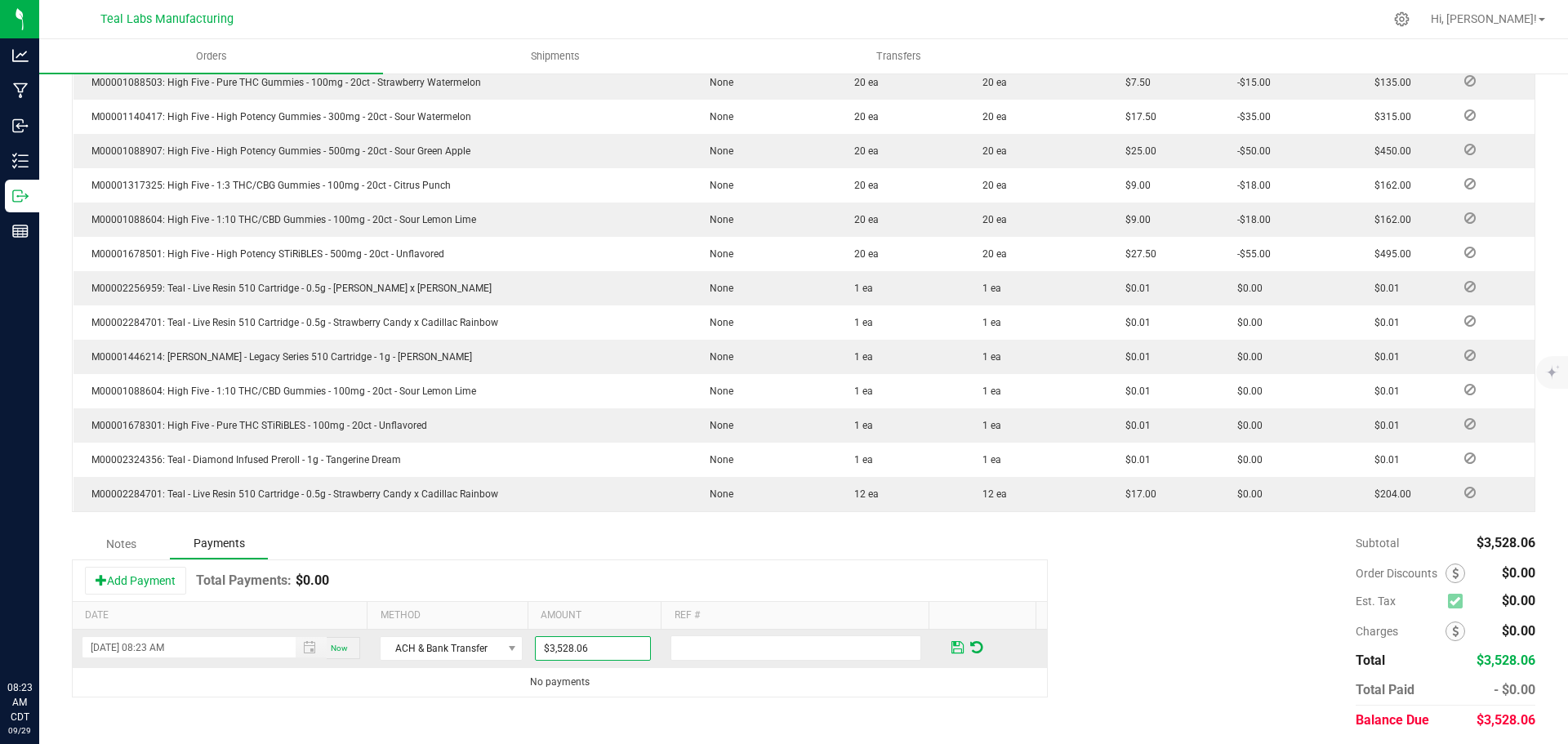
click at [951, 641] on span at bounding box center [957, 648] width 12 height 15
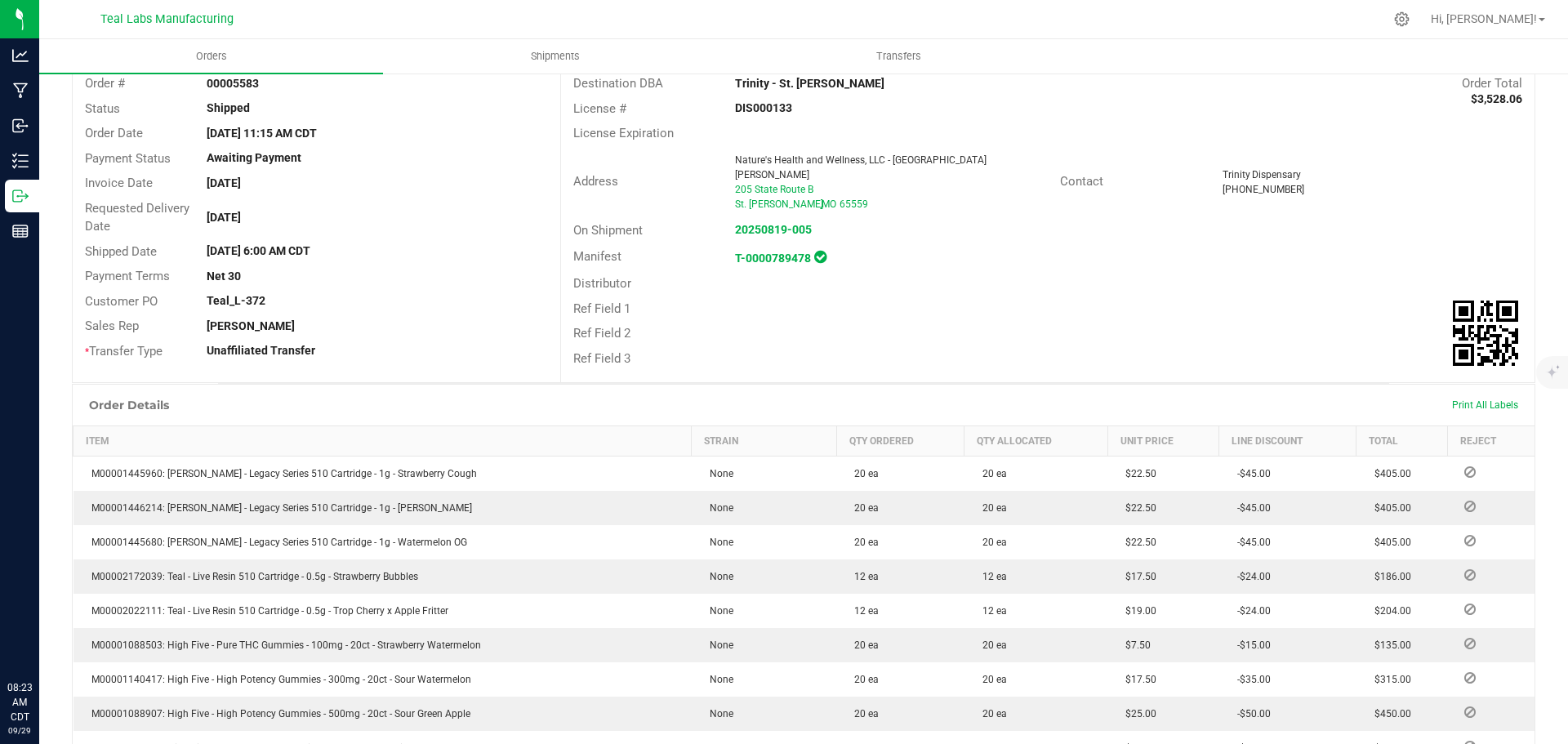
scroll to position [0, 0]
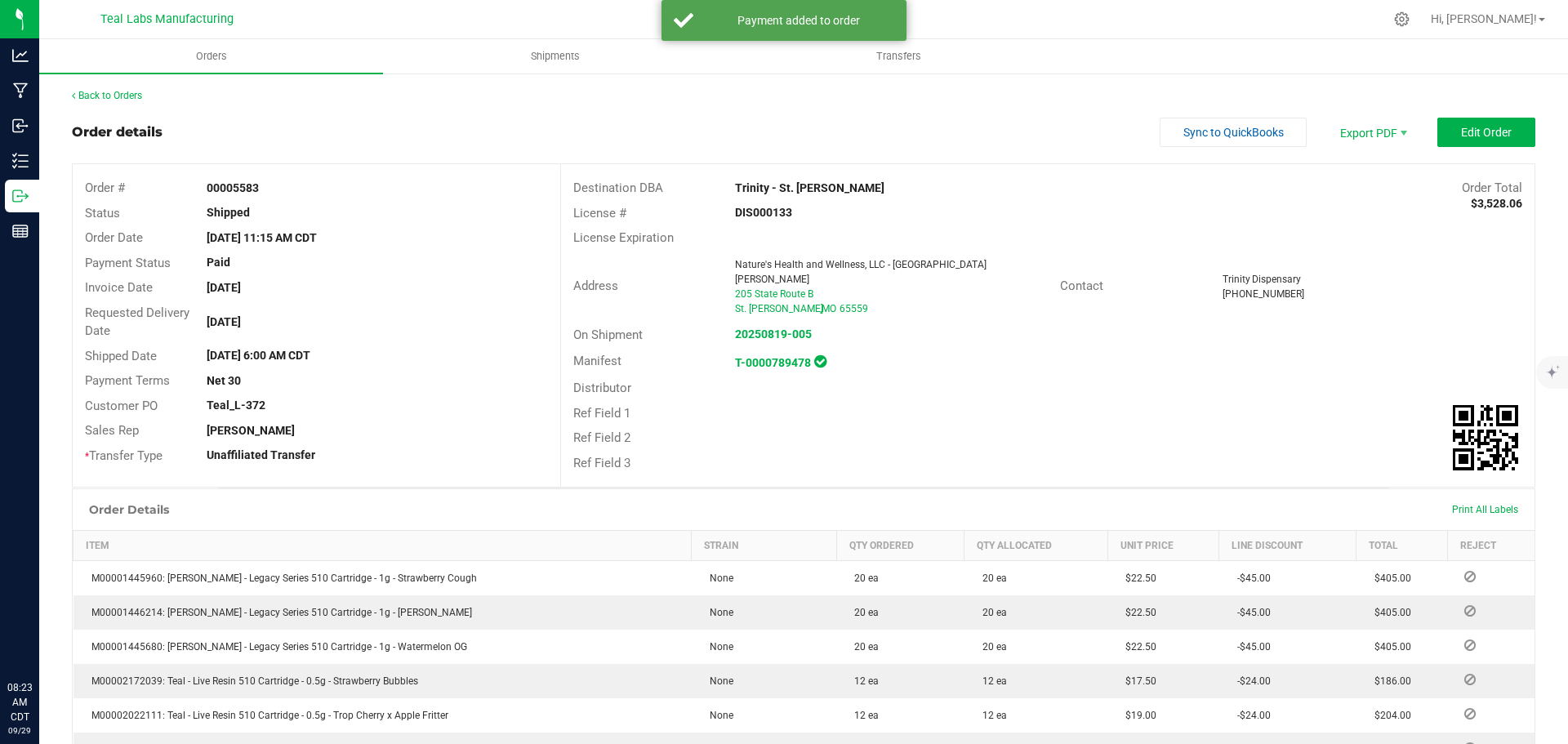
click at [1222, 148] on outbound-order-header "Order details Sync to QuickBooks Export PDF Edit Order Order # 00005583 Status …" at bounding box center [803, 303] width 1463 height 370
click at [1200, 130] on span "Sync to QuickBooks" at bounding box center [1234, 132] width 100 height 13
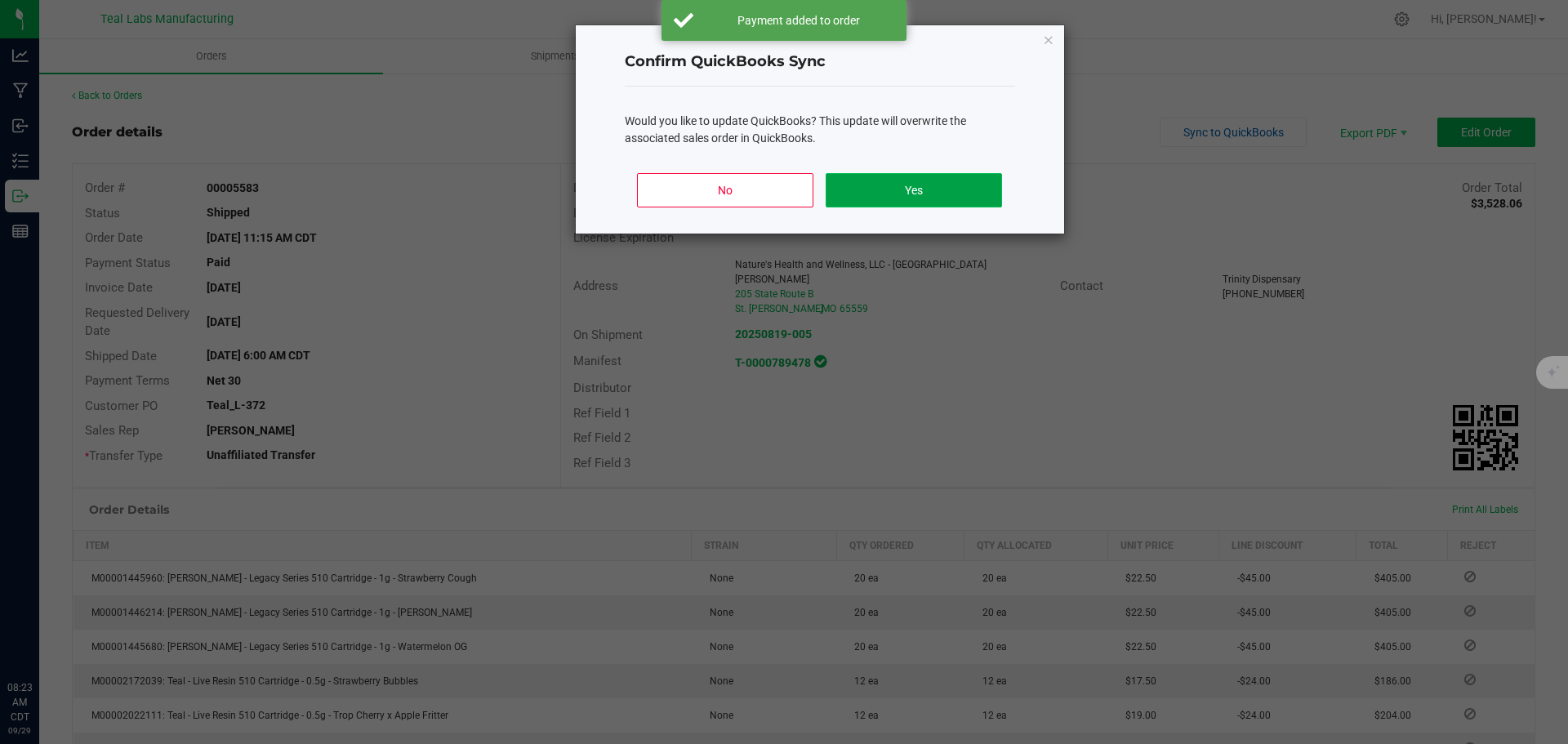
click at [903, 191] on button "Yes" at bounding box center [913, 190] width 176 height 34
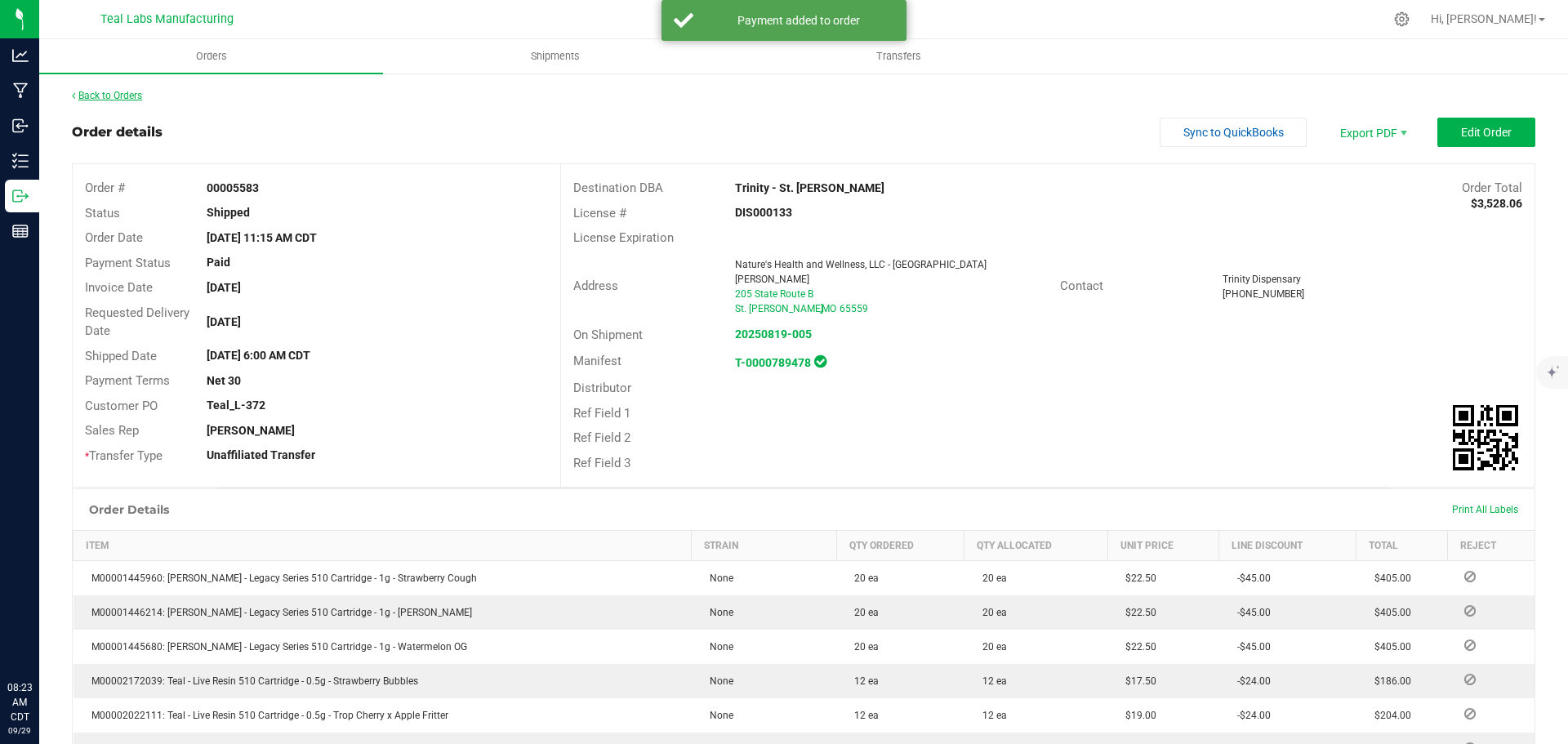
click at [119, 97] on link "Back to Orders" at bounding box center [107, 95] width 70 height 11
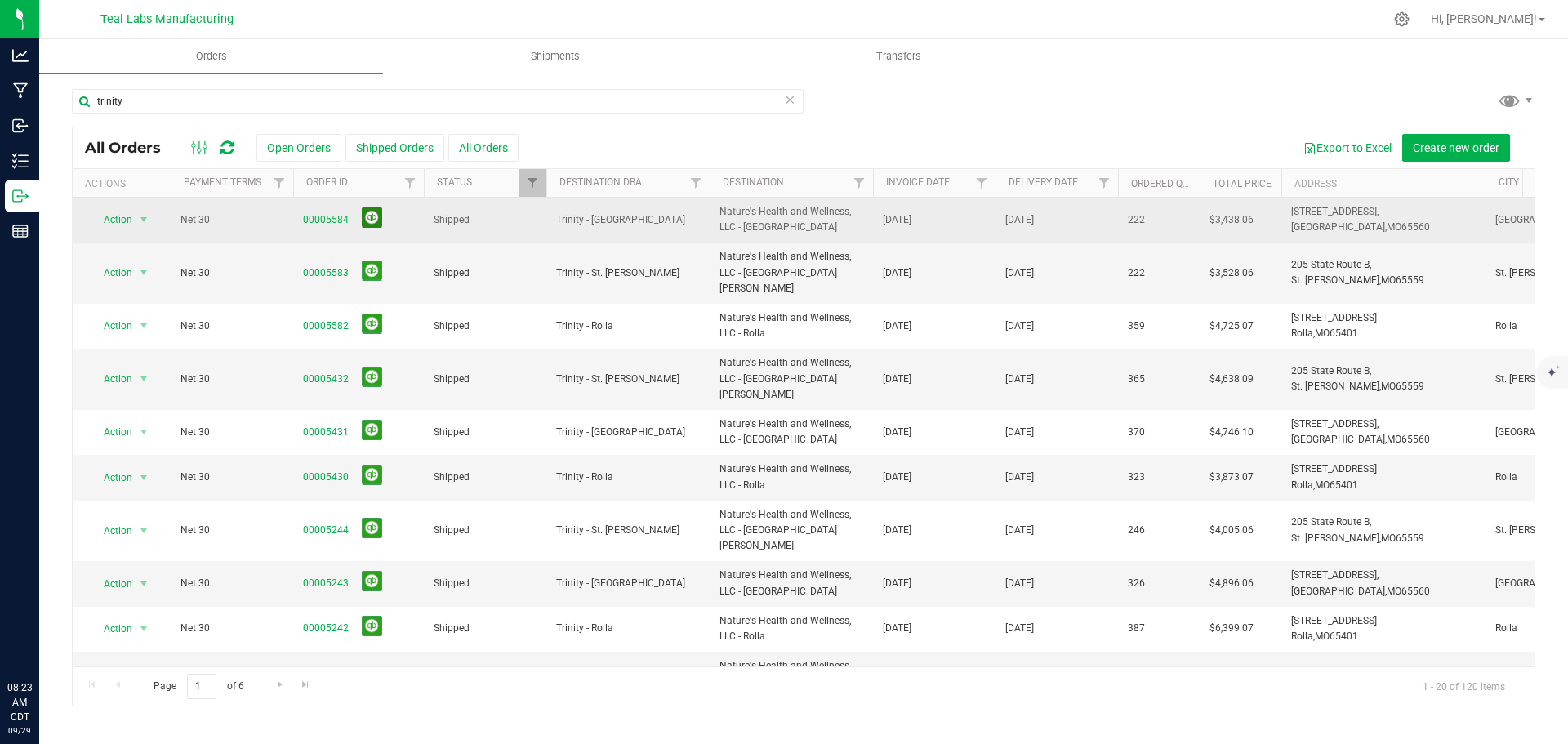
click at [375, 219] on button at bounding box center [371, 217] width 20 height 20
click at [367, 262] on button at bounding box center [371, 270] width 20 height 20
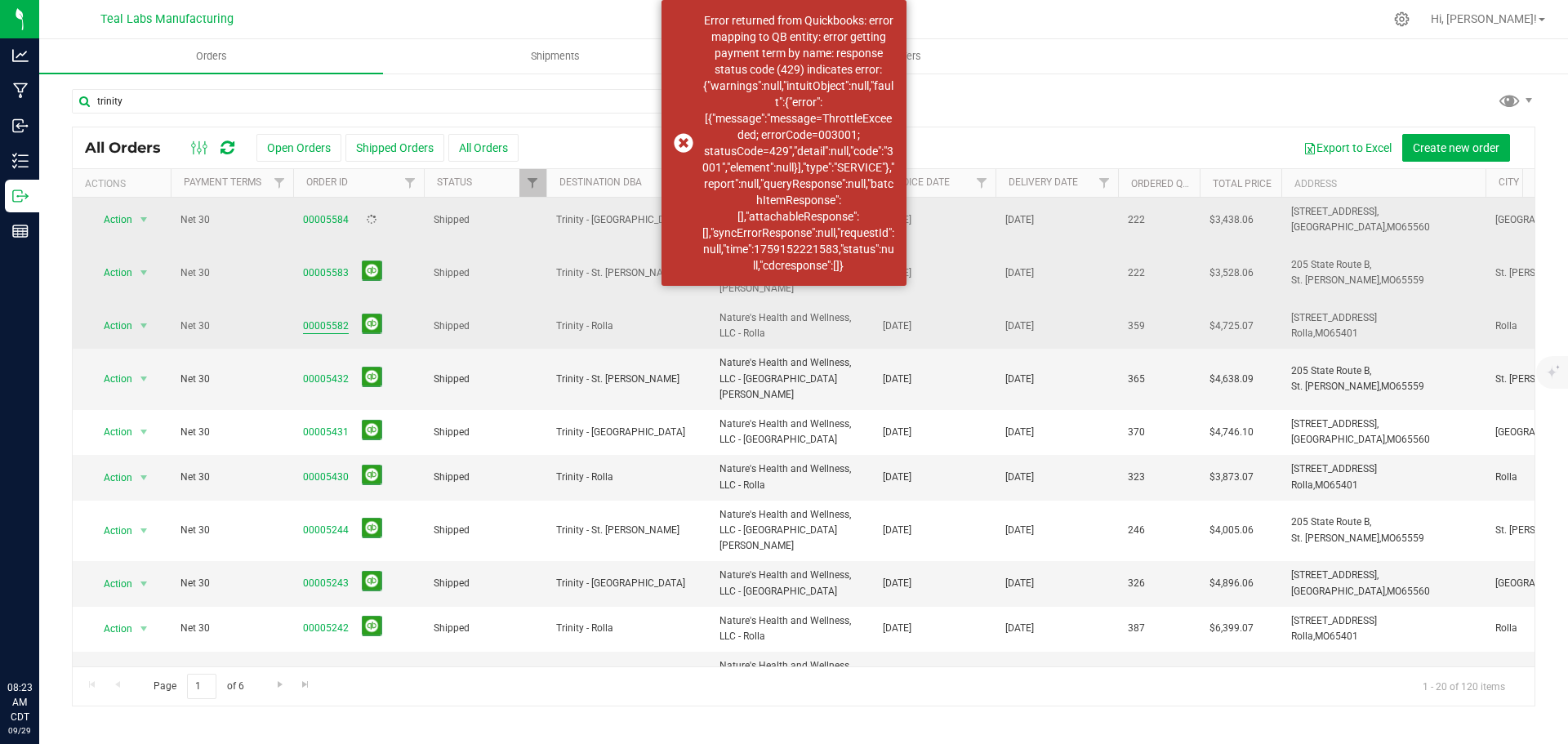
click at [331, 319] on link "00005582" at bounding box center [326, 327] width 46 height 16
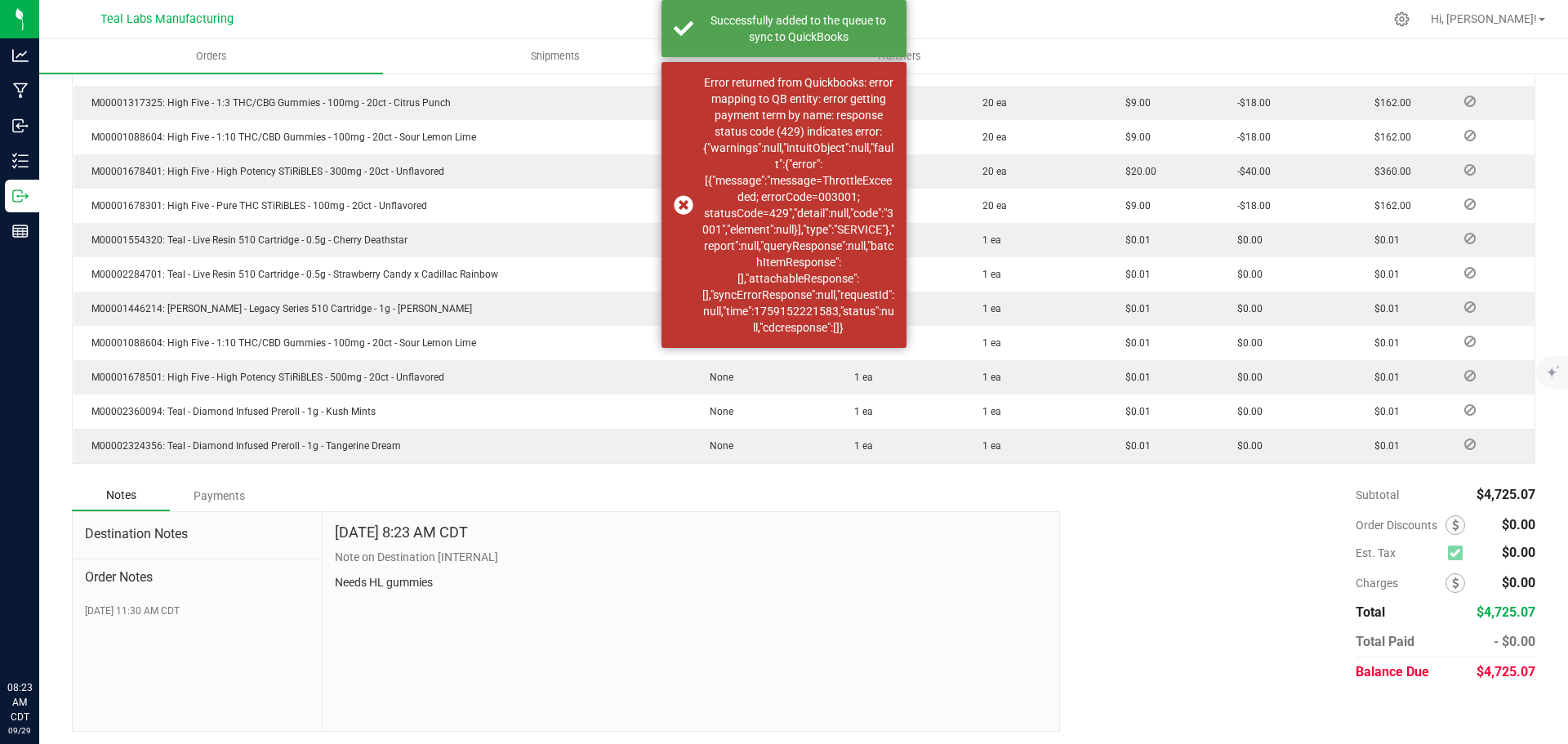
scroll to position [918, 0]
click at [220, 490] on div "Payments" at bounding box center [218, 491] width 98 height 29
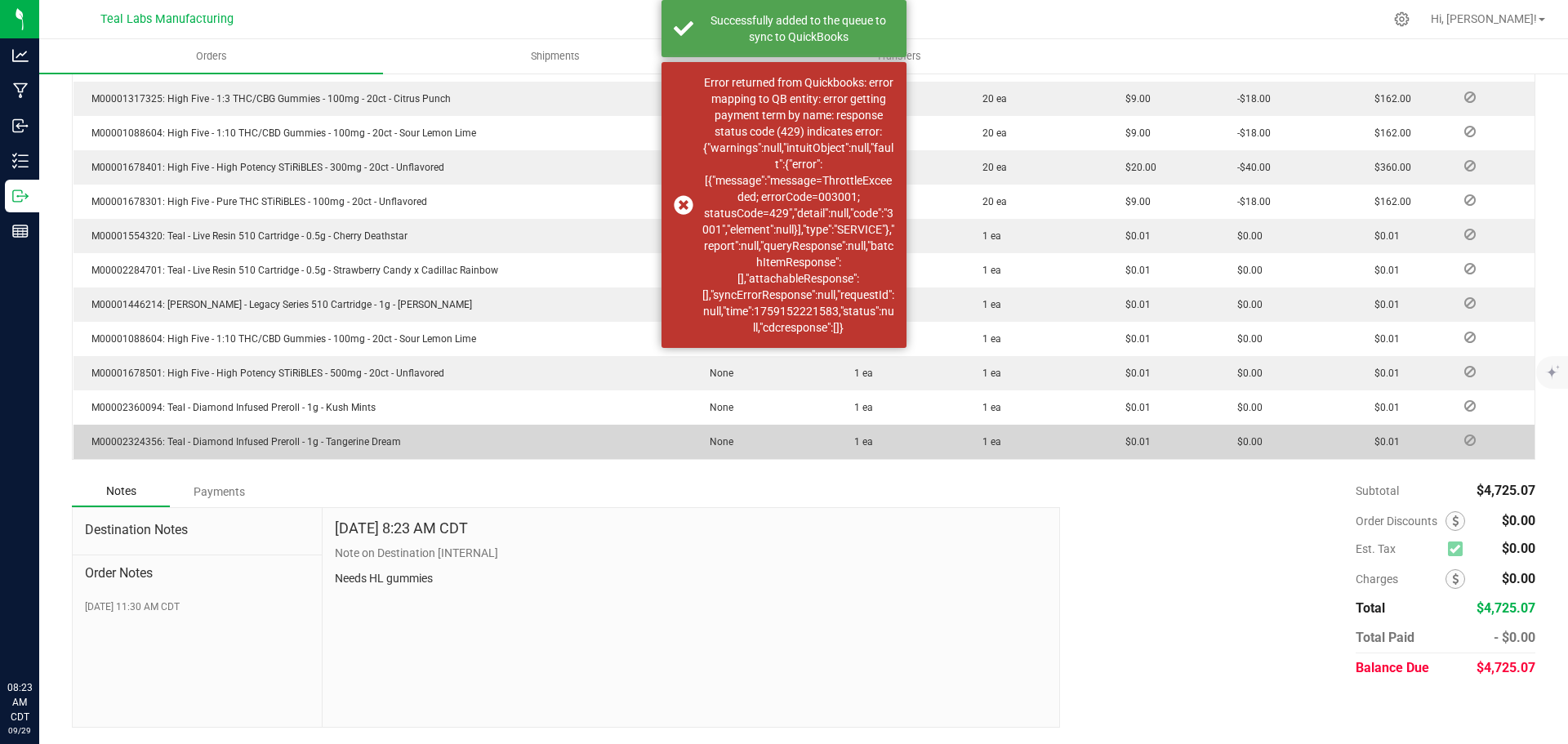
scroll to position [873, 0]
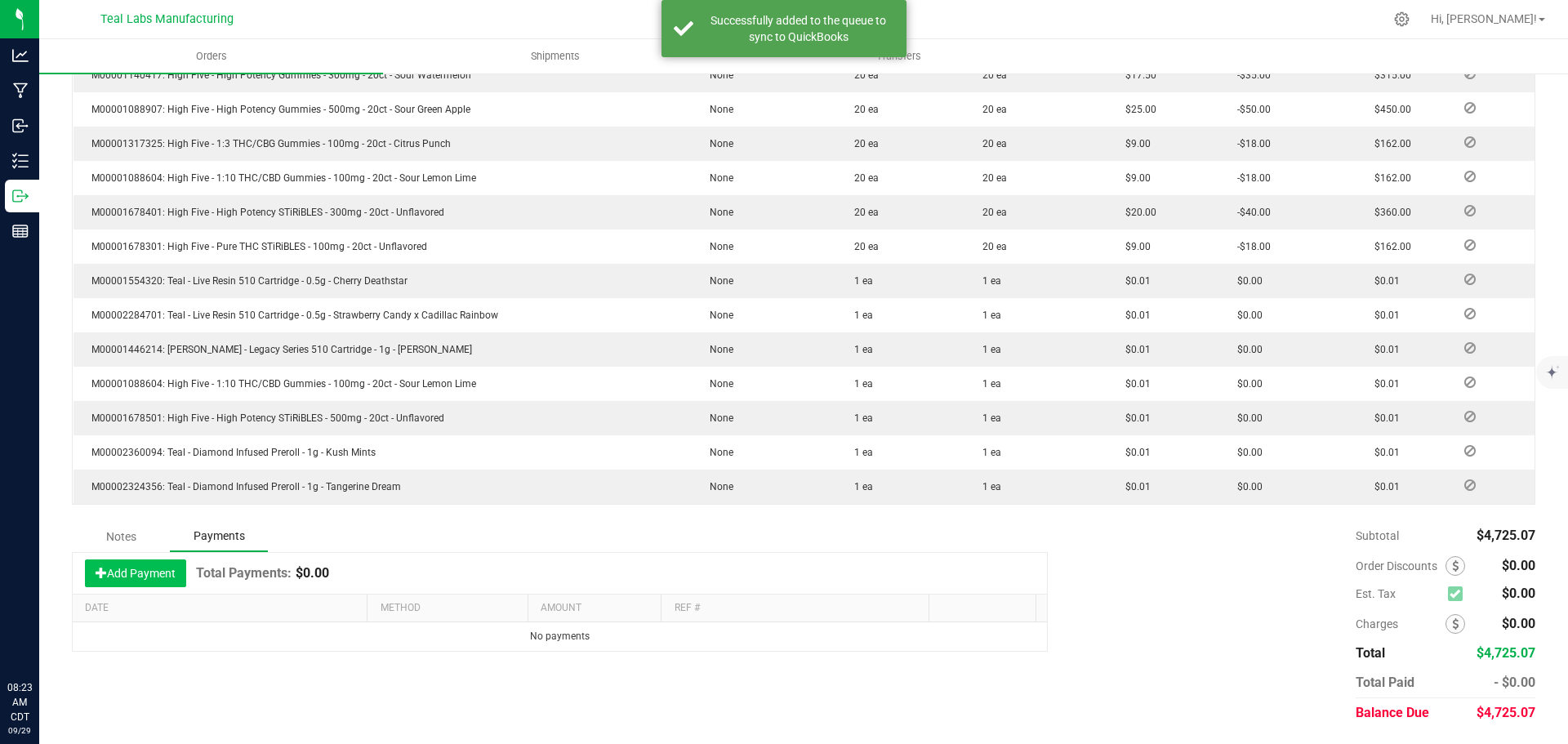
click at [162, 581] on button "Add Payment" at bounding box center [136, 574] width 101 height 28
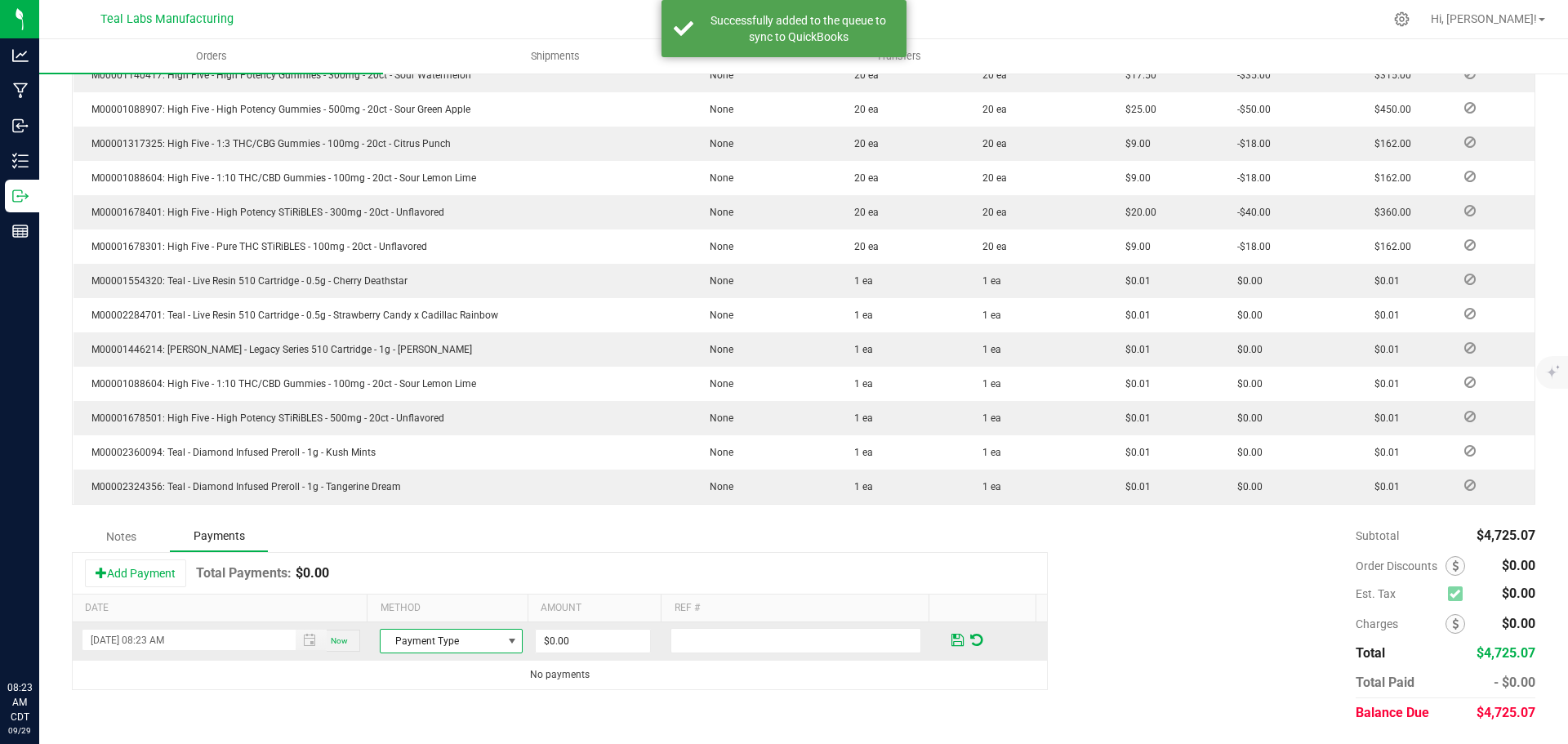
click at [440, 639] on span "Payment Type" at bounding box center [440, 641] width 121 height 23
click at [435, 571] on li "ACH & Bank Transfer" at bounding box center [443, 568] width 138 height 23
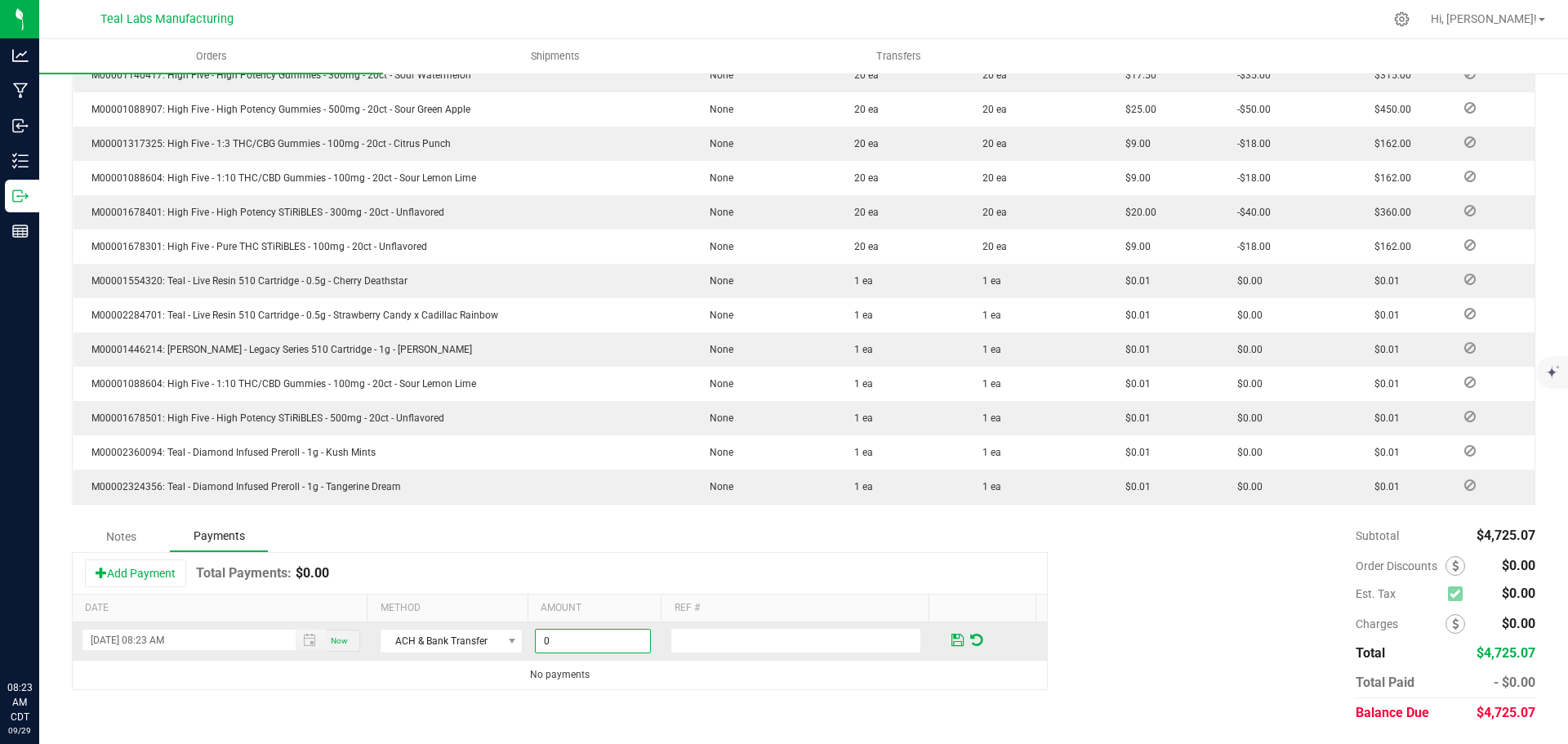
click at [561, 630] on input "0" at bounding box center [593, 641] width 114 height 23
type input "$4,725.07"
click at [951, 640] on span at bounding box center [957, 640] width 12 height 15
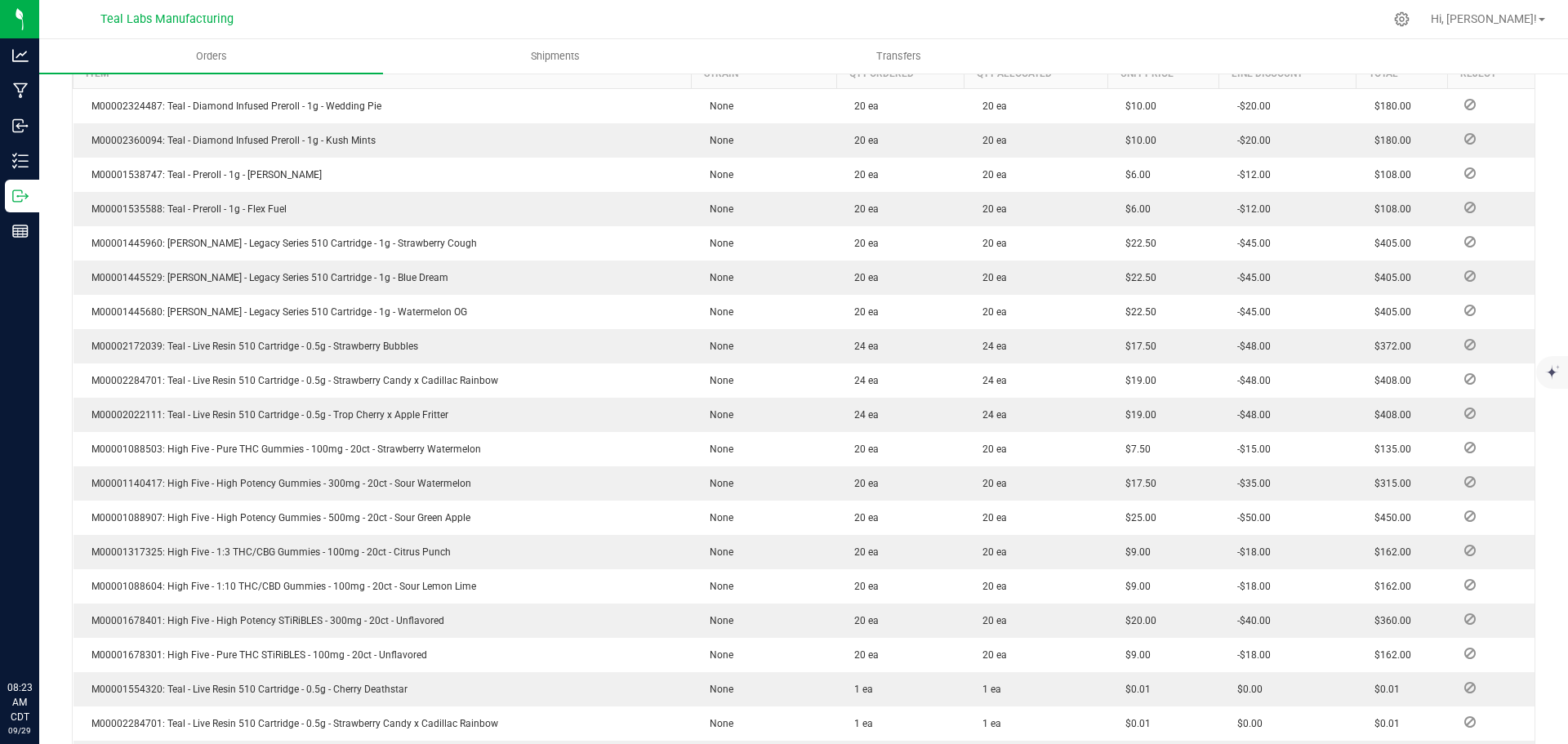
scroll to position [0, 0]
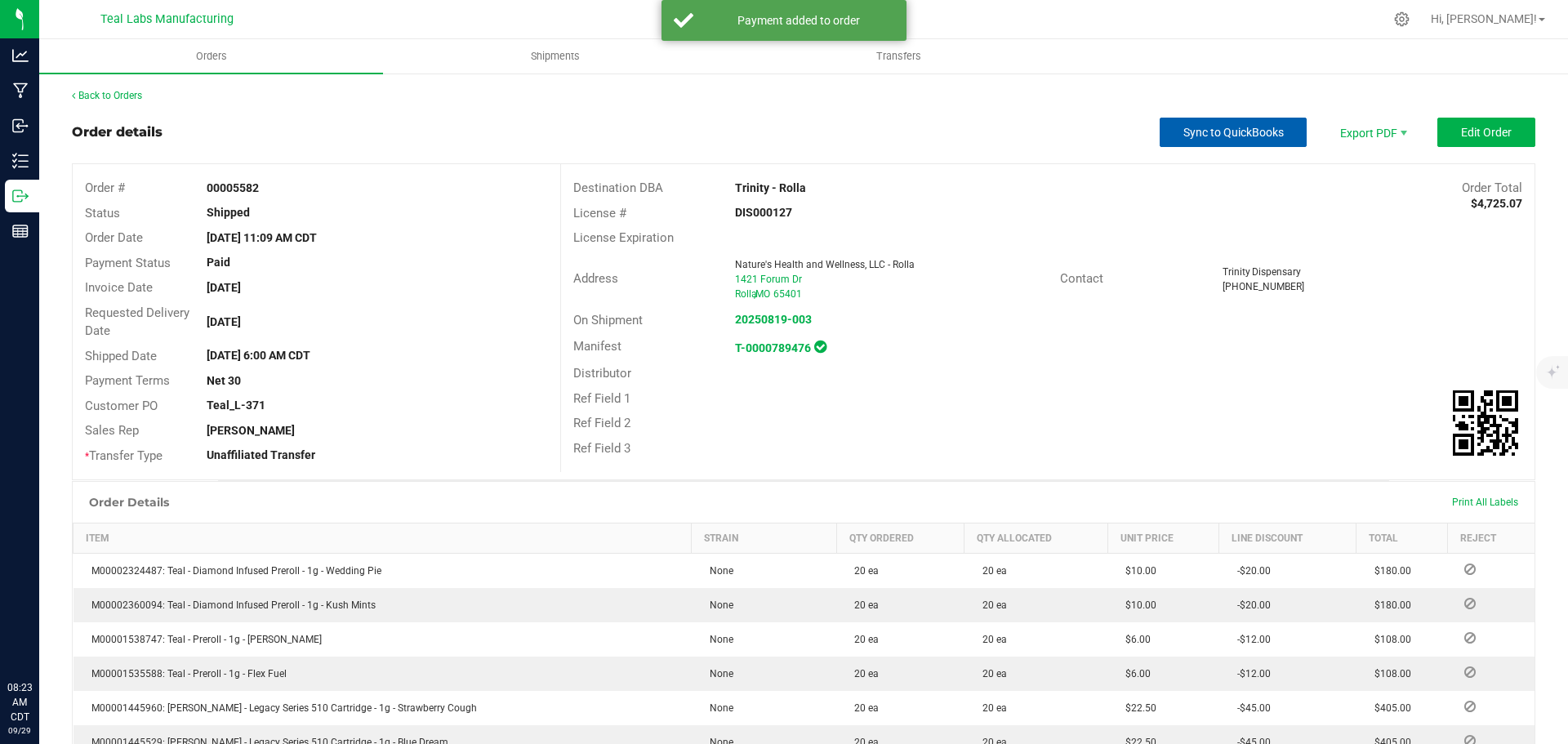
click at [1234, 129] on span "Sync to QuickBooks" at bounding box center [1234, 132] width 100 height 13
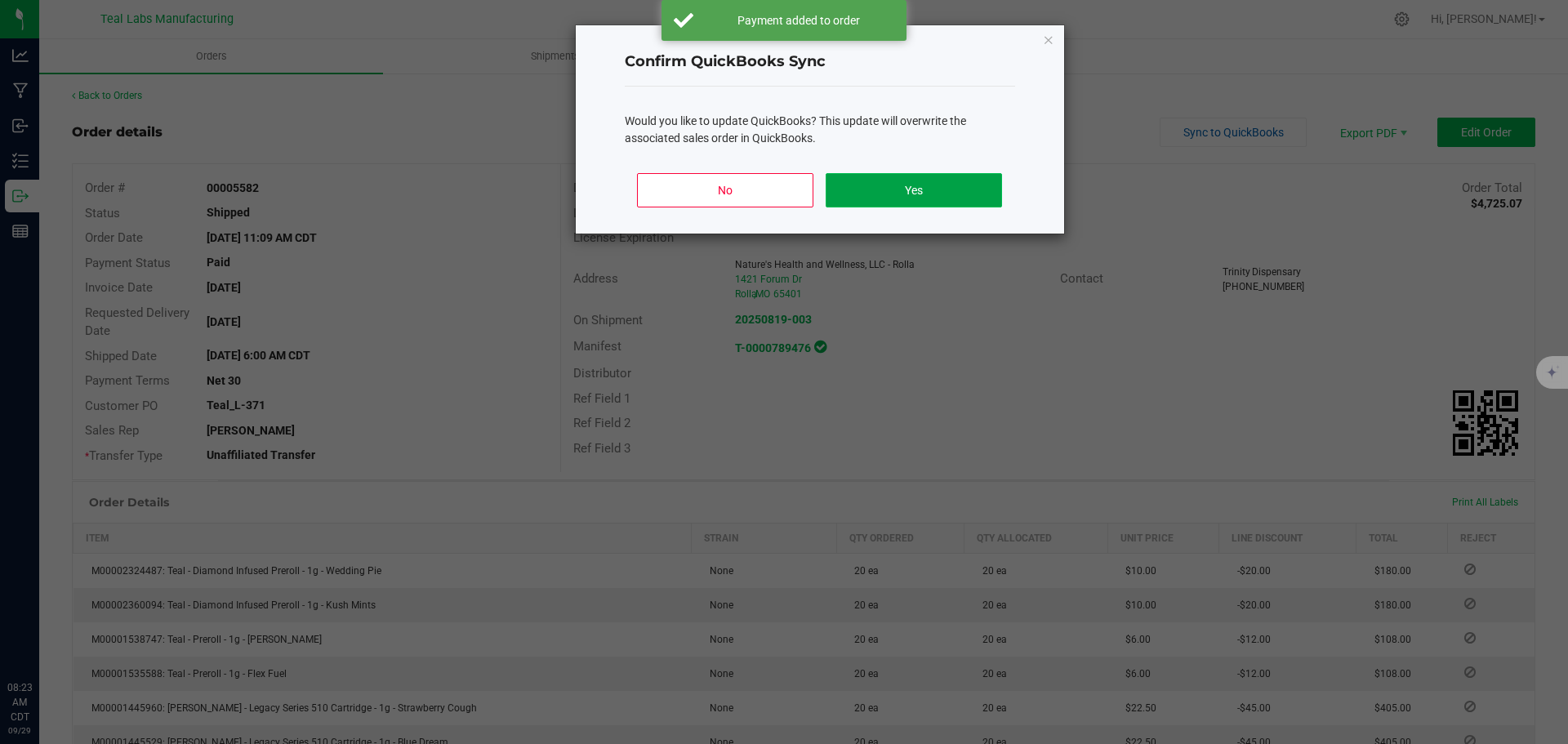
click at [905, 184] on button "Yes" at bounding box center [913, 190] width 176 height 34
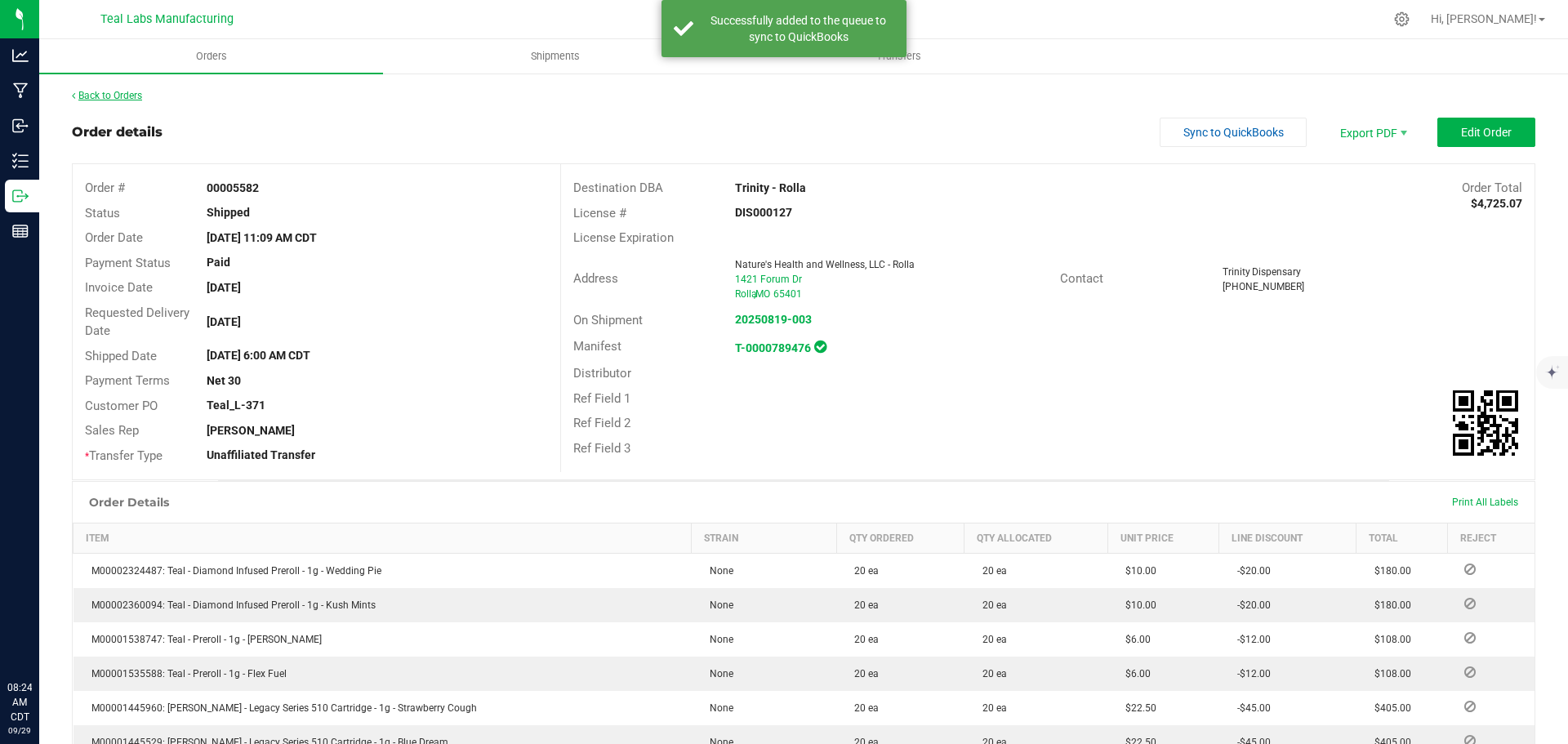
click at [124, 95] on link "Back to Orders" at bounding box center [107, 95] width 70 height 11
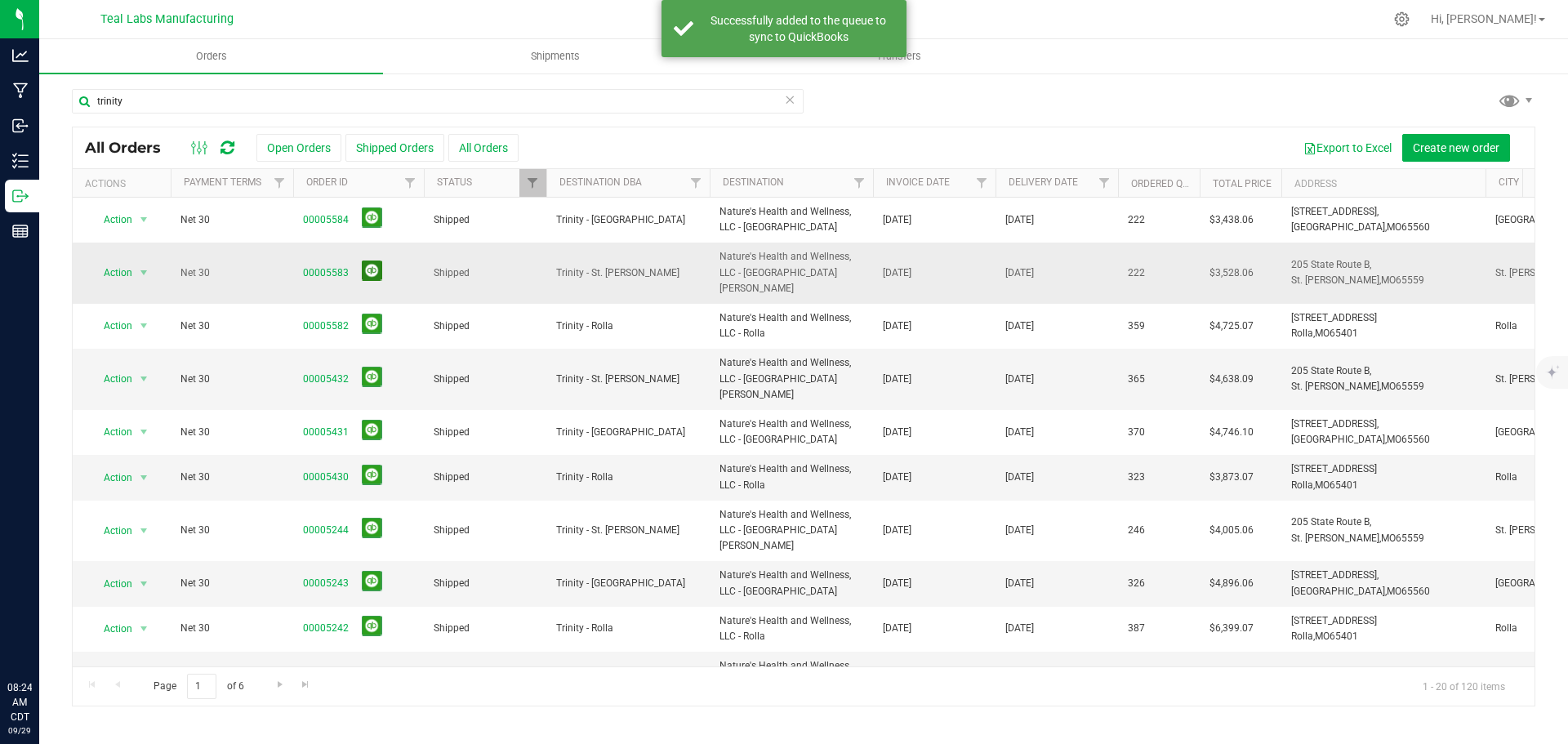
click at [364, 262] on button at bounding box center [371, 270] width 20 height 20
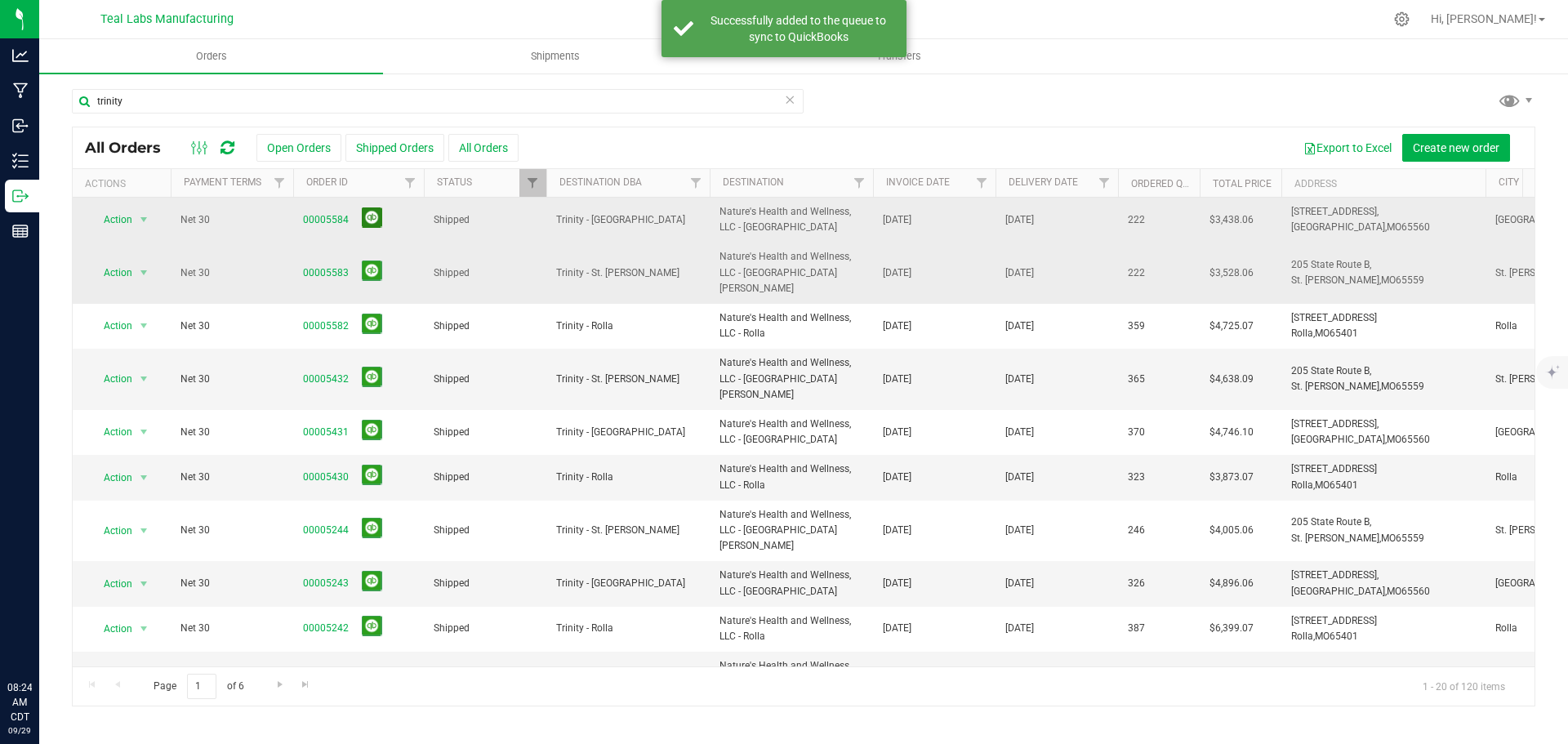
click at [373, 211] on button at bounding box center [371, 217] width 20 height 20
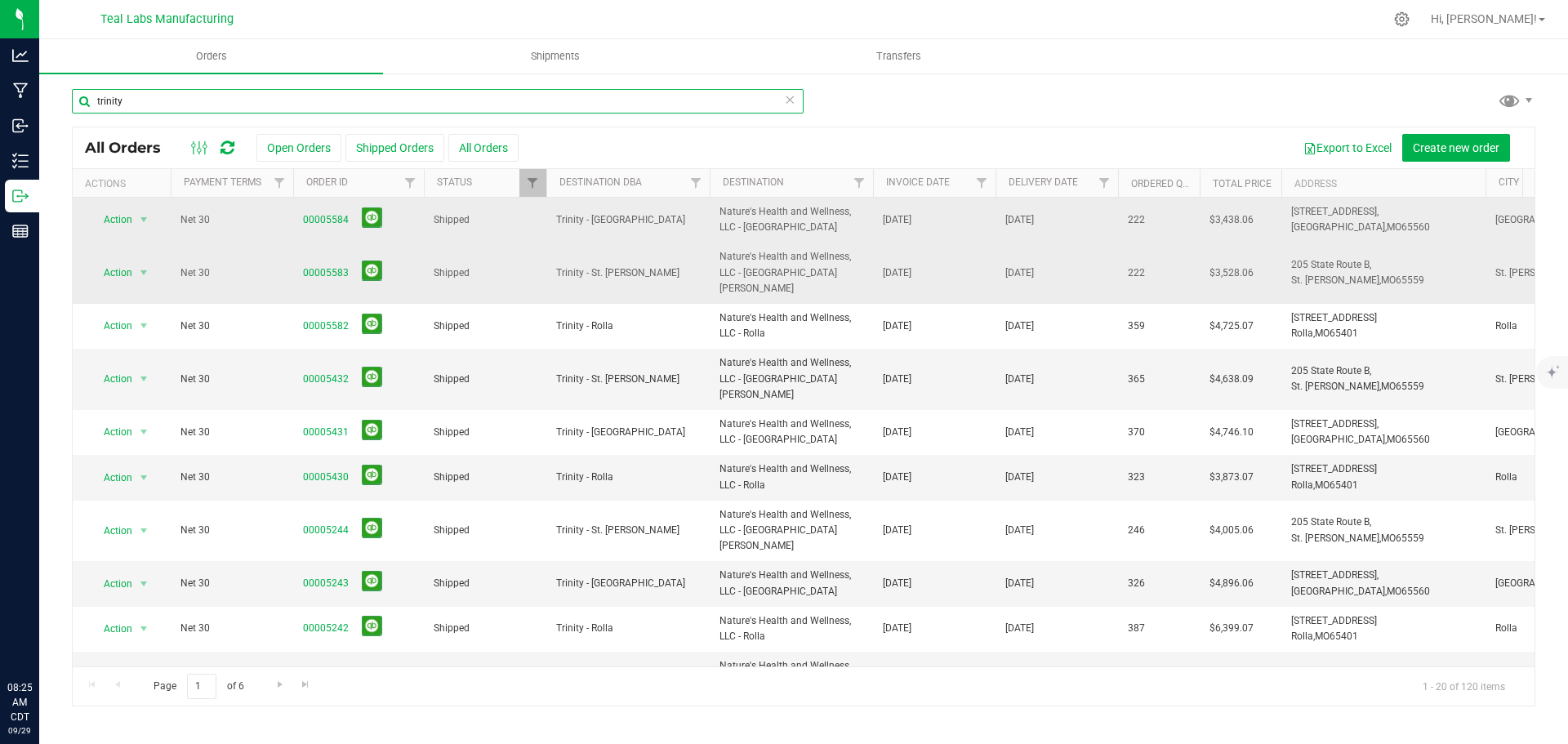
click at [160, 99] on input "trinity" at bounding box center [437, 101] width 731 height 25
type input "t"
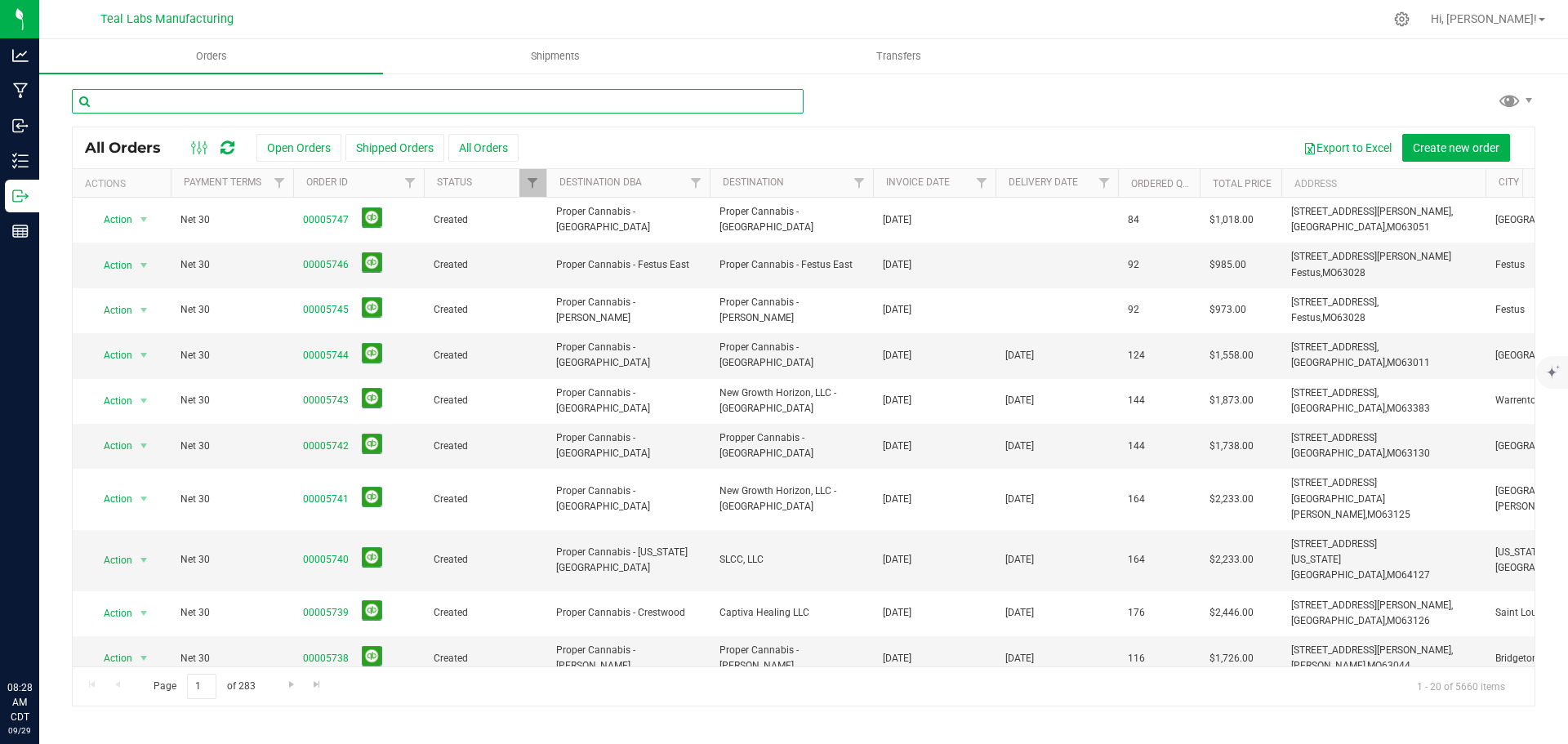
click at [370, 104] on input "text" at bounding box center [437, 101] width 731 height 25
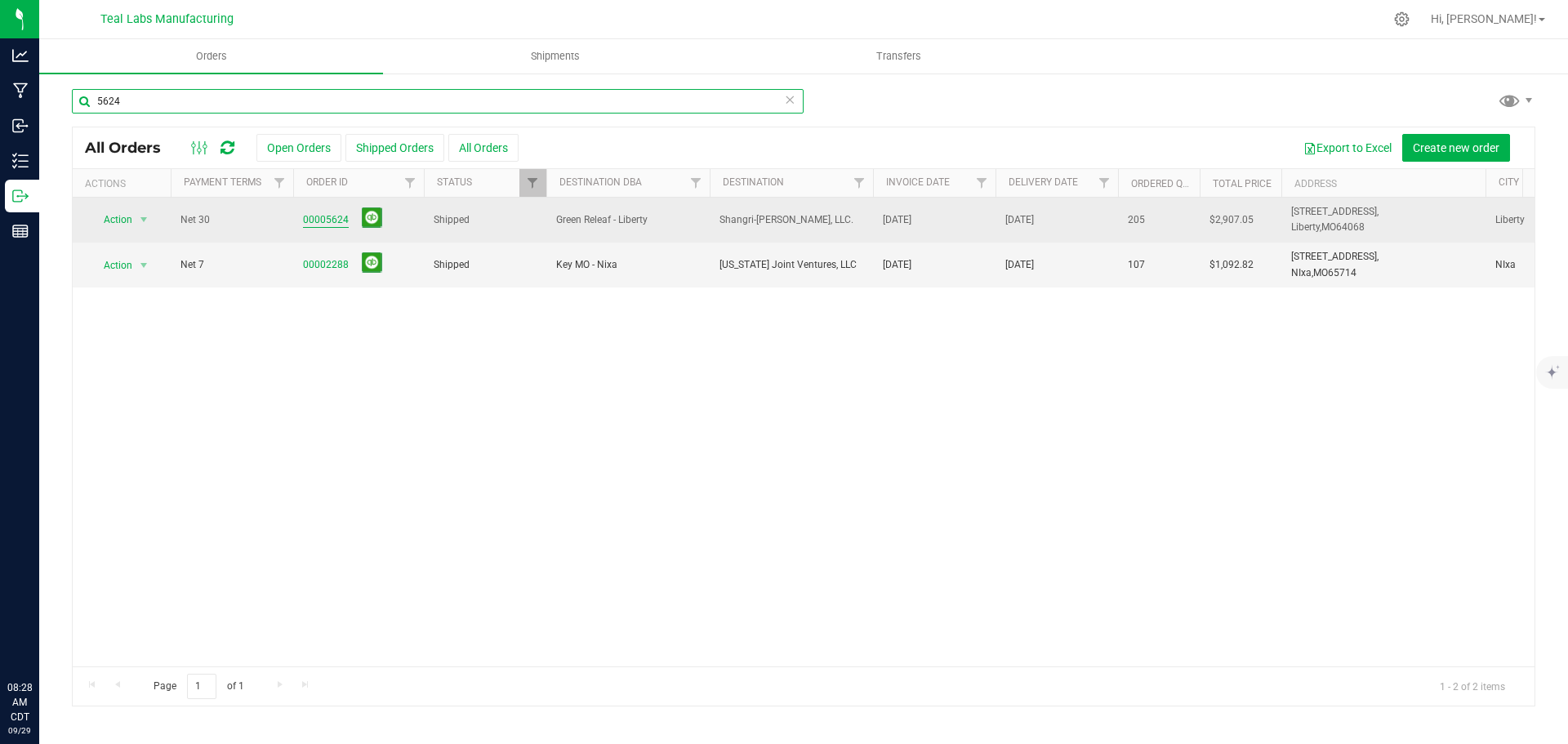
type input "5624"
click at [326, 220] on link "00005624" at bounding box center [326, 220] width 46 height 16
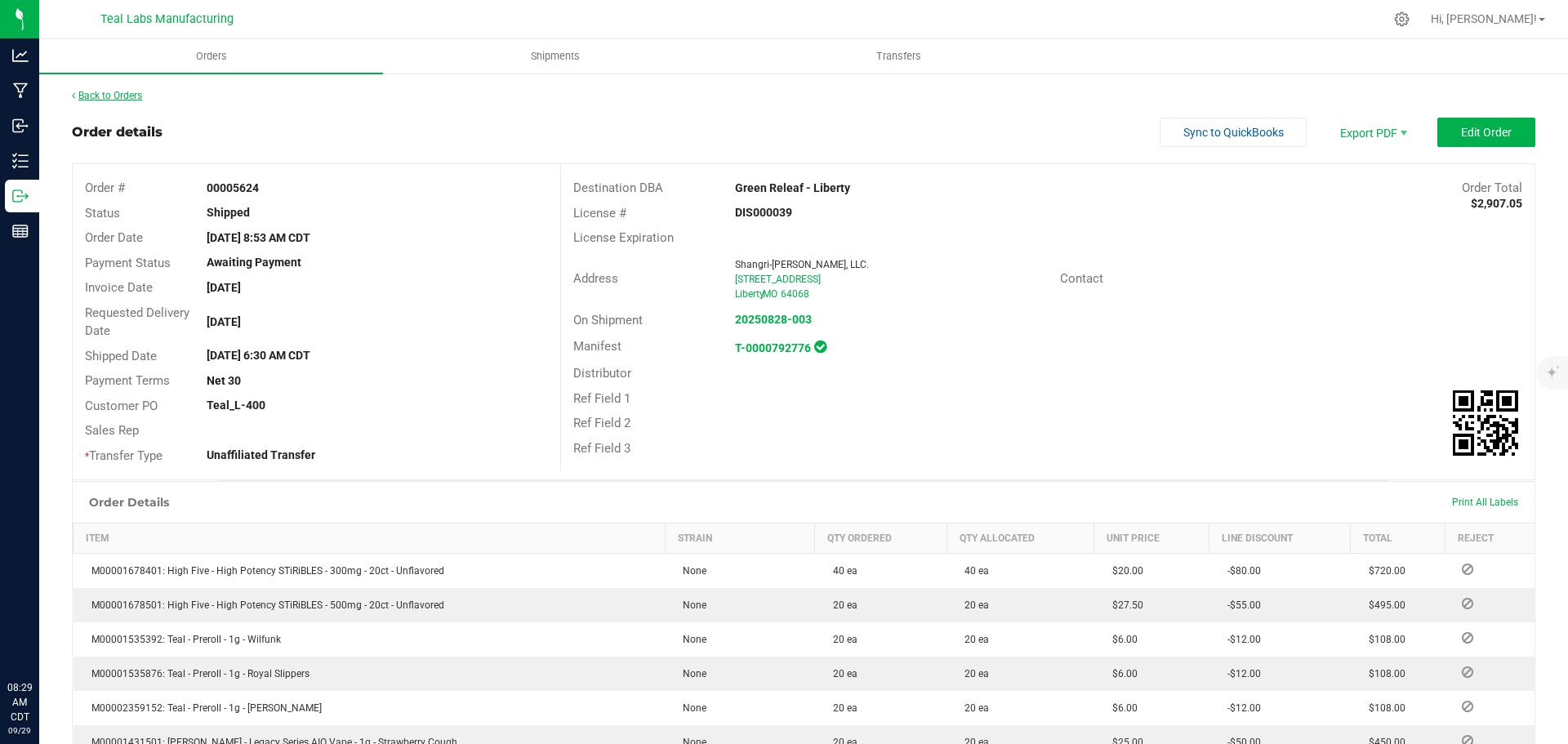
click at [136, 96] on link "Back to Orders" at bounding box center [107, 95] width 70 height 11
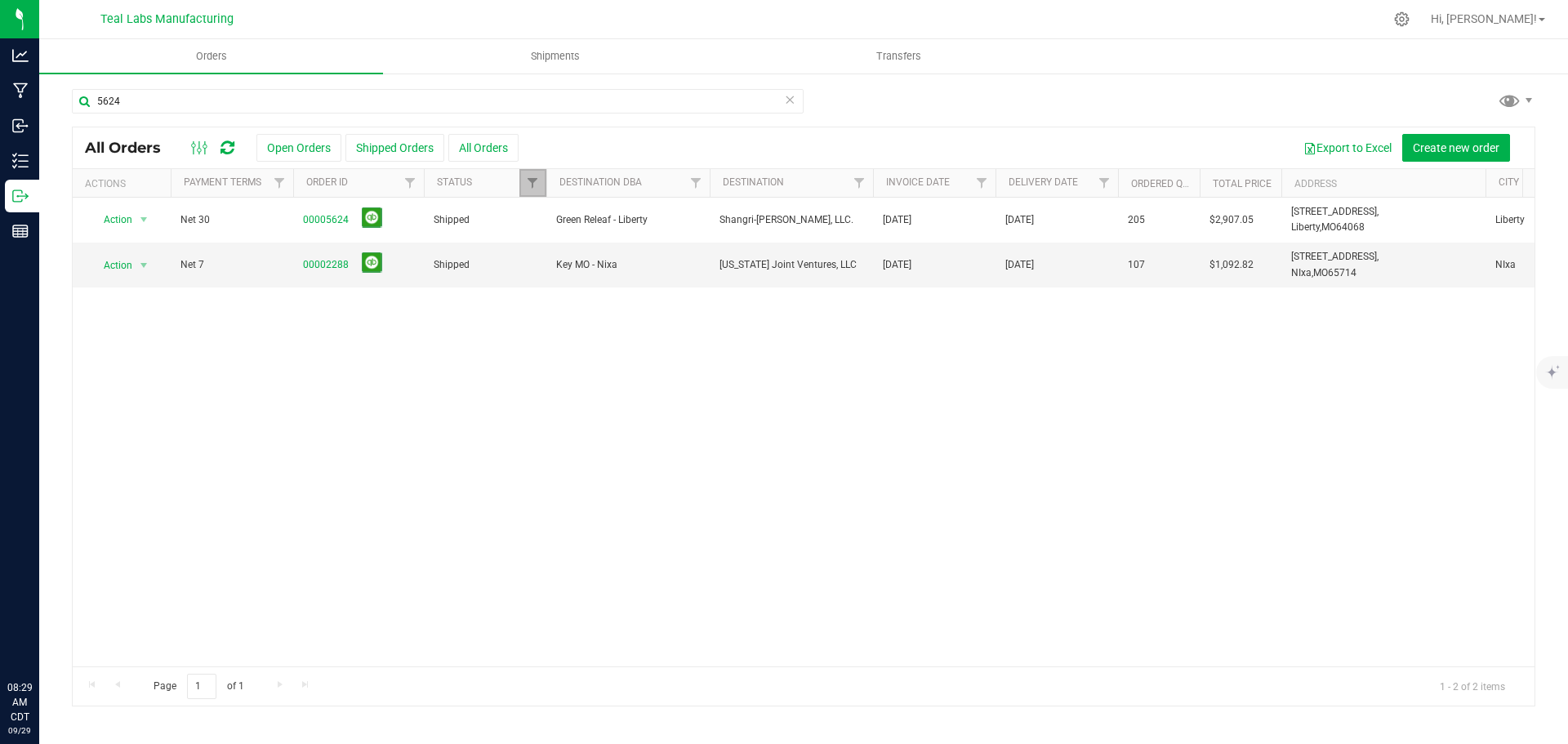
click at [539, 175] on link "Filter" at bounding box center [532, 183] width 27 height 28
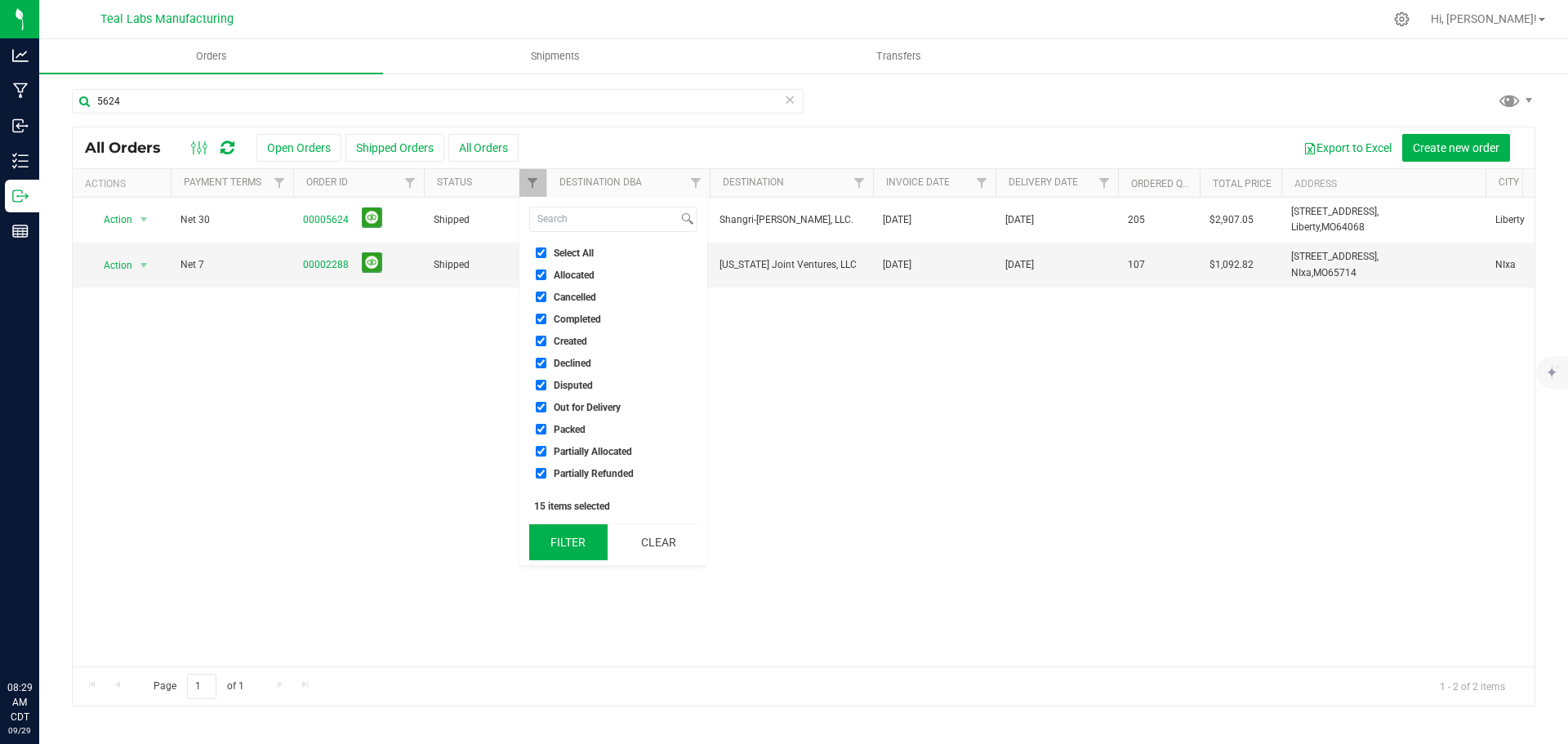
click at [566, 541] on button "Filter" at bounding box center [568, 542] width 78 height 36
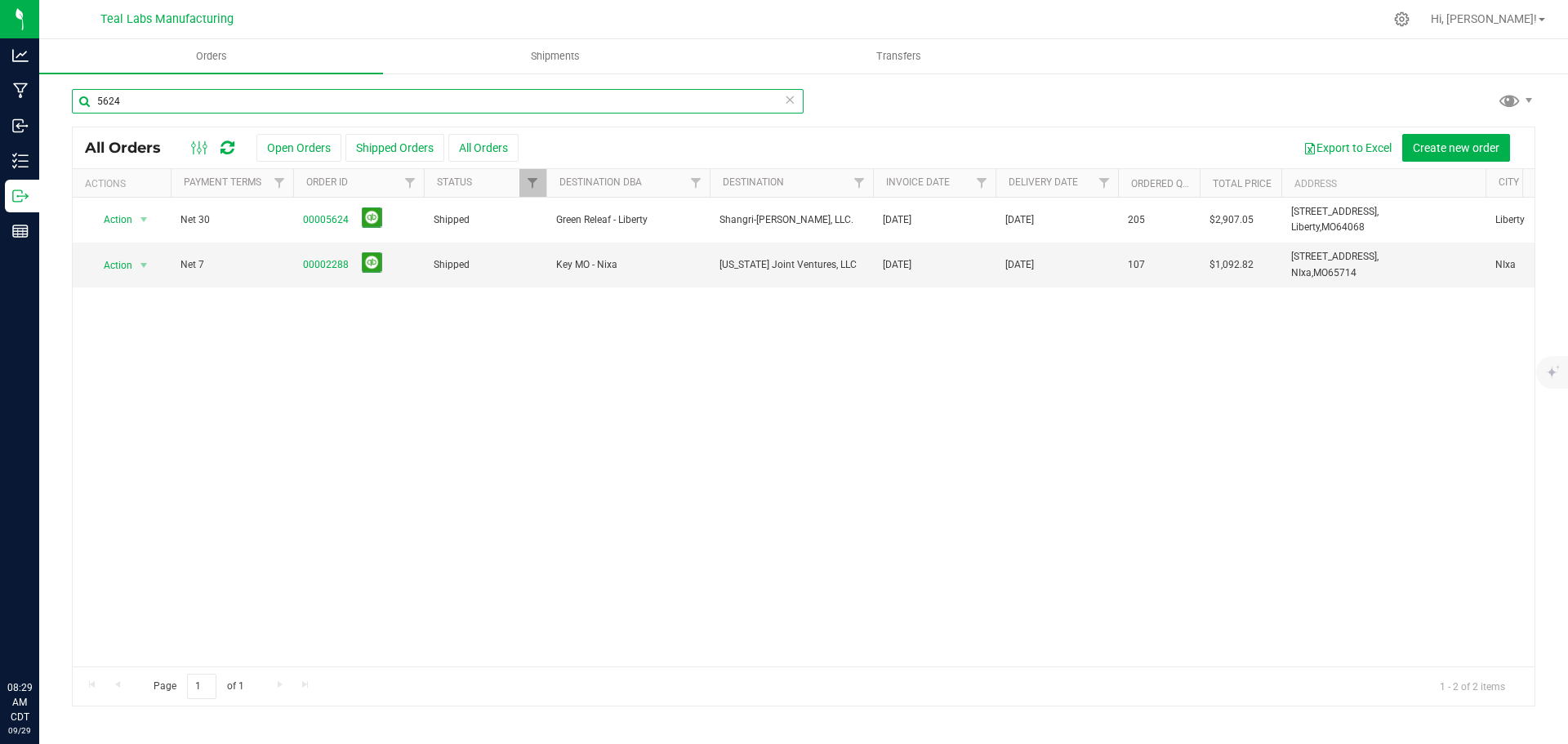
click at [269, 105] on input "5624" at bounding box center [437, 101] width 731 height 25
type input "5"
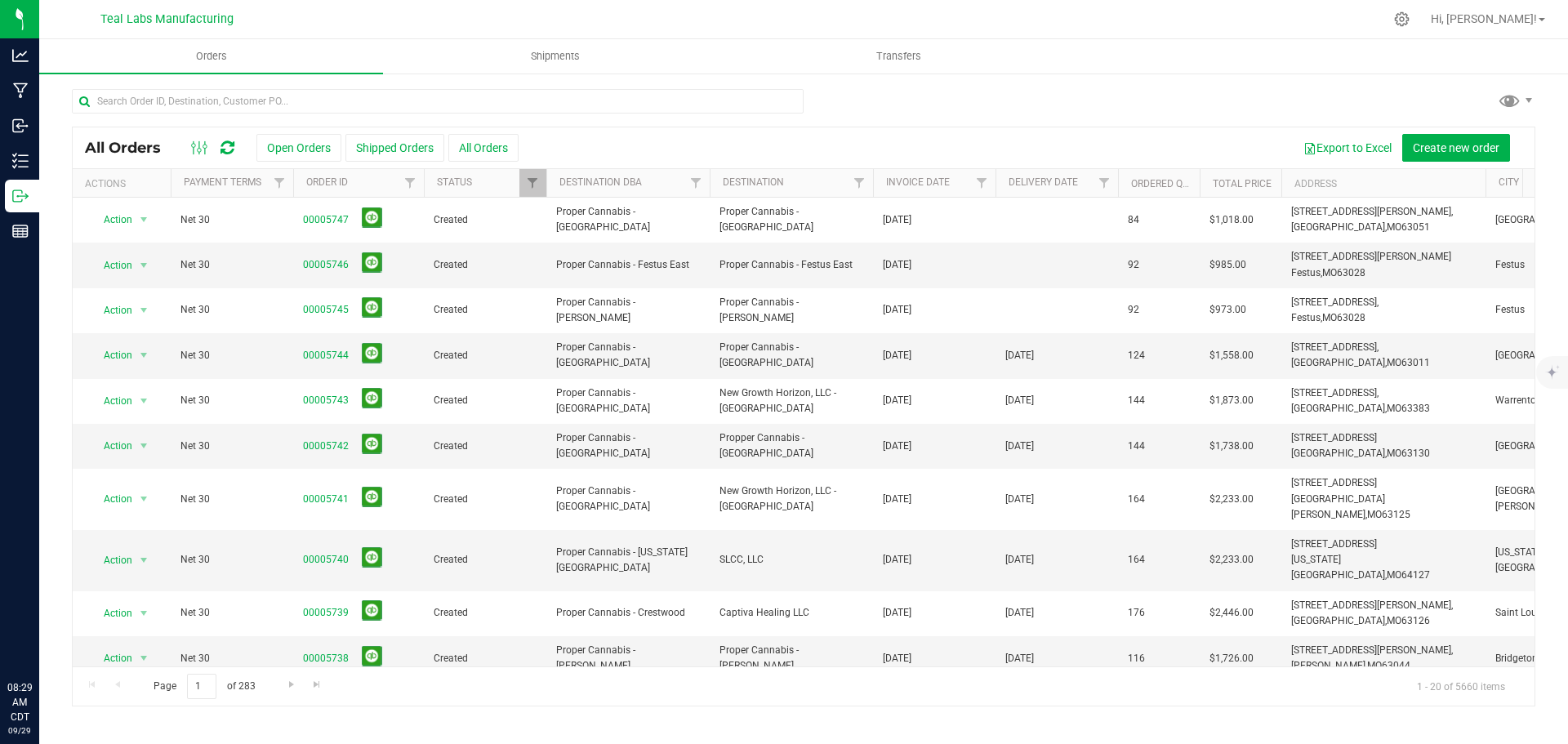
click at [924, 105] on div at bounding box center [803, 107] width 1463 height 38
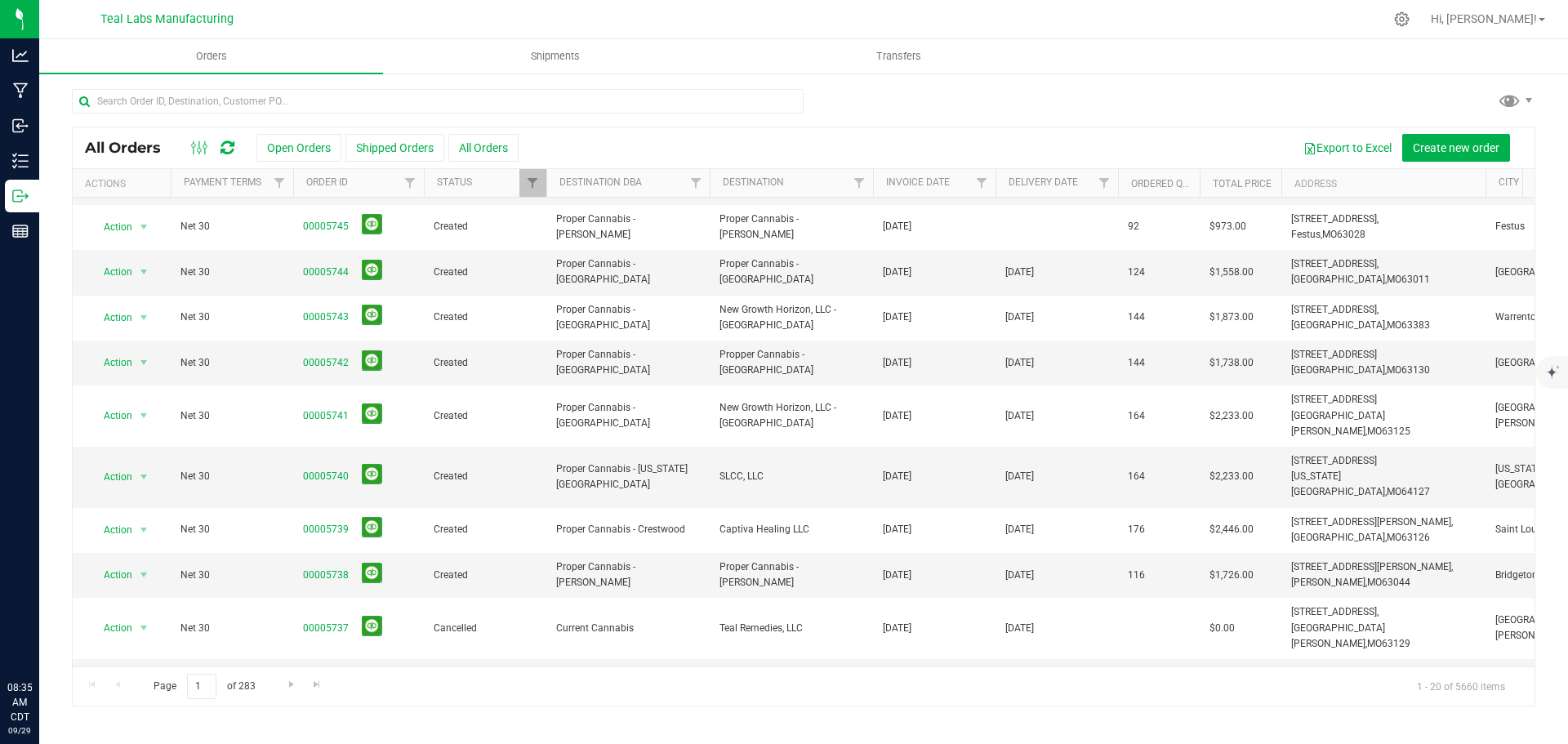
scroll to position [164, 0]
